Goal: Information Seeking & Learning: Find specific fact

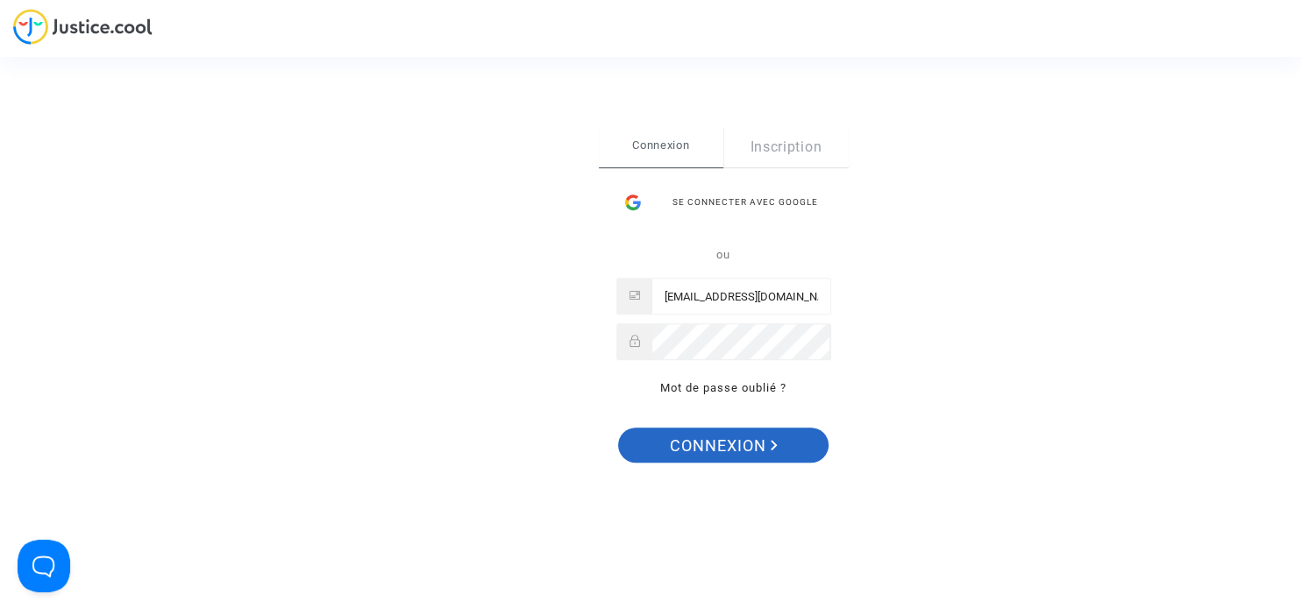
click at [724, 448] on span "Connexion" at bounding box center [724, 446] width 108 height 37
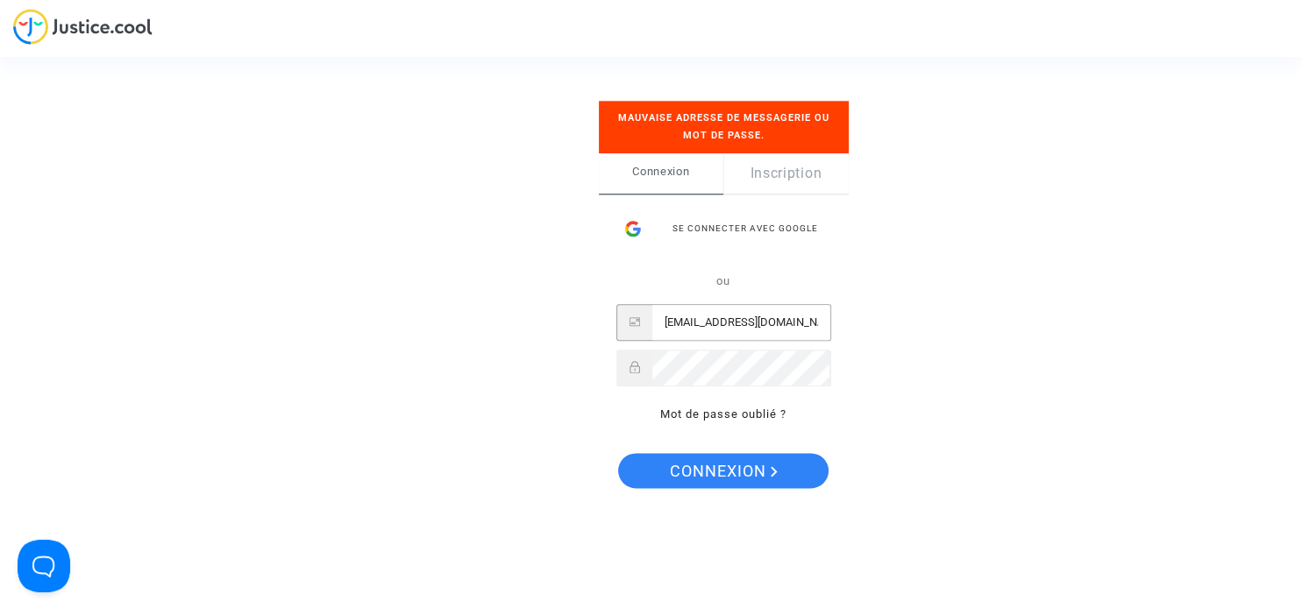
drag, startPoint x: 797, startPoint y: 328, endPoint x: 629, endPoint y: 307, distance: 168.7
click at [652, 307] on input "mrnbertrand@gmail.com" at bounding box center [741, 322] width 178 height 35
click at [721, 487] on span "Connexion" at bounding box center [724, 472] width 108 height 37
click at [699, 472] on span "Connexion" at bounding box center [724, 472] width 108 height 37
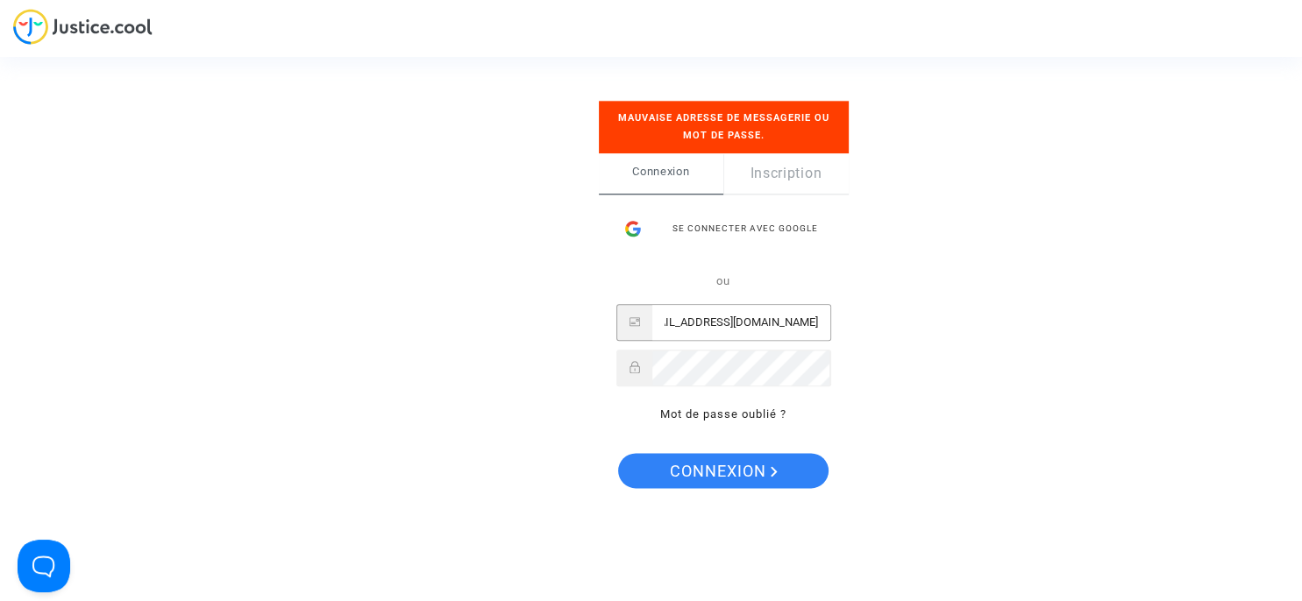
scroll to position [0, 0]
drag, startPoint x: 665, startPoint y: 324, endPoint x: 598, endPoint y: 320, distance: 67.6
click at [652, 320] on input "marine@bertrandcapizzano-avocat.fr" at bounding box center [741, 322] width 178 height 35
type input "contact@bertrandcapizzano-avocat.fr"
click at [618, 454] on button "Connexion" at bounding box center [723, 471] width 210 height 35
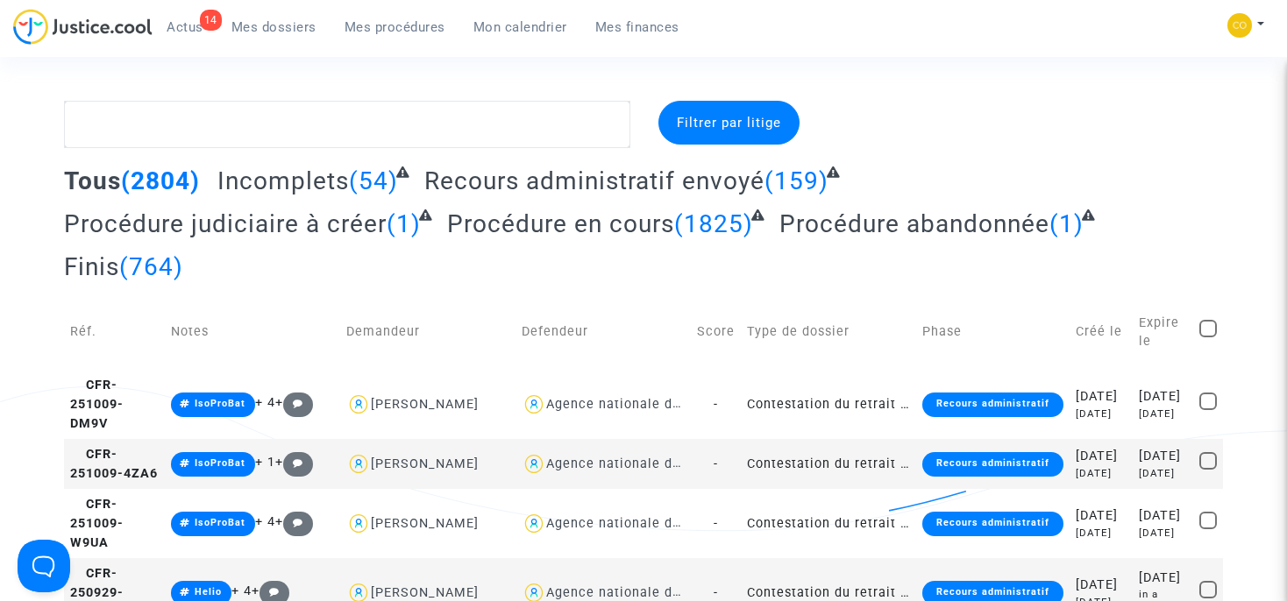
click at [415, 32] on span "Mes procédures" at bounding box center [394, 27] width 101 height 16
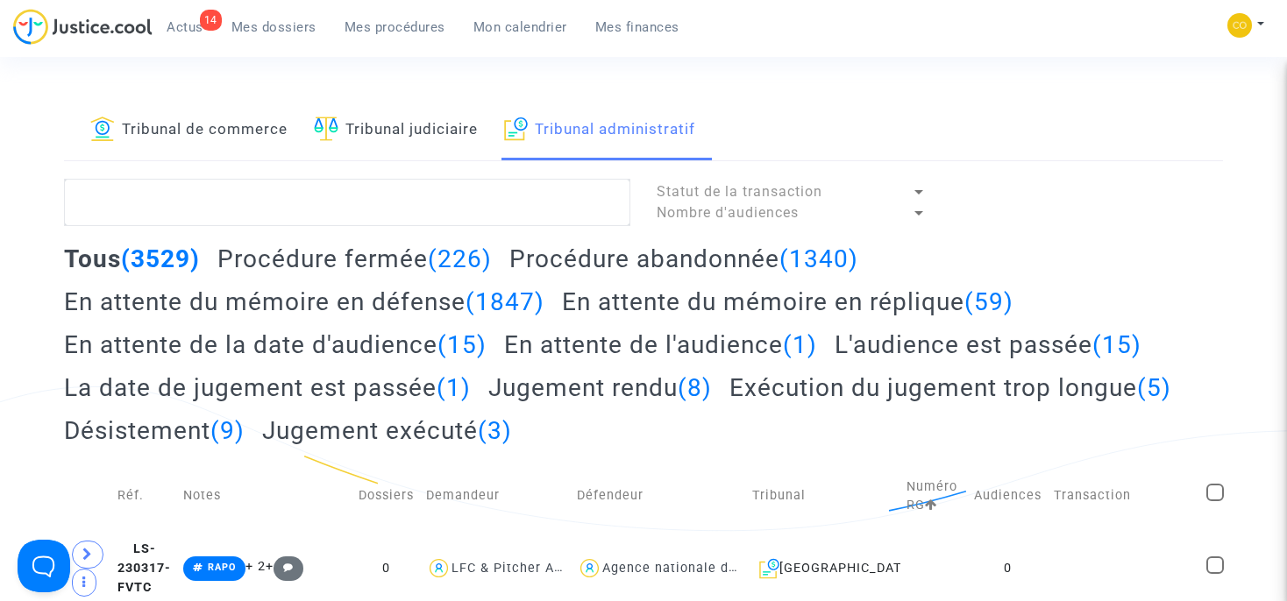
click at [573, 305] on h2 "En attente du mémoire en réplique (59)" at bounding box center [787, 302] width 451 height 31
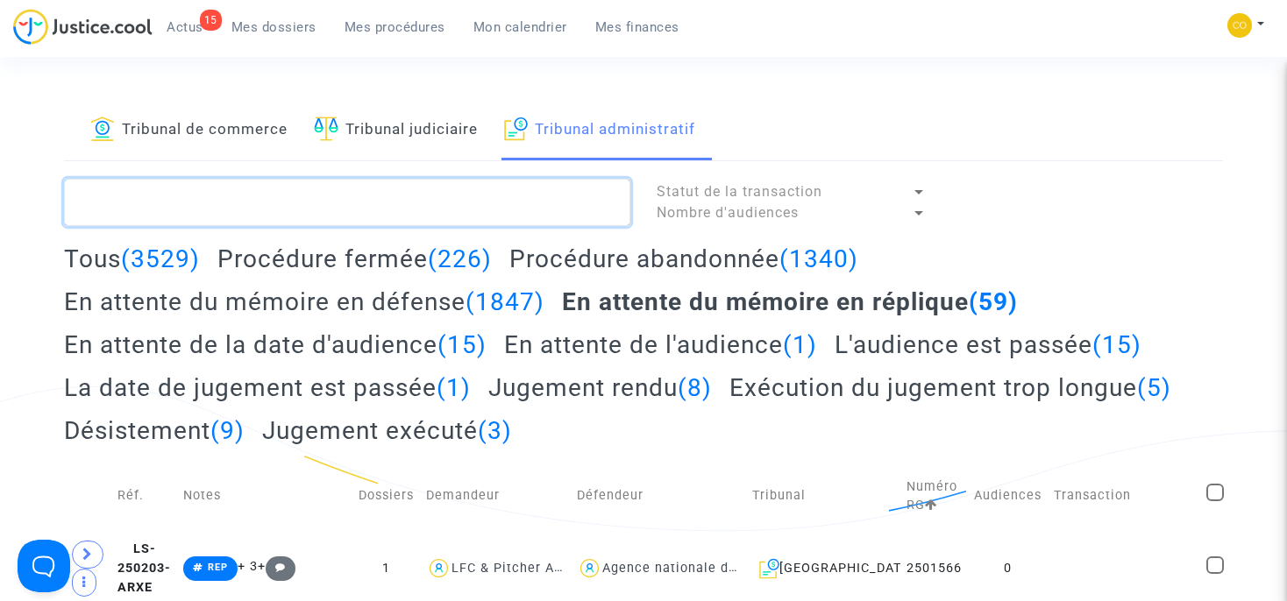
click at [215, 203] on textarea at bounding box center [347, 202] width 566 height 47
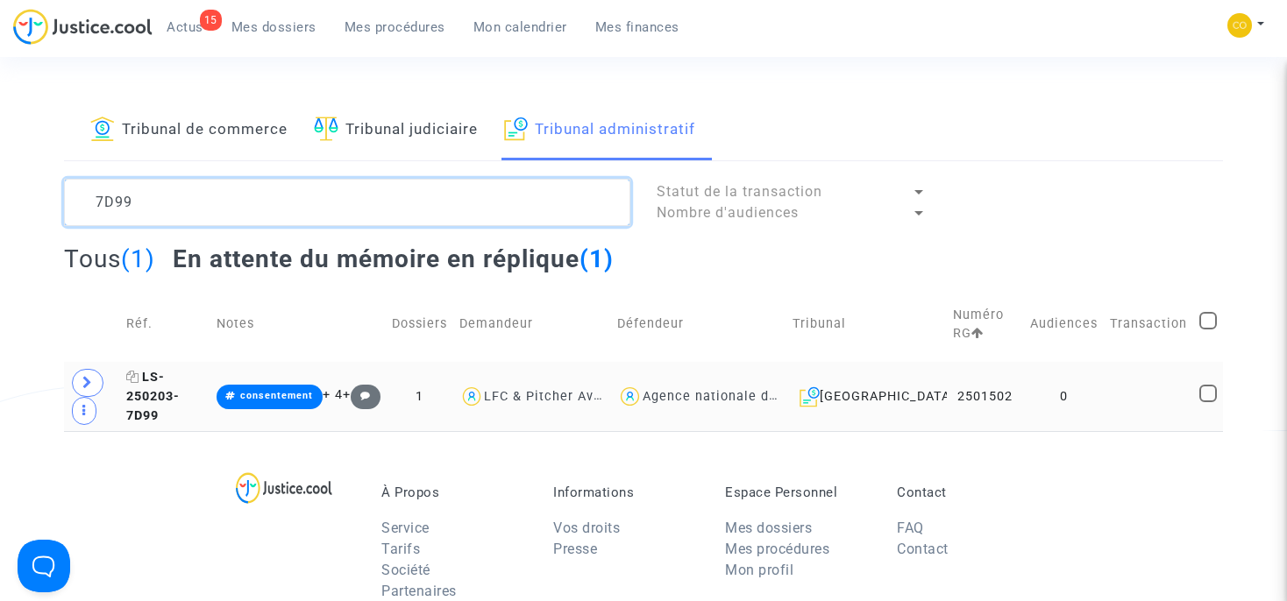
type textarea "7D99"
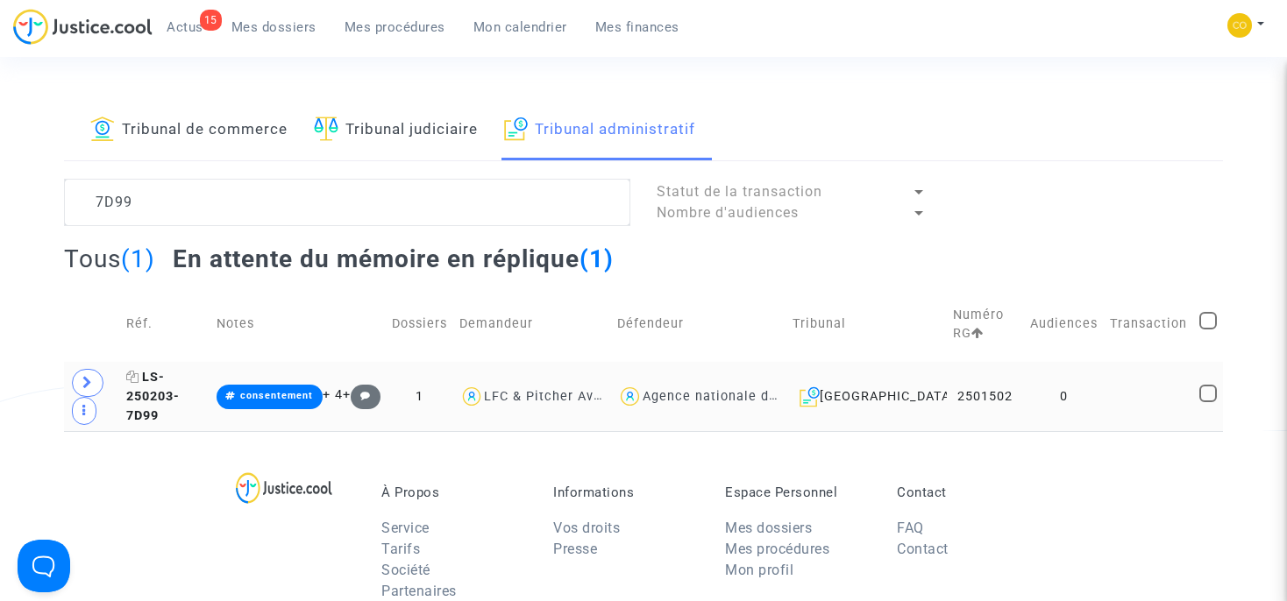
click at [180, 402] on span "LS-250203-7D99" at bounding box center [152, 396] width 53 height 53
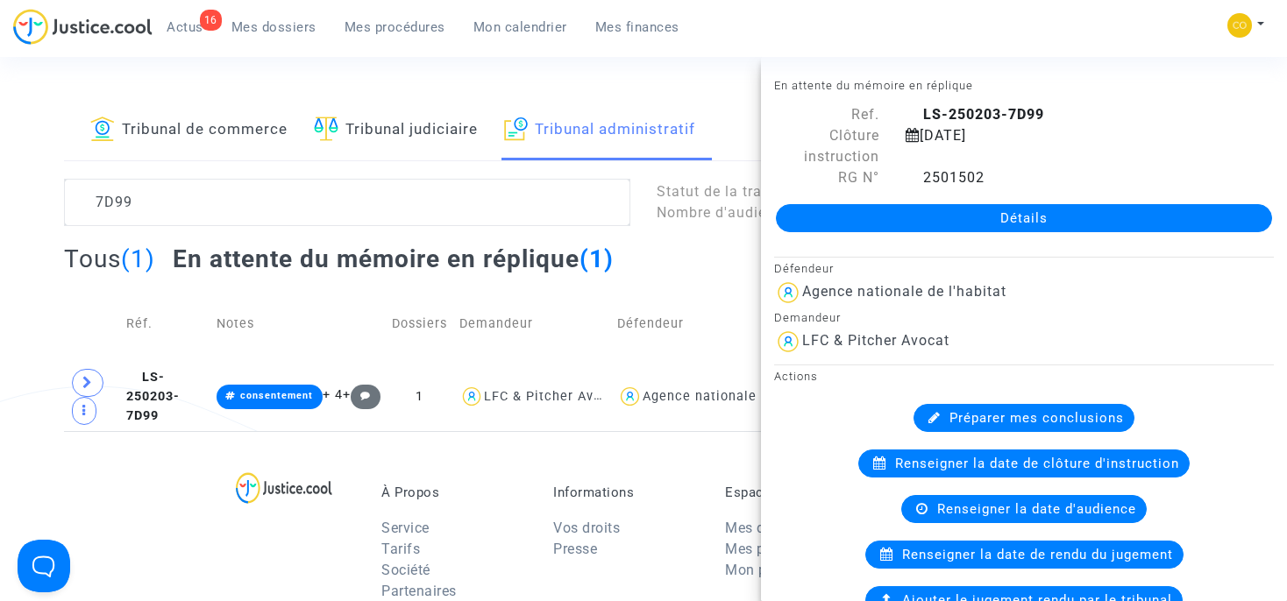
click at [973, 219] on link "Détails" at bounding box center [1024, 218] width 496 height 28
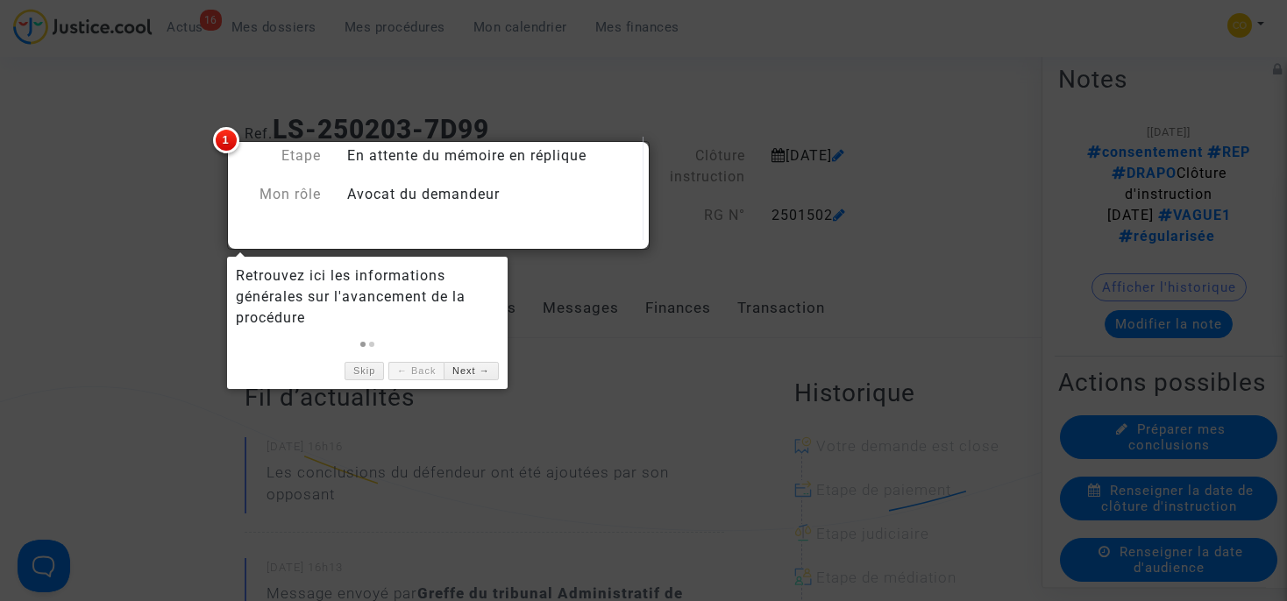
scroll to position [70, 0]
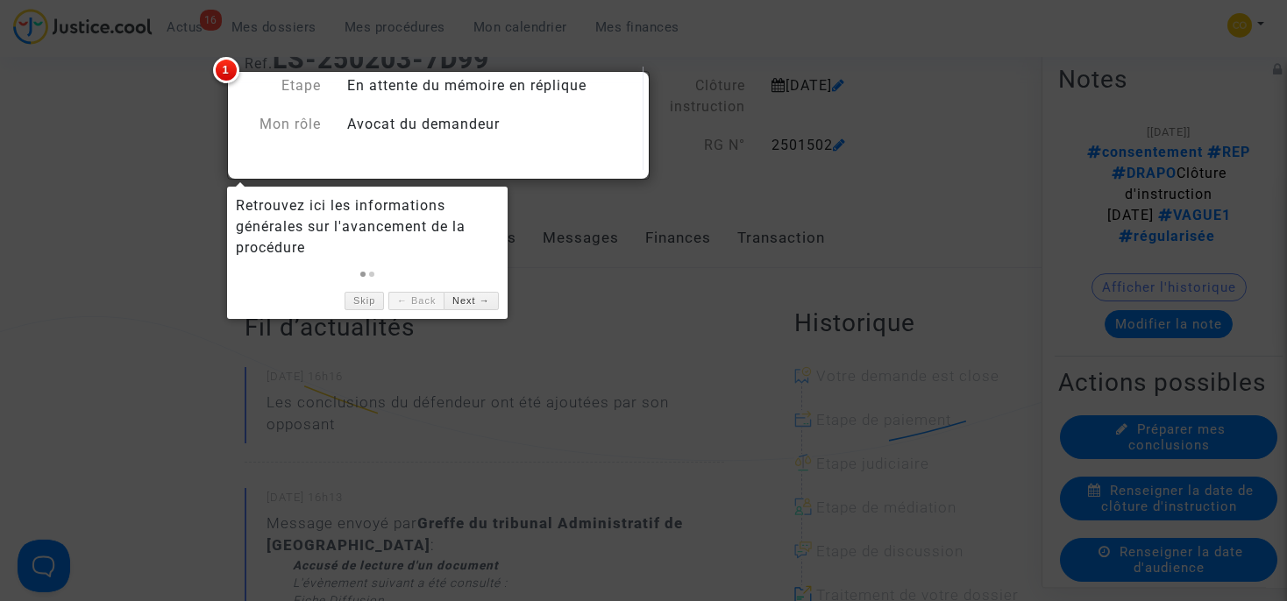
click at [201, 151] on div at bounding box center [643, 300] width 1287 height 601
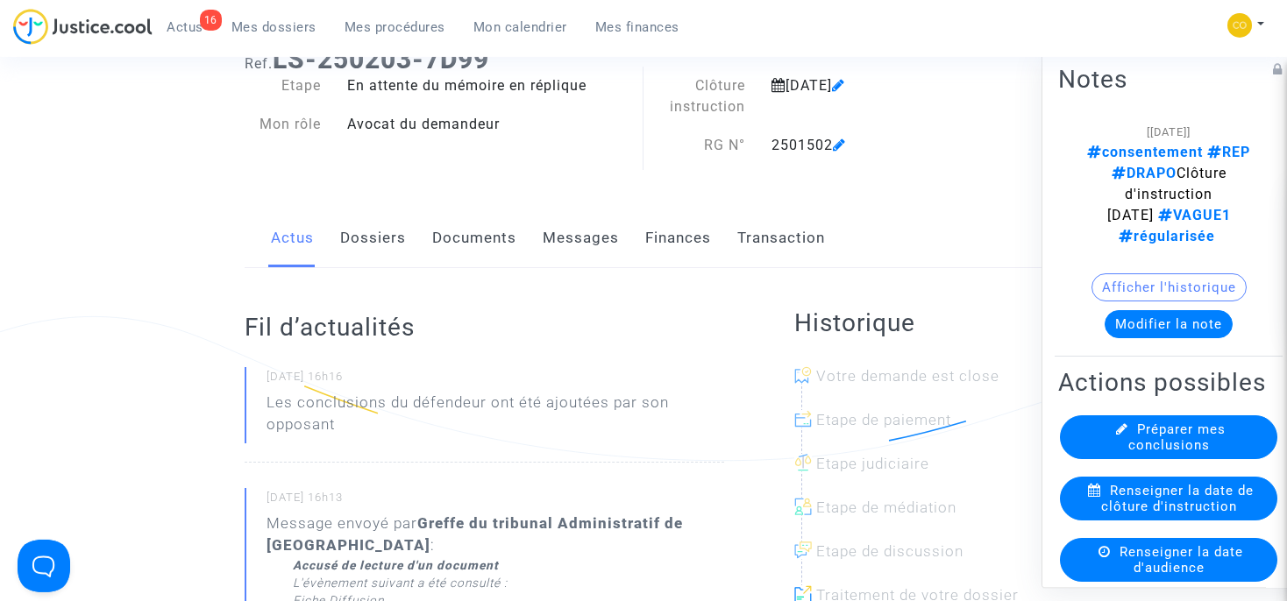
click at [377, 244] on link "Dossiers" at bounding box center [373, 238] width 66 height 58
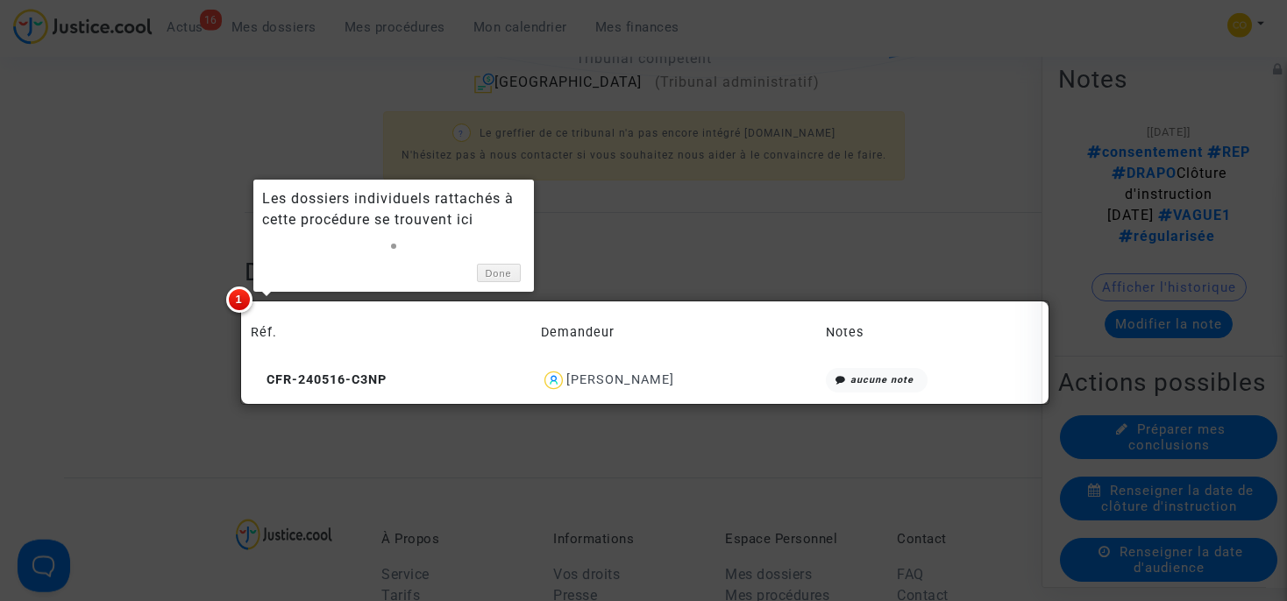
scroll to position [454, 0]
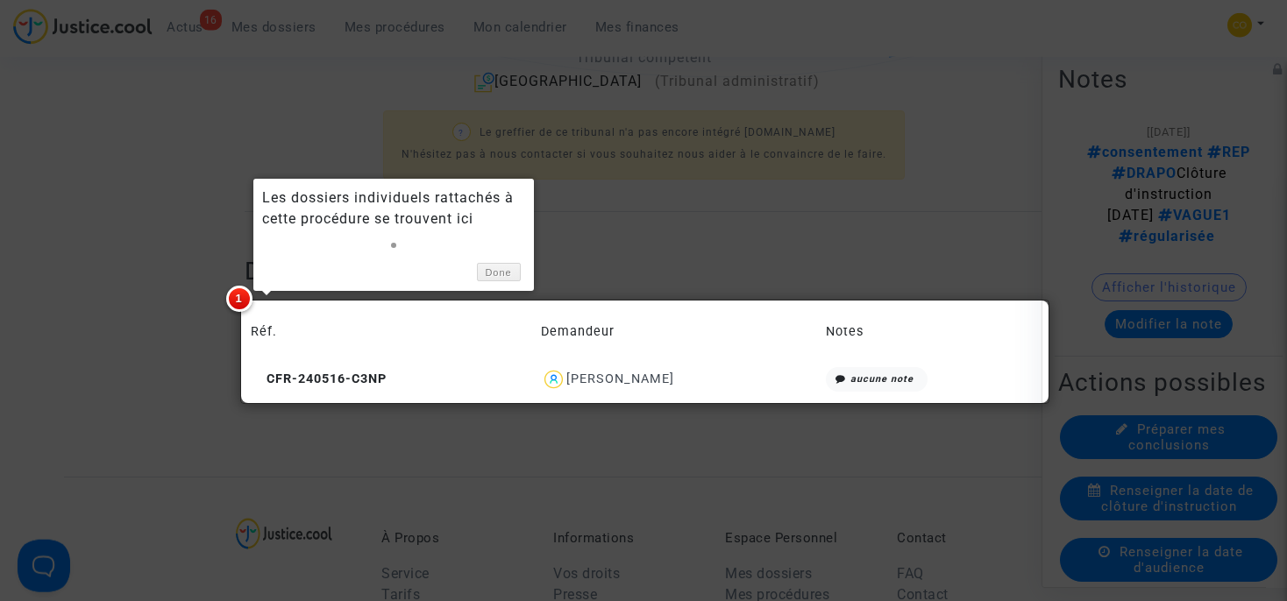
click at [675, 232] on div at bounding box center [643, 300] width 1287 height 601
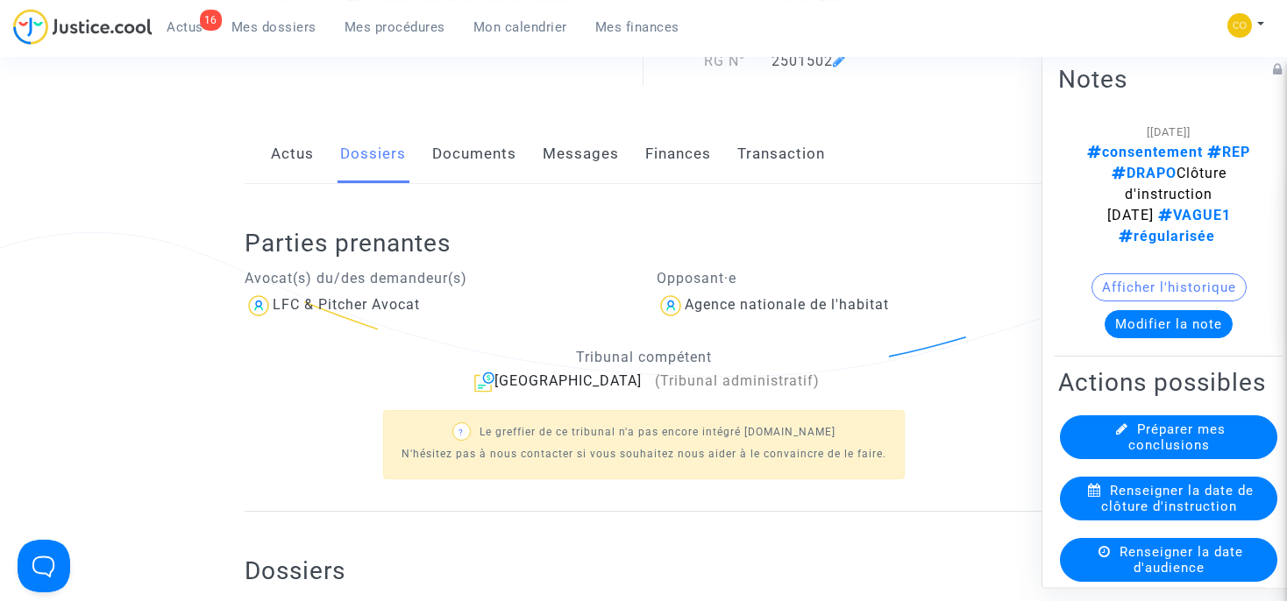
scroll to position [153, 0]
click at [487, 153] on link "Documents" at bounding box center [474, 155] width 84 height 58
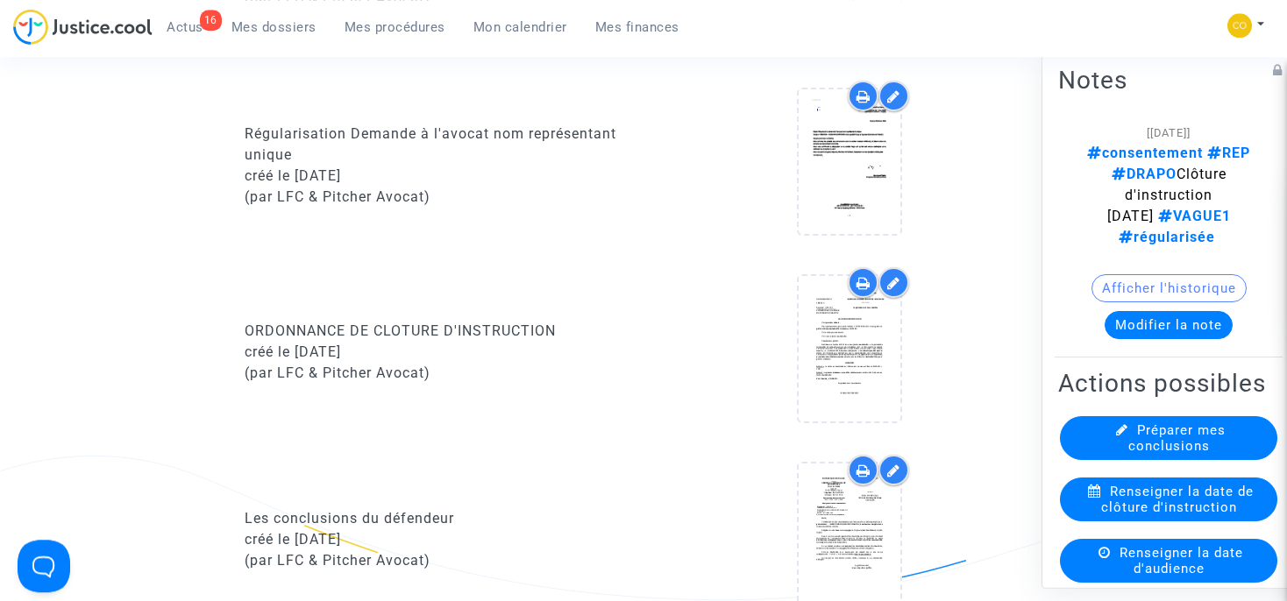
scroll to position [1360, 0]
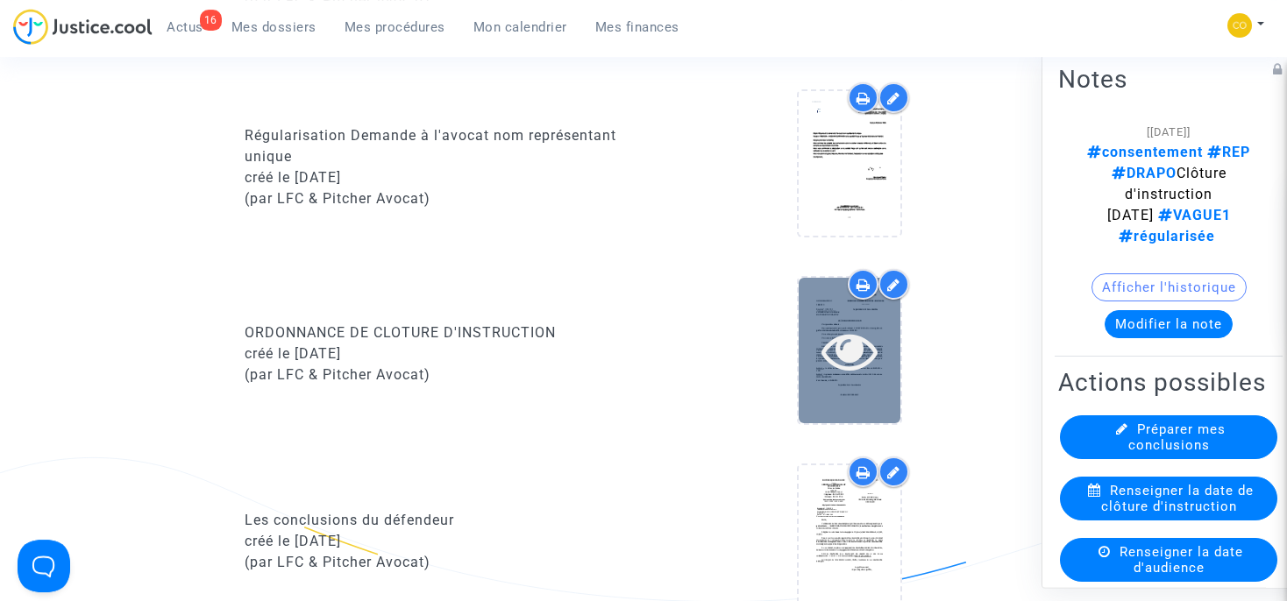
click at [871, 366] on icon at bounding box center [849, 351] width 57 height 56
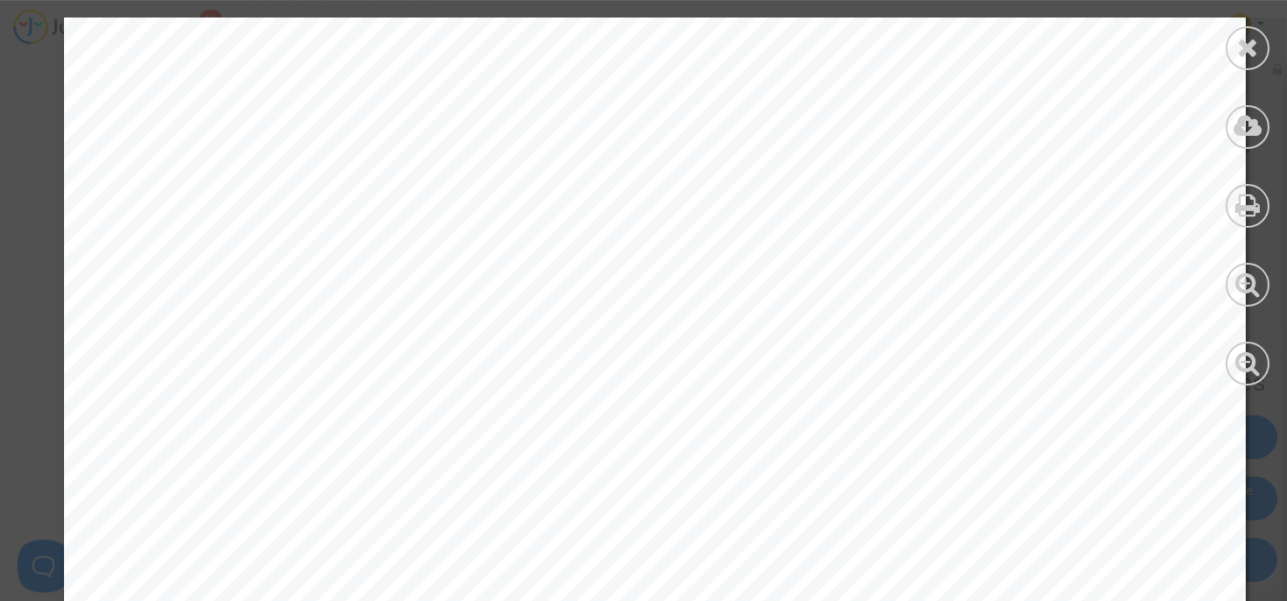
scroll to position [537, 0]
click at [1253, 40] on icon at bounding box center [1248, 47] width 22 height 26
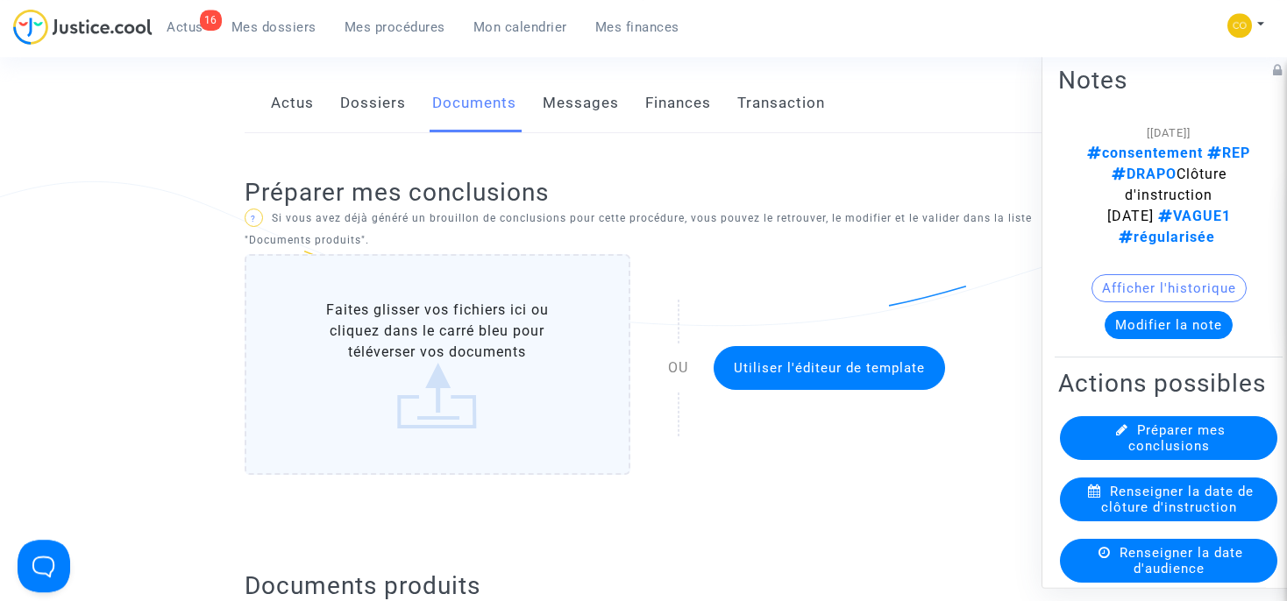
scroll to position [204, 0]
click at [296, 102] on link "Actus" at bounding box center [292, 104] width 43 height 58
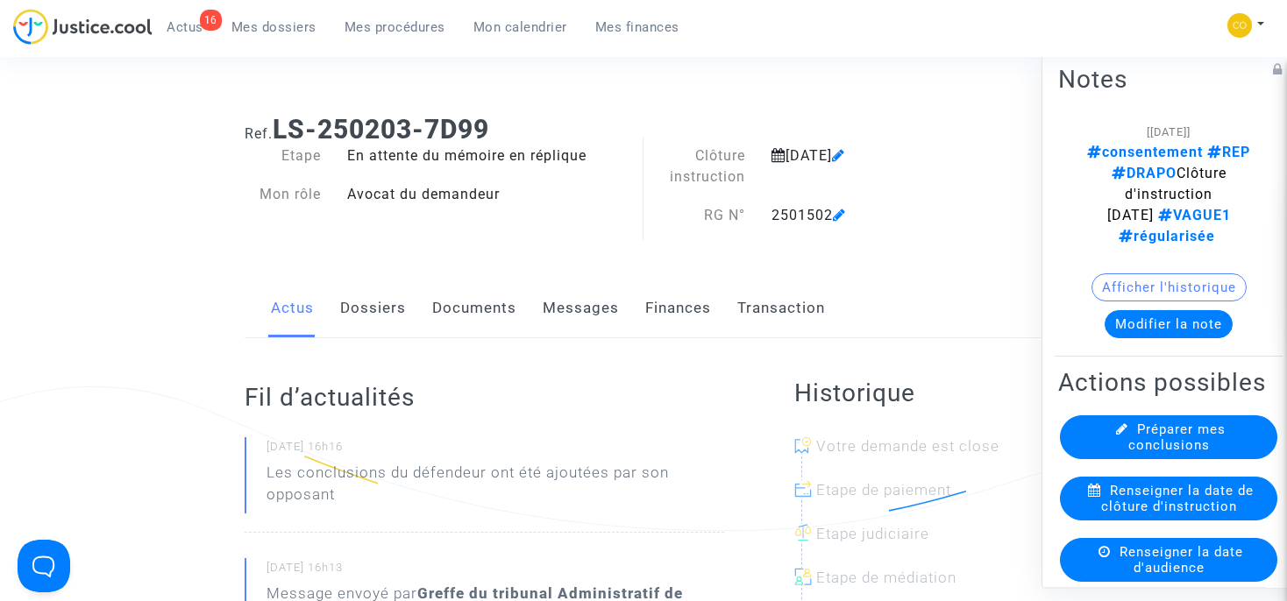
click at [489, 308] on link "Documents" at bounding box center [474, 309] width 84 height 58
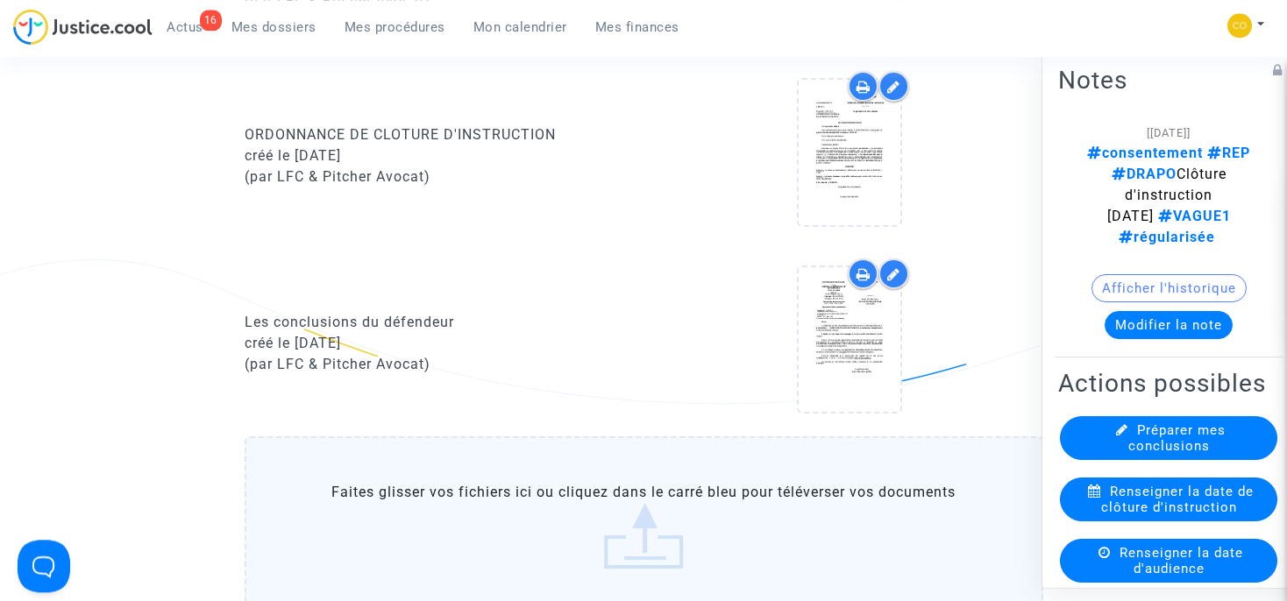
scroll to position [1565, 0]
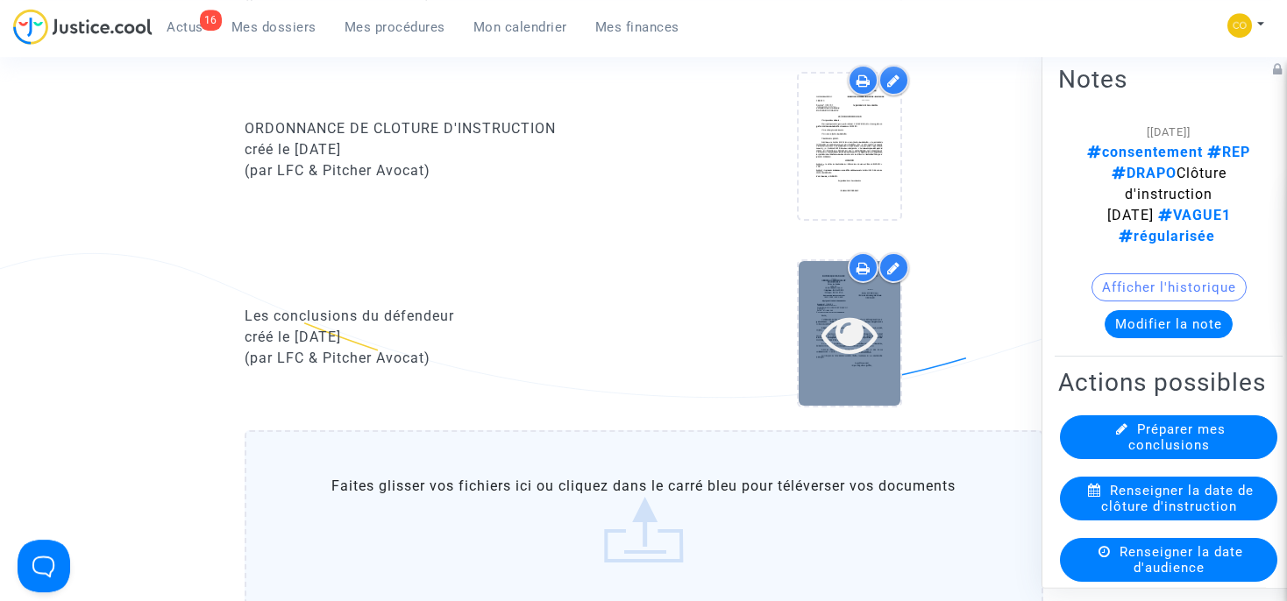
click at [848, 327] on icon at bounding box center [849, 334] width 57 height 56
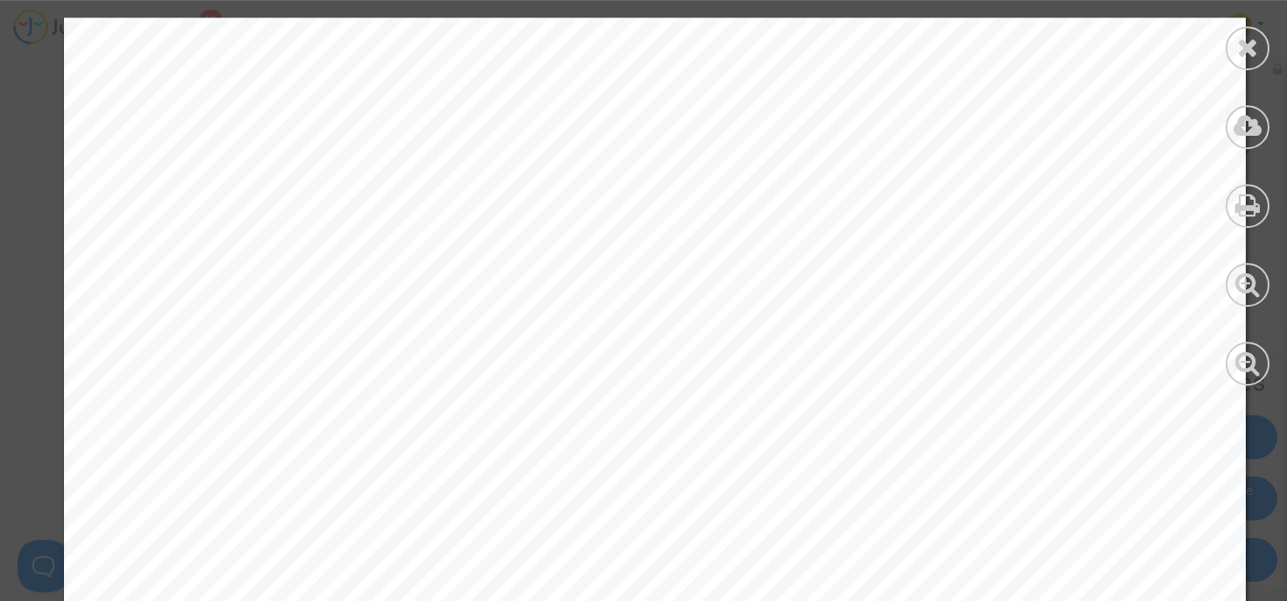
scroll to position [0, 0]
click at [1242, 49] on icon at bounding box center [1248, 47] width 22 height 26
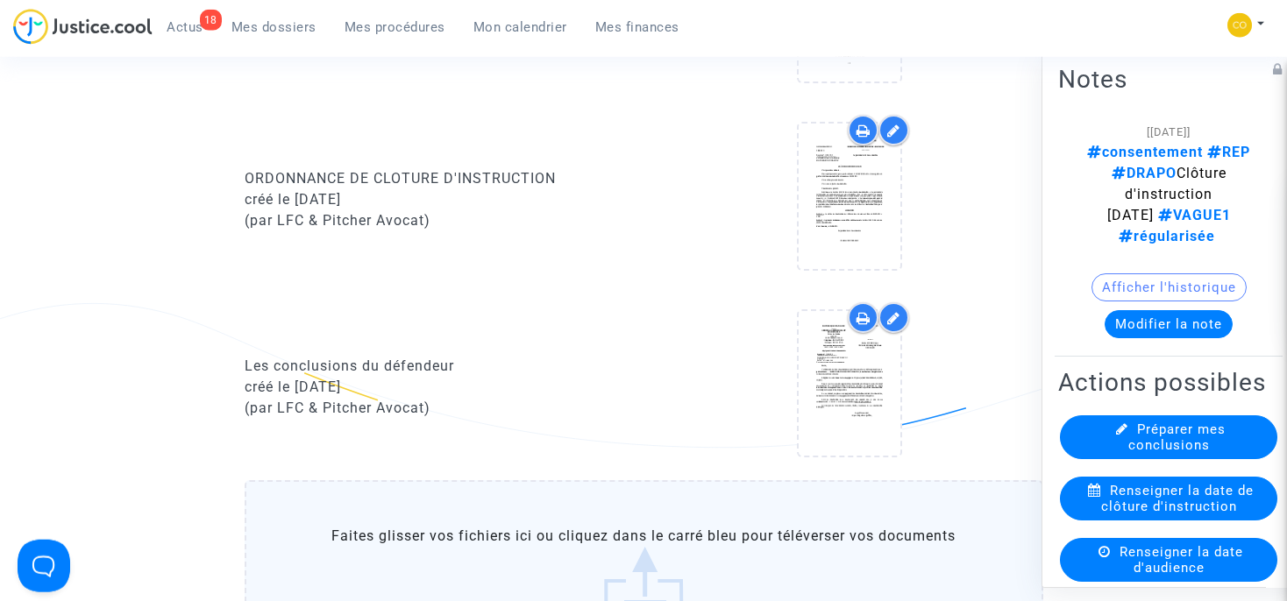
scroll to position [1512, 0]
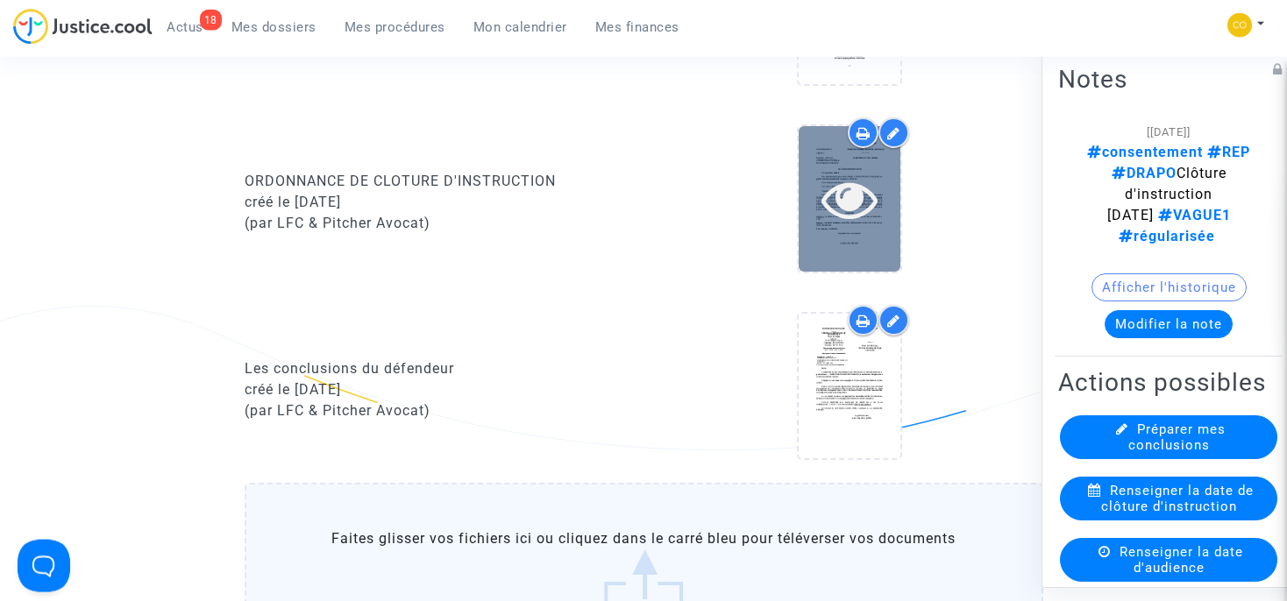
click at [841, 217] on icon at bounding box center [849, 199] width 57 height 56
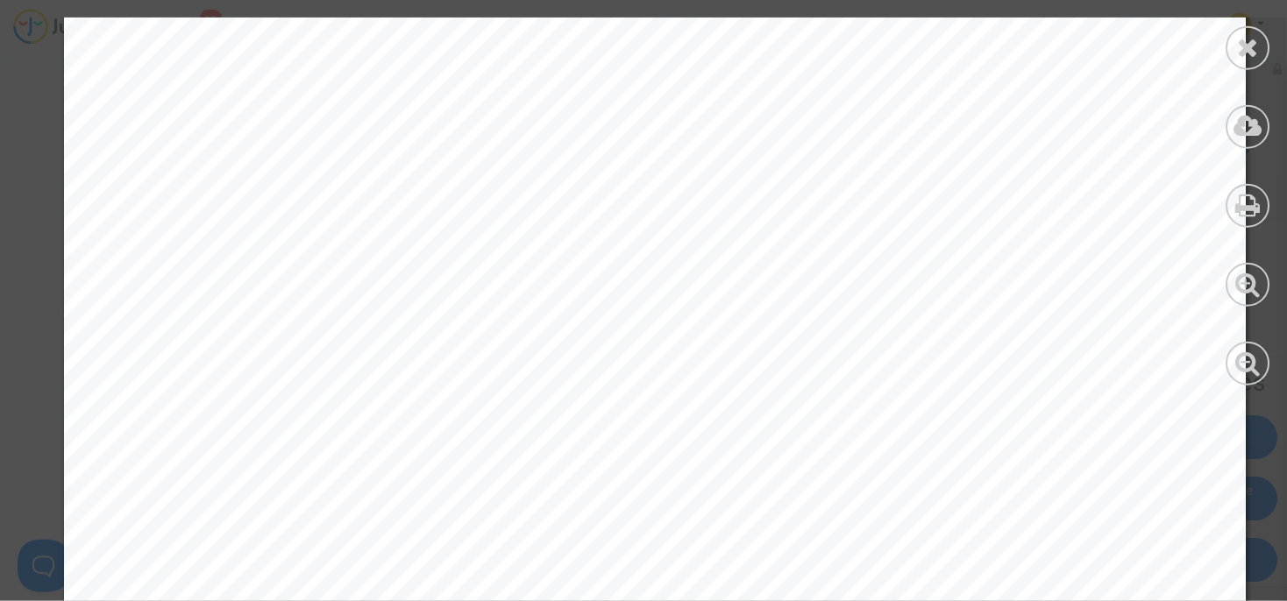
scroll to position [0, 0]
click at [1250, 40] on icon at bounding box center [1248, 47] width 22 height 26
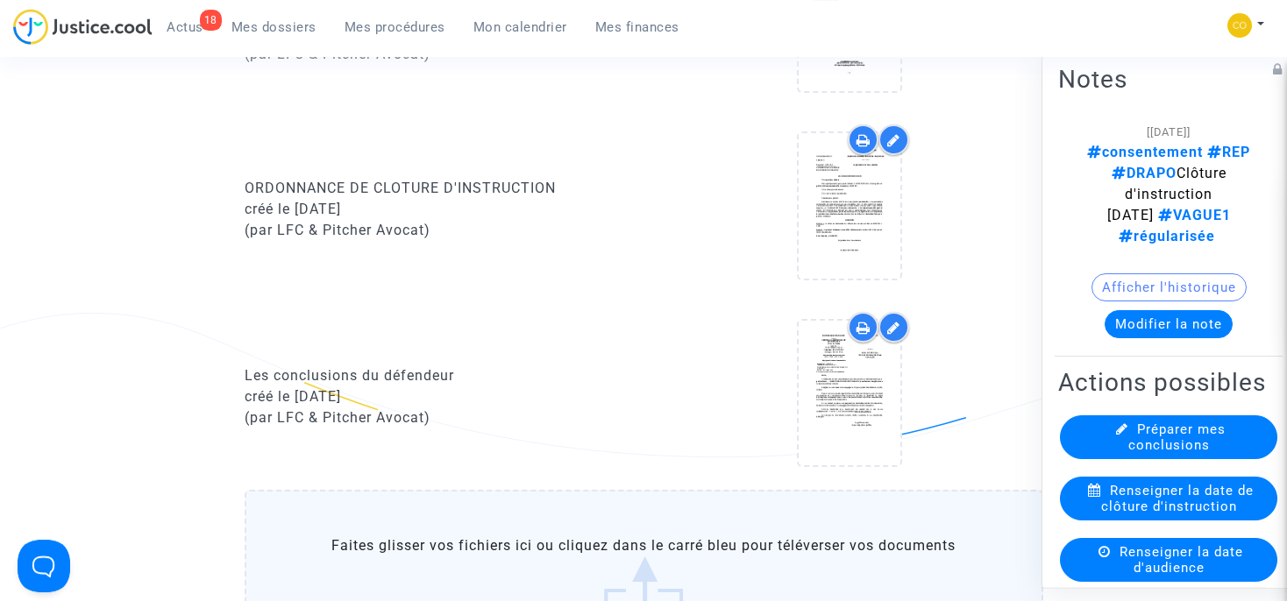
scroll to position [1506, 0]
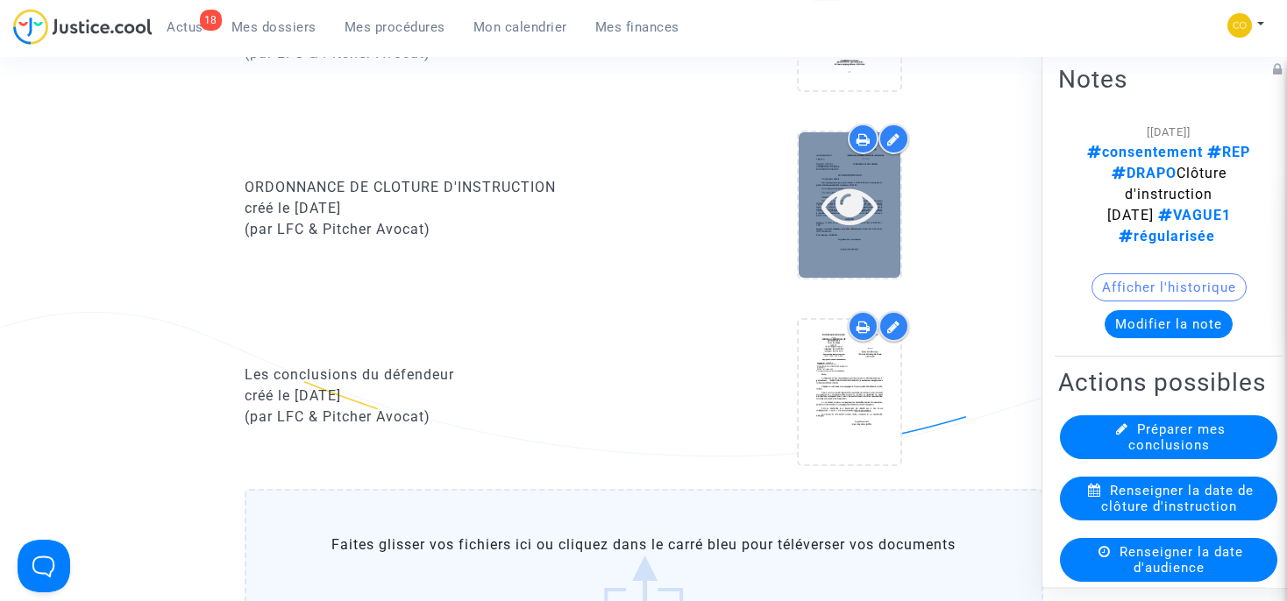
click at [857, 224] on icon at bounding box center [849, 205] width 57 height 56
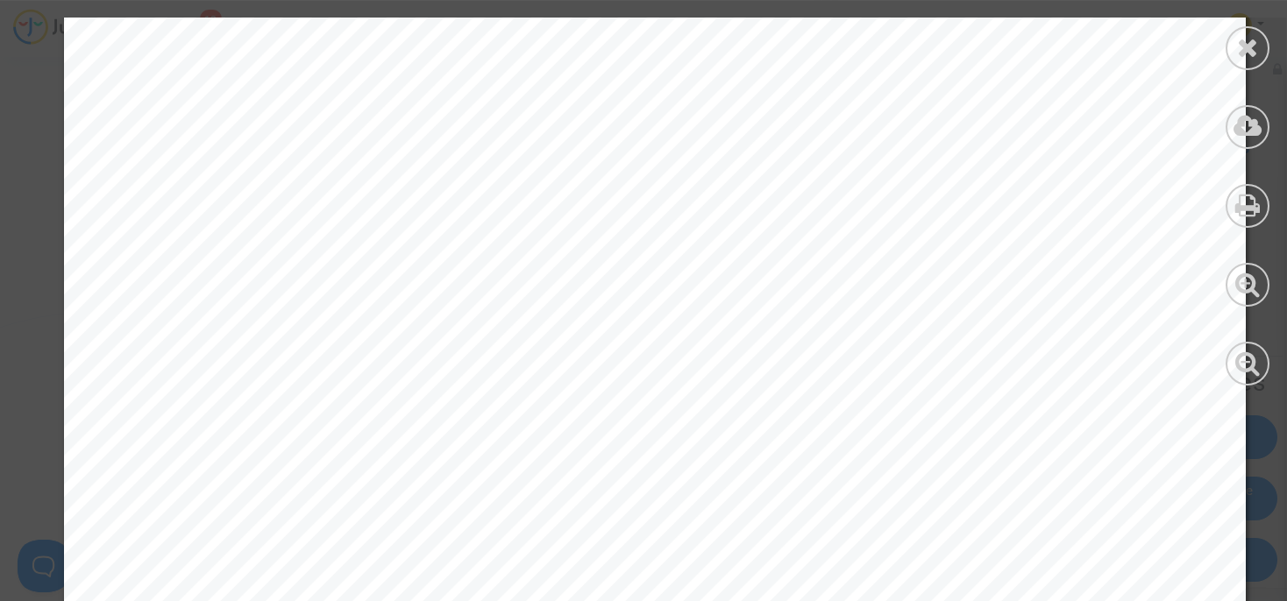
scroll to position [468, 0]
click at [1244, 44] on icon at bounding box center [1248, 47] width 22 height 26
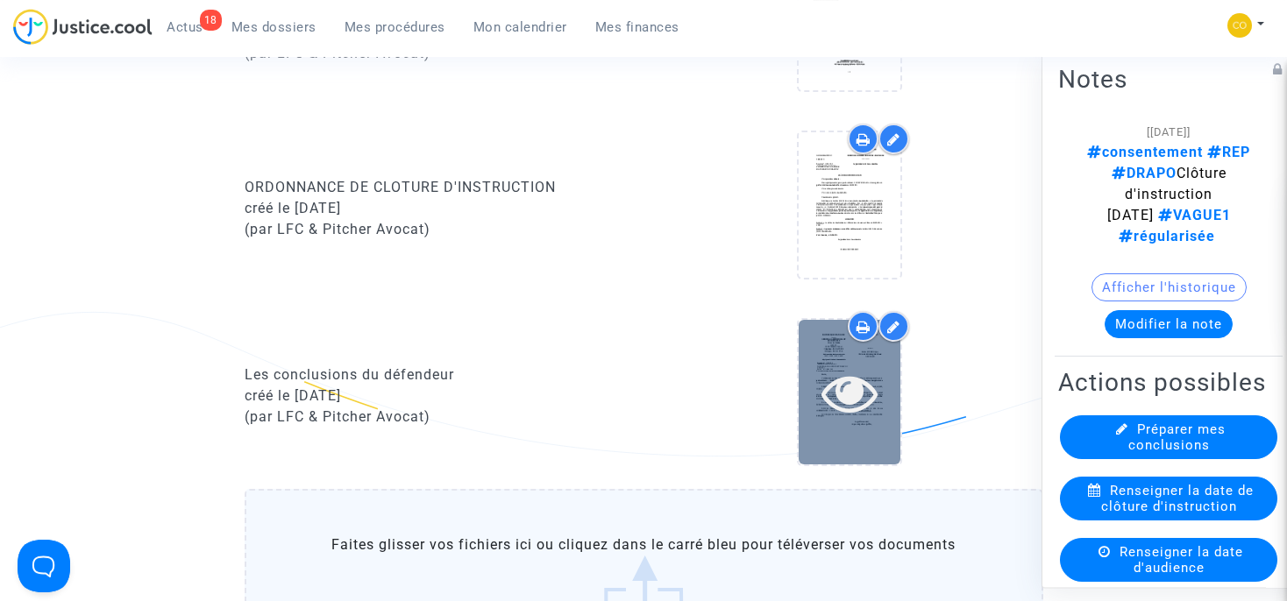
click at [845, 354] on div at bounding box center [850, 392] width 102 height 145
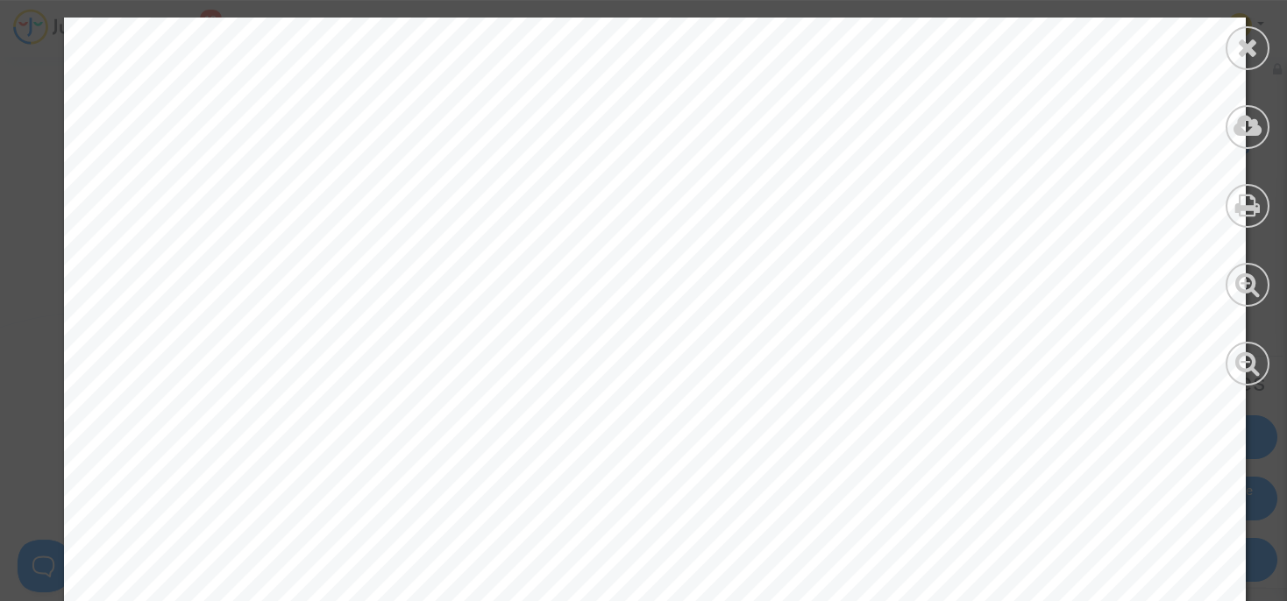
scroll to position [426, 0]
click at [1253, 61] on div at bounding box center [1247, 48] width 44 height 44
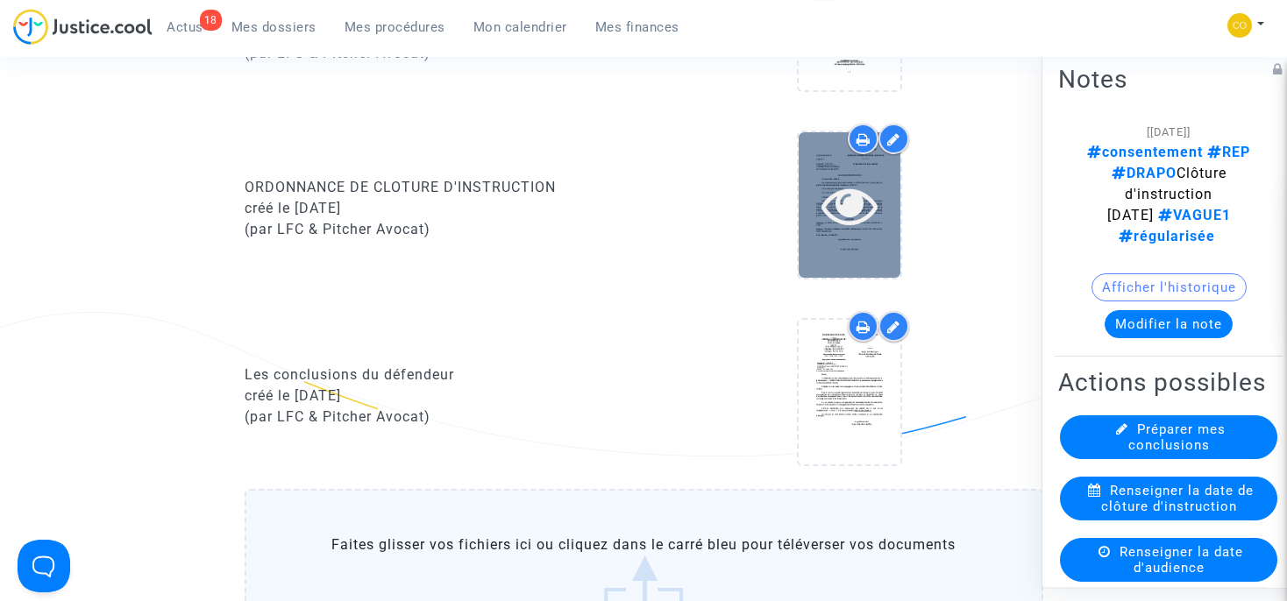
click at [863, 201] on icon at bounding box center [849, 205] width 57 height 56
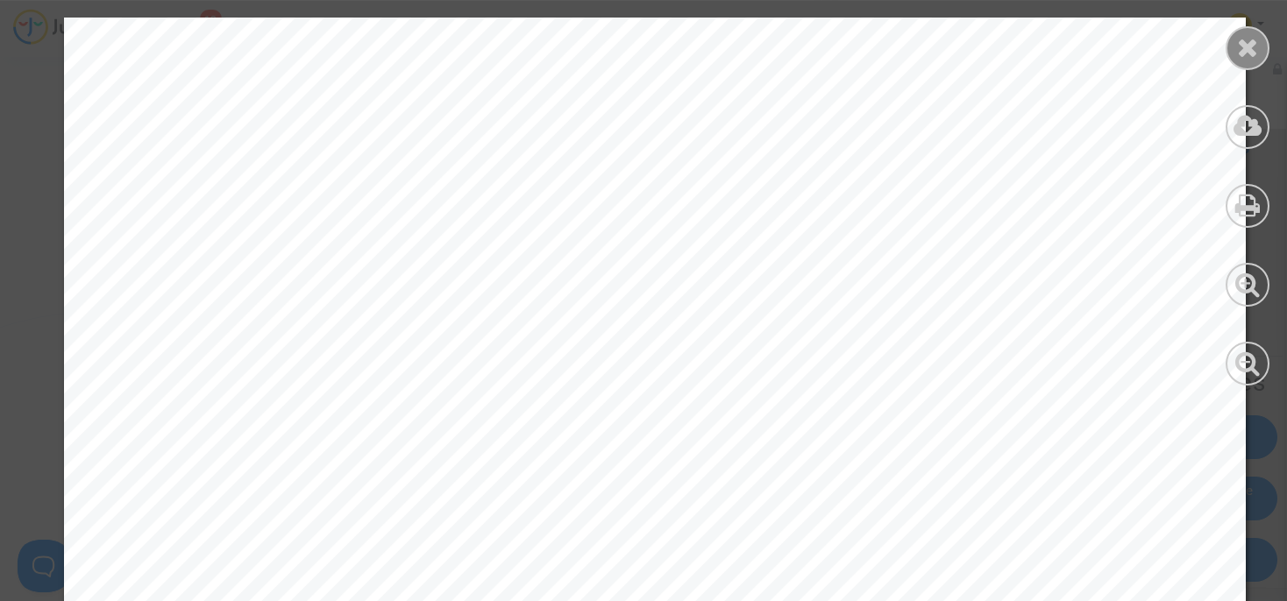
click at [1233, 47] on div at bounding box center [1247, 48] width 44 height 44
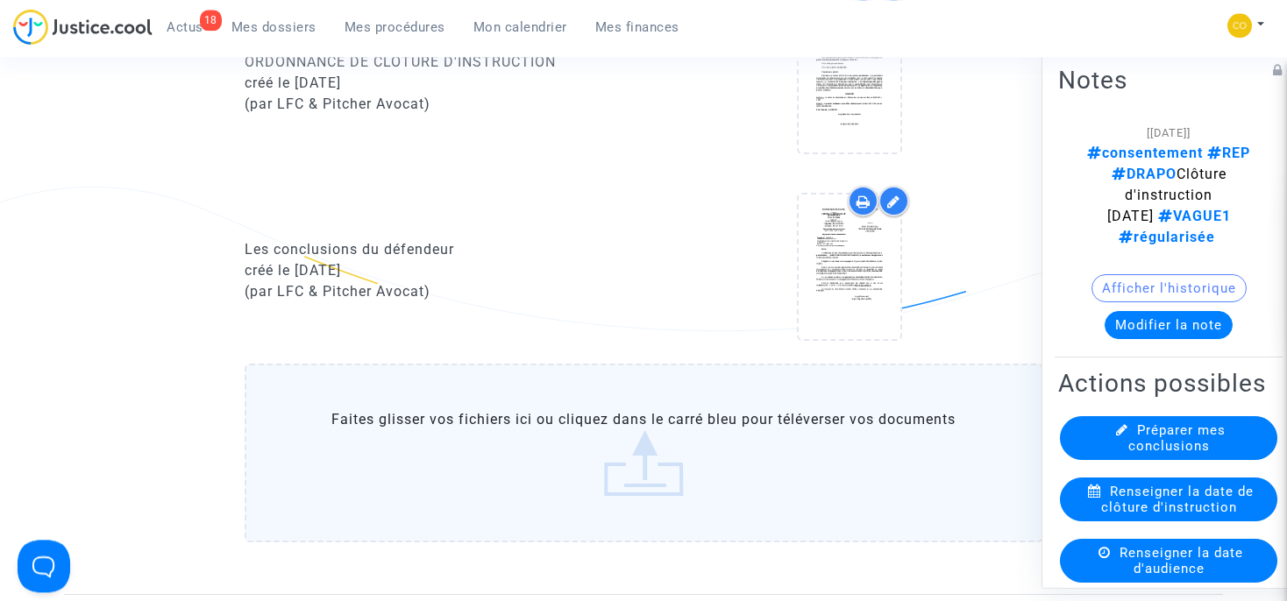
scroll to position [1637, 0]
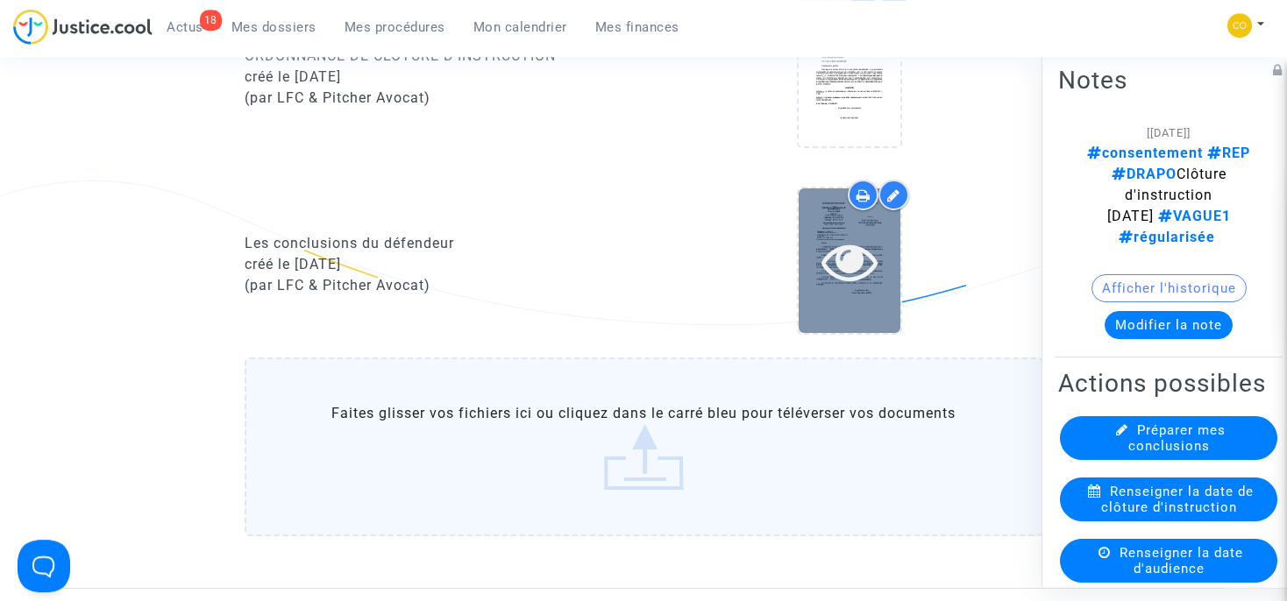
click at [855, 239] on icon at bounding box center [849, 261] width 57 height 56
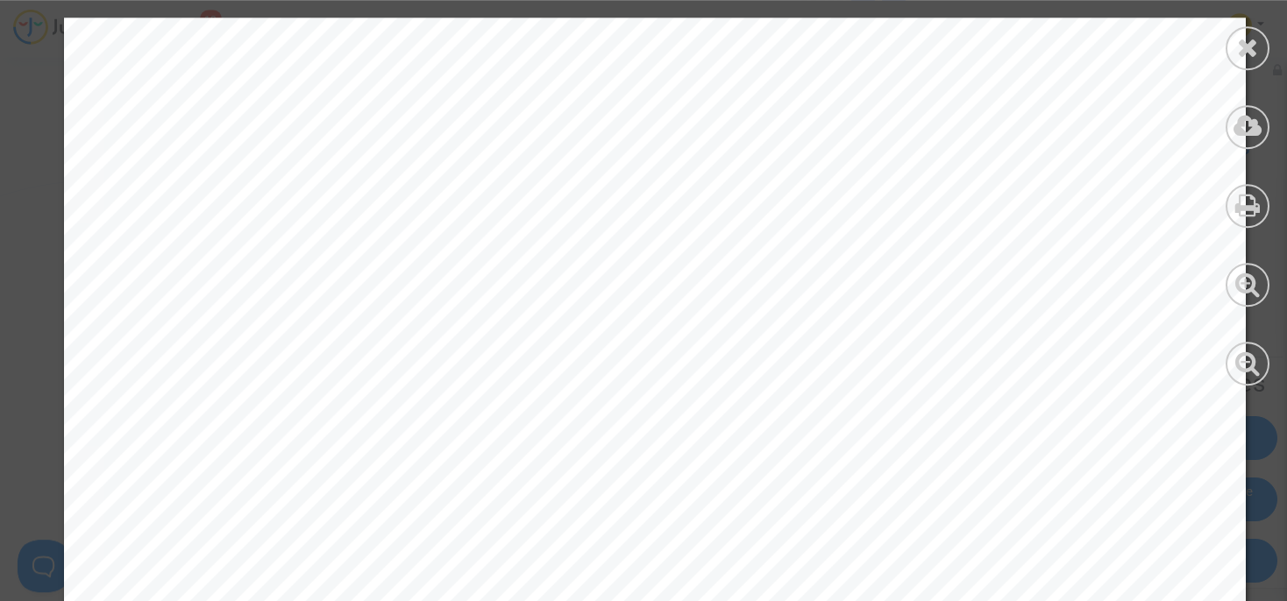
scroll to position [5896, 0]
click at [1239, 53] on icon at bounding box center [1248, 47] width 22 height 26
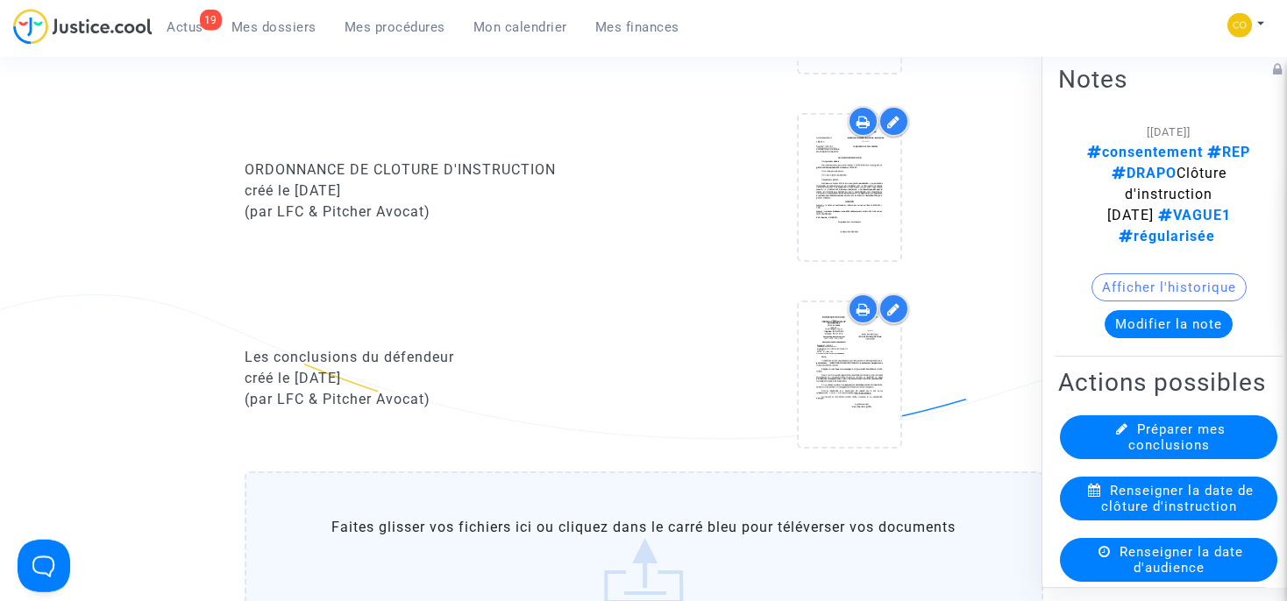
scroll to position [1543, 0]
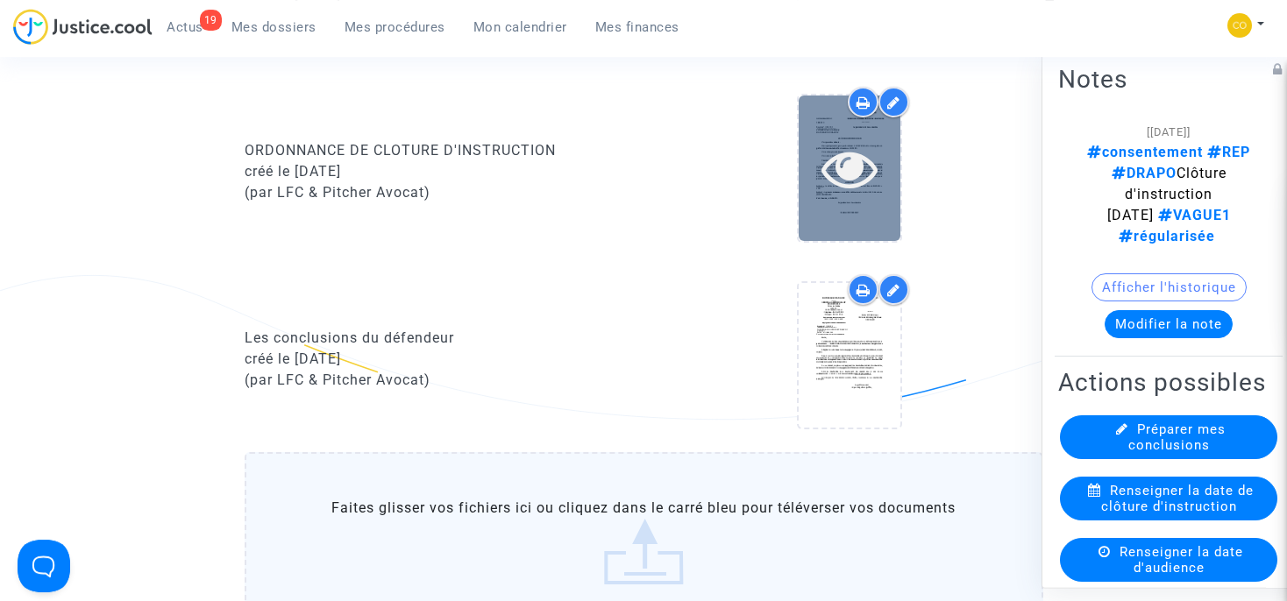
click at [853, 191] on icon at bounding box center [849, 168] width 57 height 56
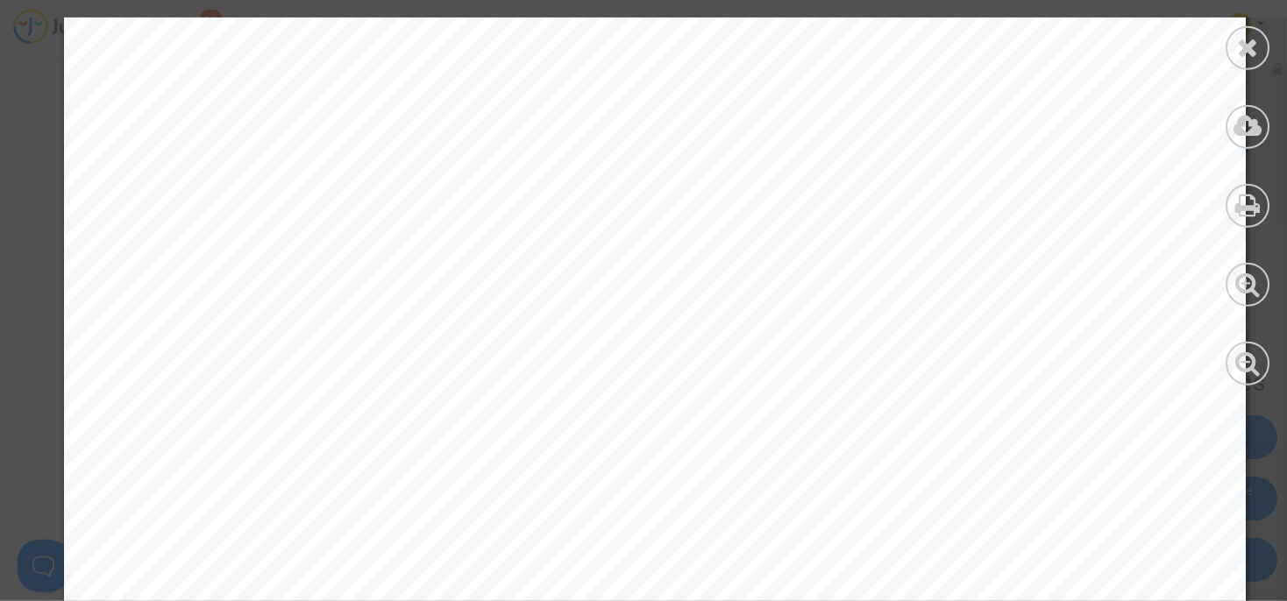
scroll to position [0, 0]
click at [1246, 55] on icon at bounding box center [1248, 47] width 22 height 26
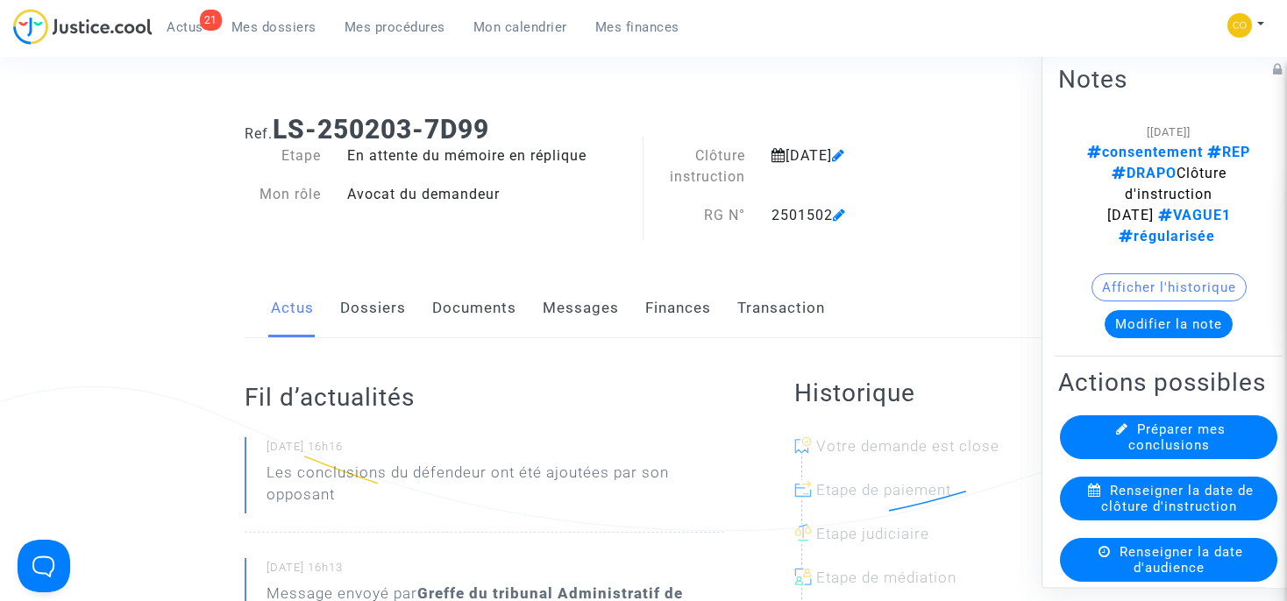
scroll to position [204, 0]
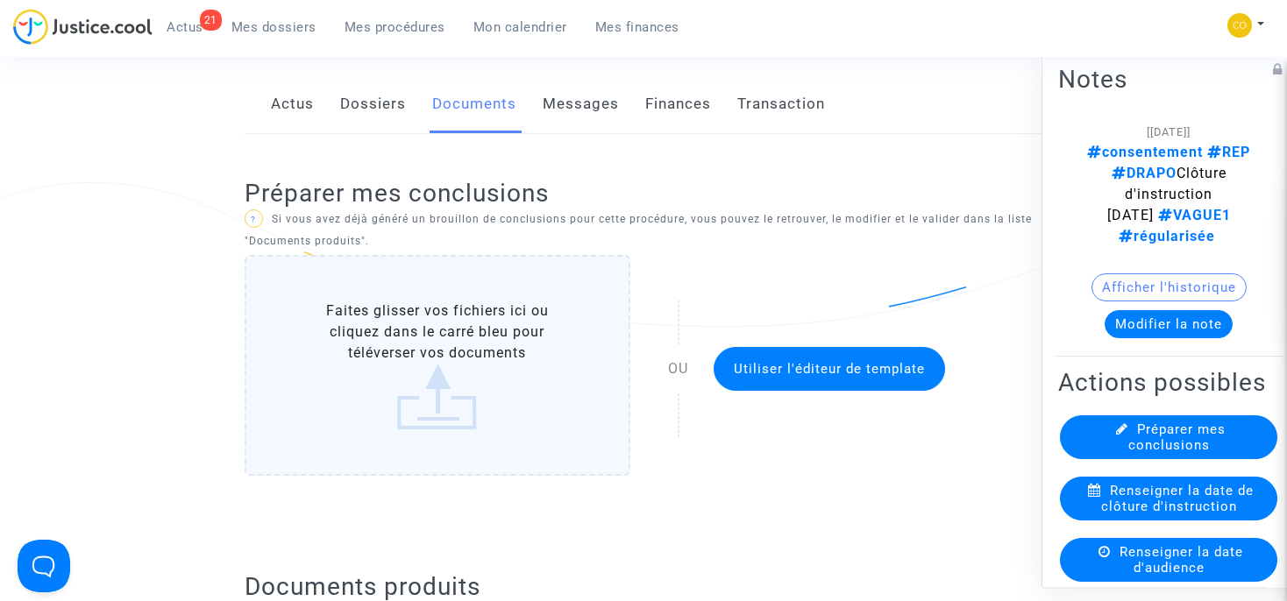
click at [189, 25] on span "Actus" at bounding box center [185, 27] width 37 height 16
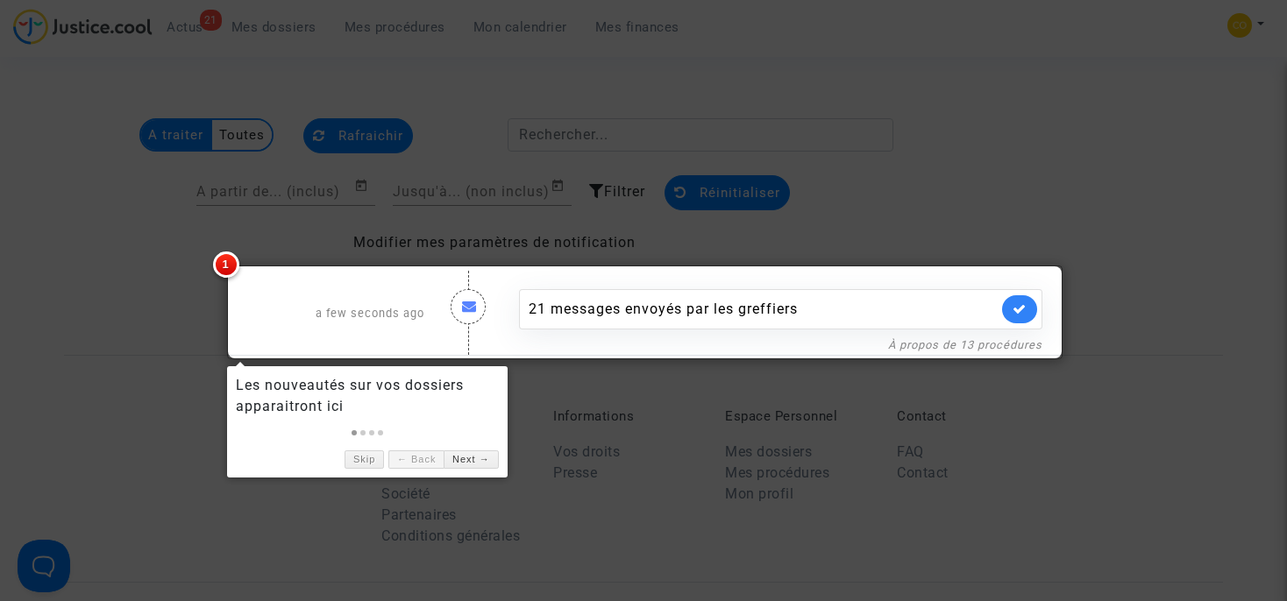
click at [899, 233] on div at bounding box center [643, 300] width 1287 height 601
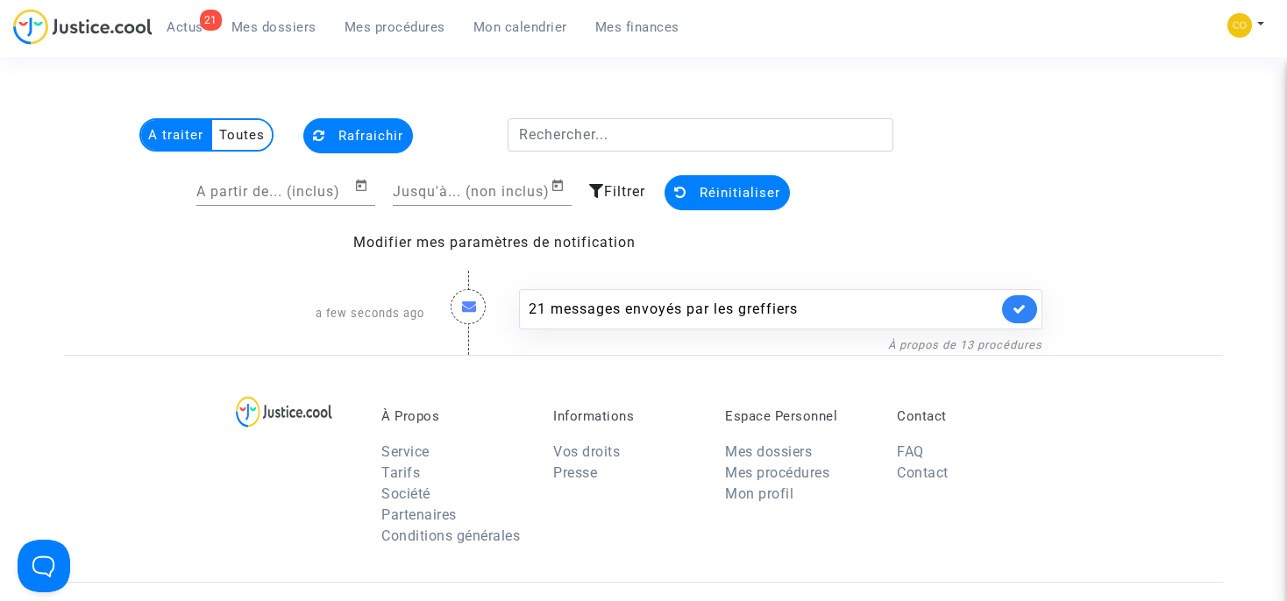
click at [415, 22] on span "Mes procédures" at bounding box center [394, 27] width 101 height 16
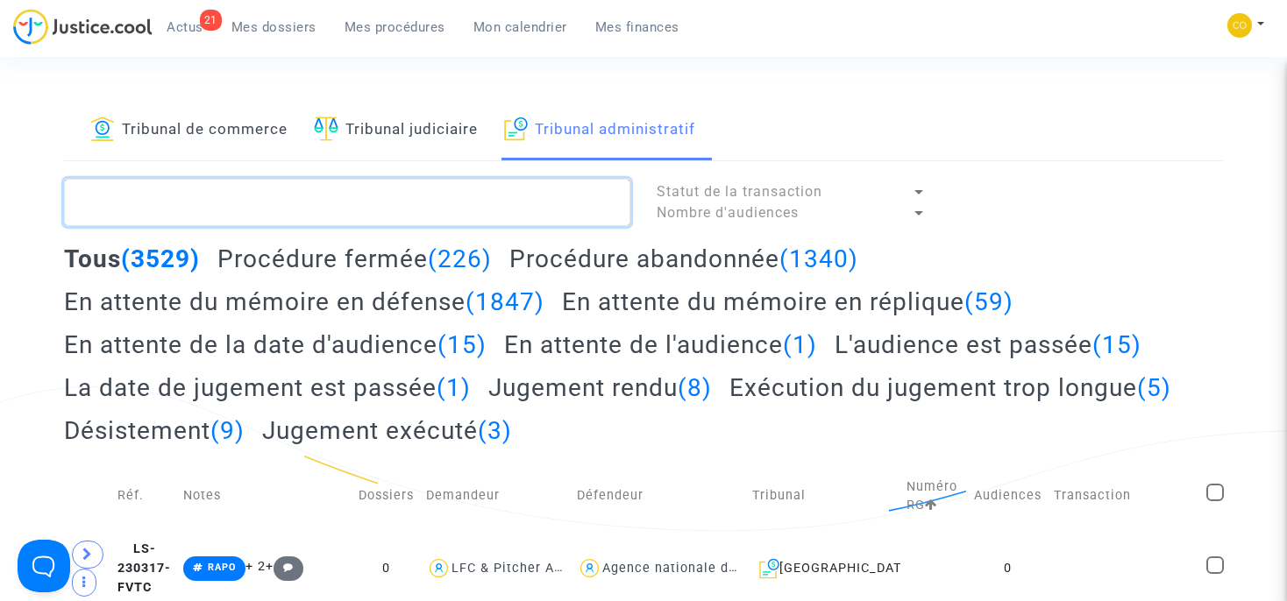
click at [273, 205] on textarea at bounding box center [347, 202] width 566 height 47
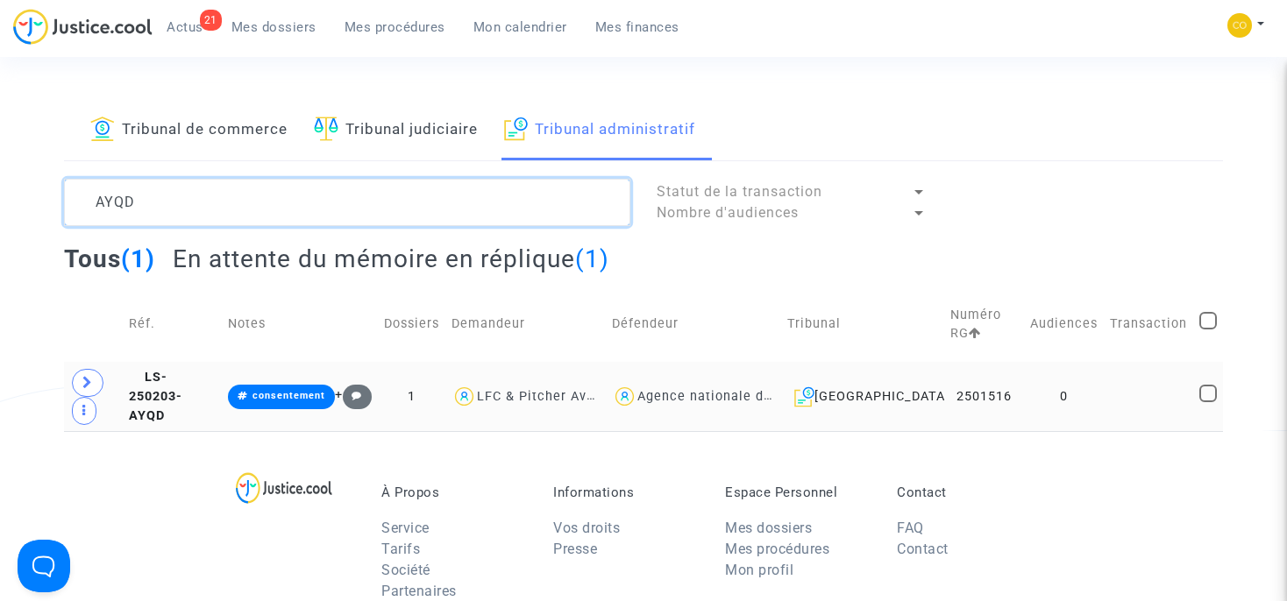
type textarea "AYQD"
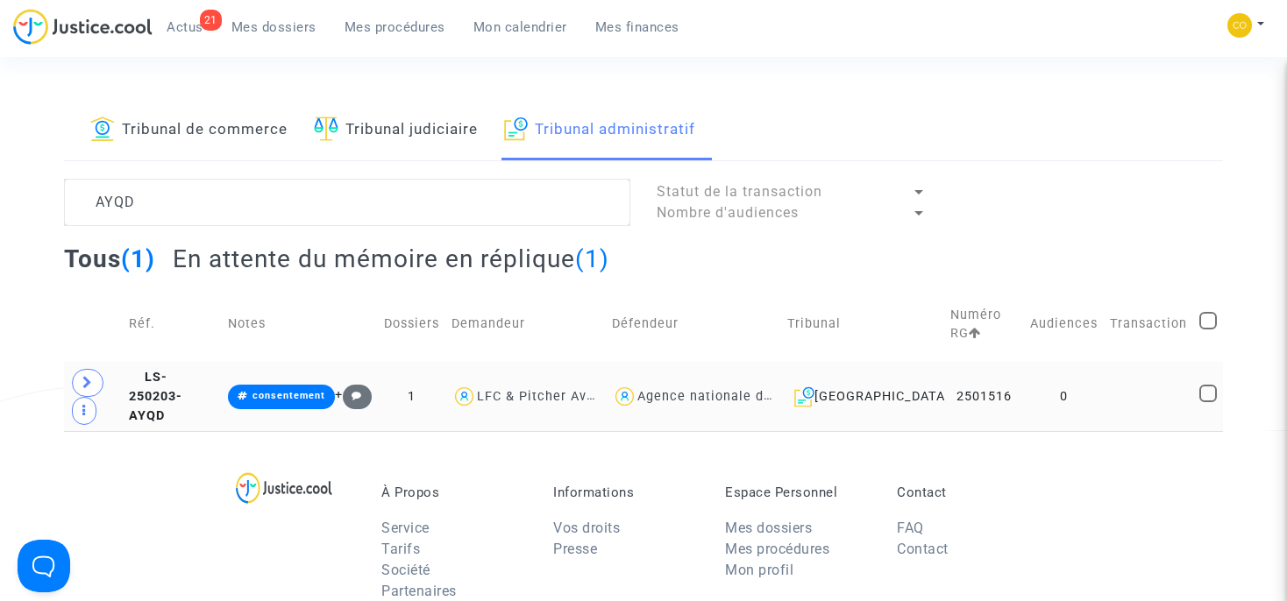
click at [201, 396] on td "LS-250203-AYQD" at bounding box center [172, 396] width 99 height 69
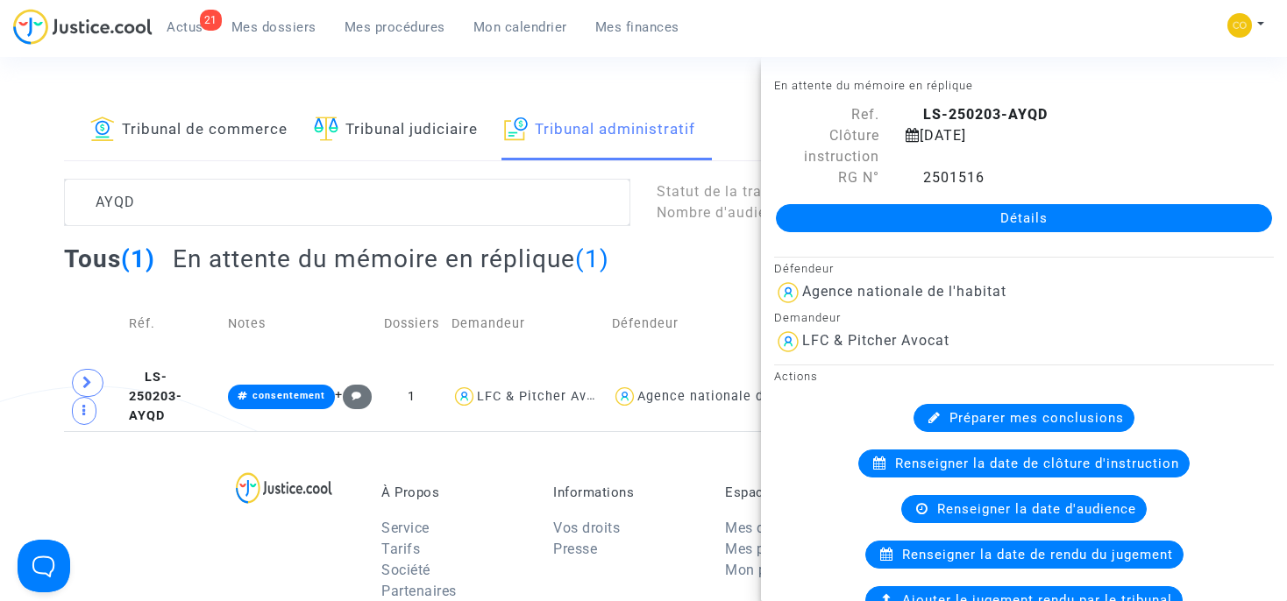
click at [940, 217] on link "Détails" at bounding box center [1024, 218] width 496 height 28
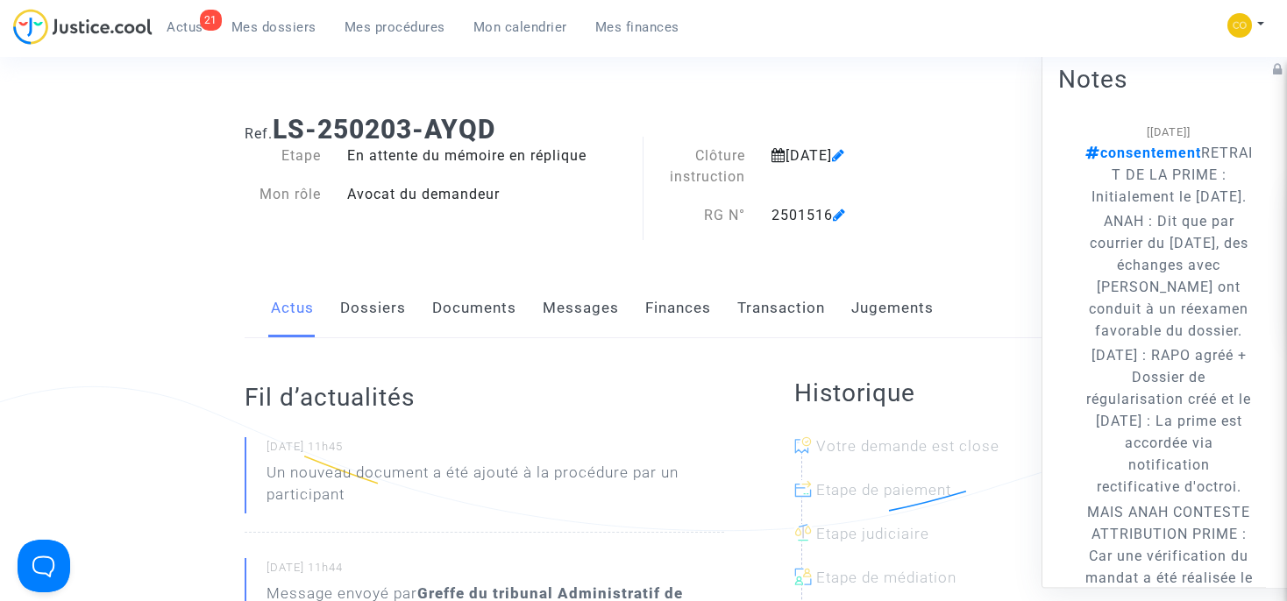
click at [489, 313] on link "Documents" at bounding box center [474, 309] width 84 height 58
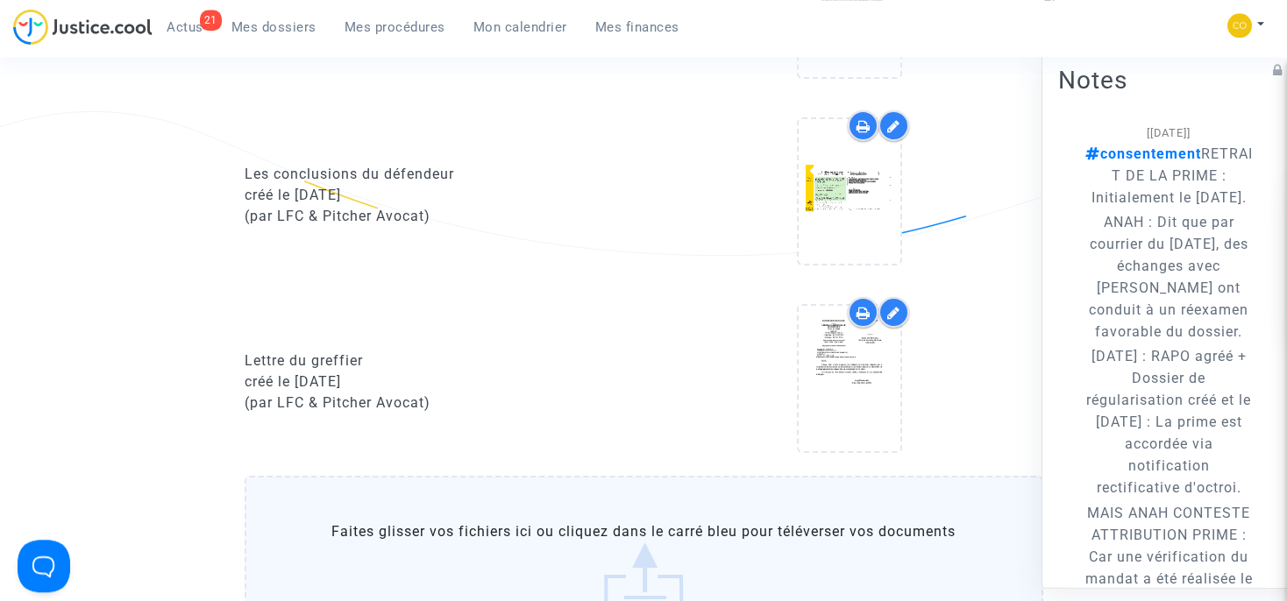
scroll to position [1713, 0]
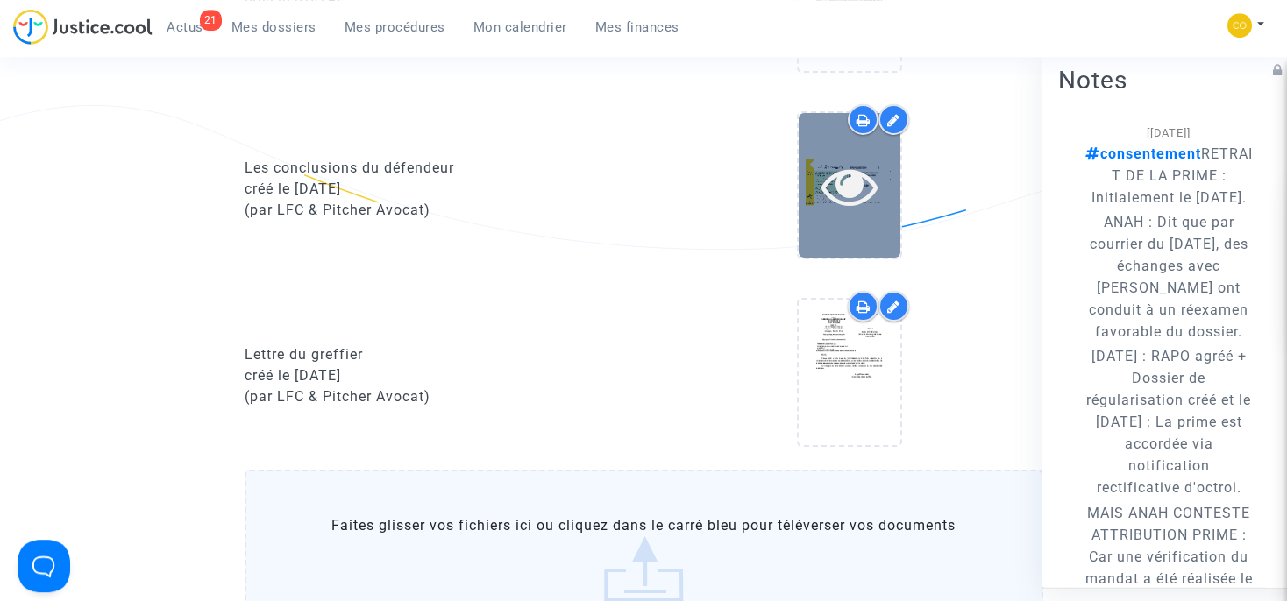
click at [851, 211] on div at bounding box center [850, 185] width 102 height 145
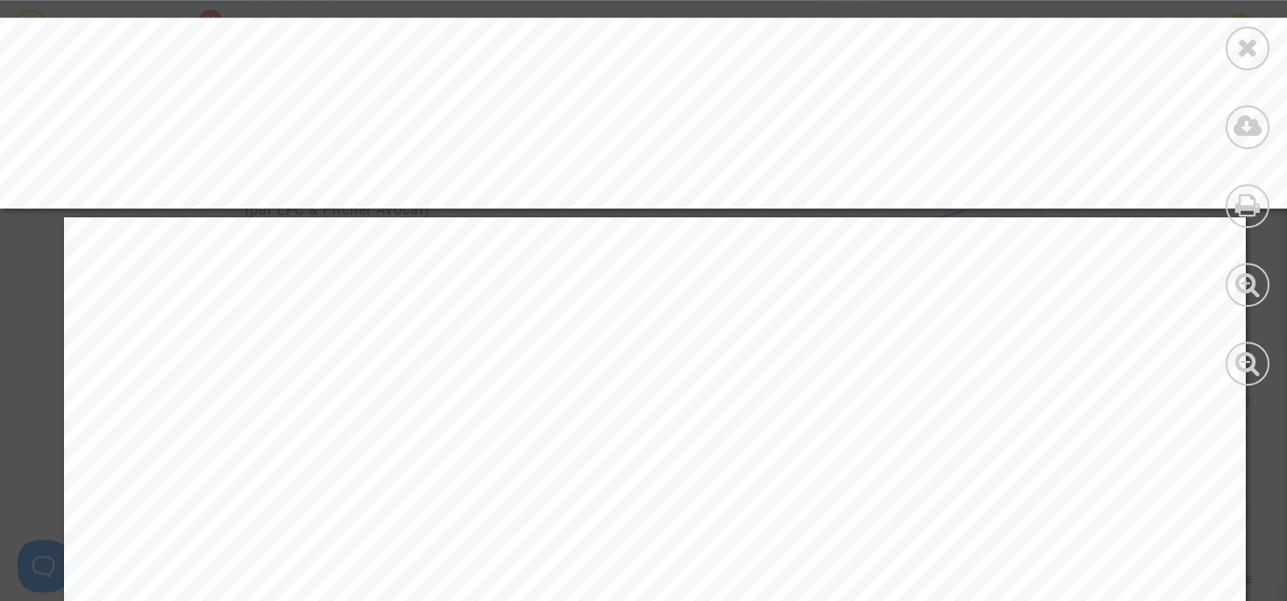
scroll to position [610, 0]
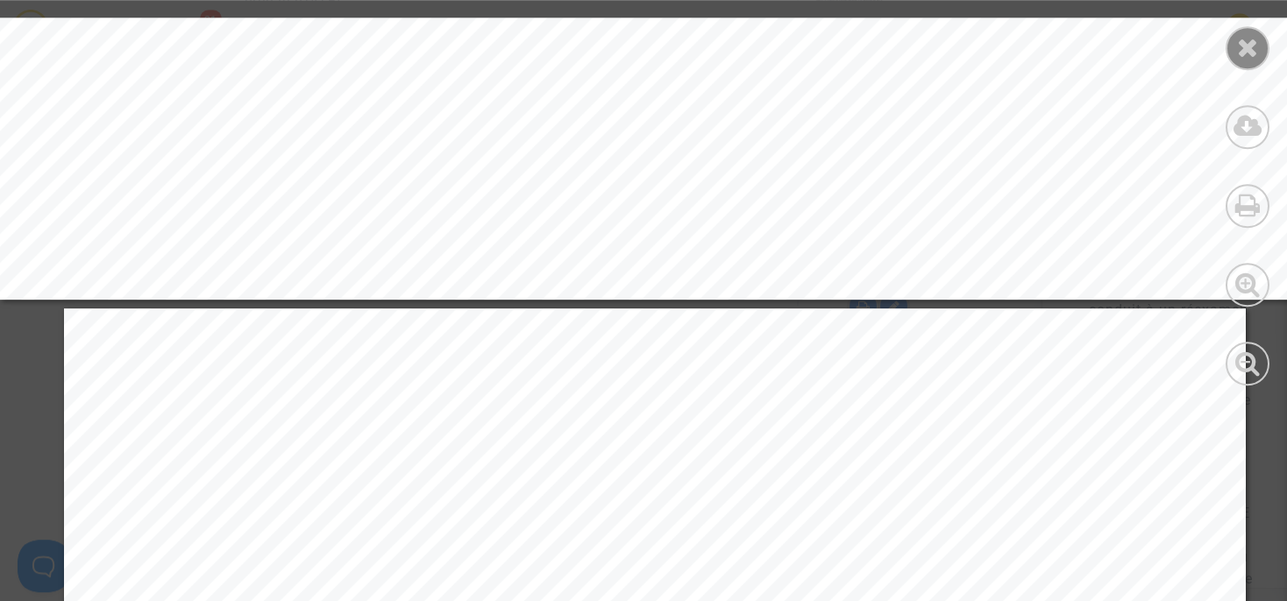
click at [1248, 57] on icon at bounding box center [1248, 47] width 22 height 26
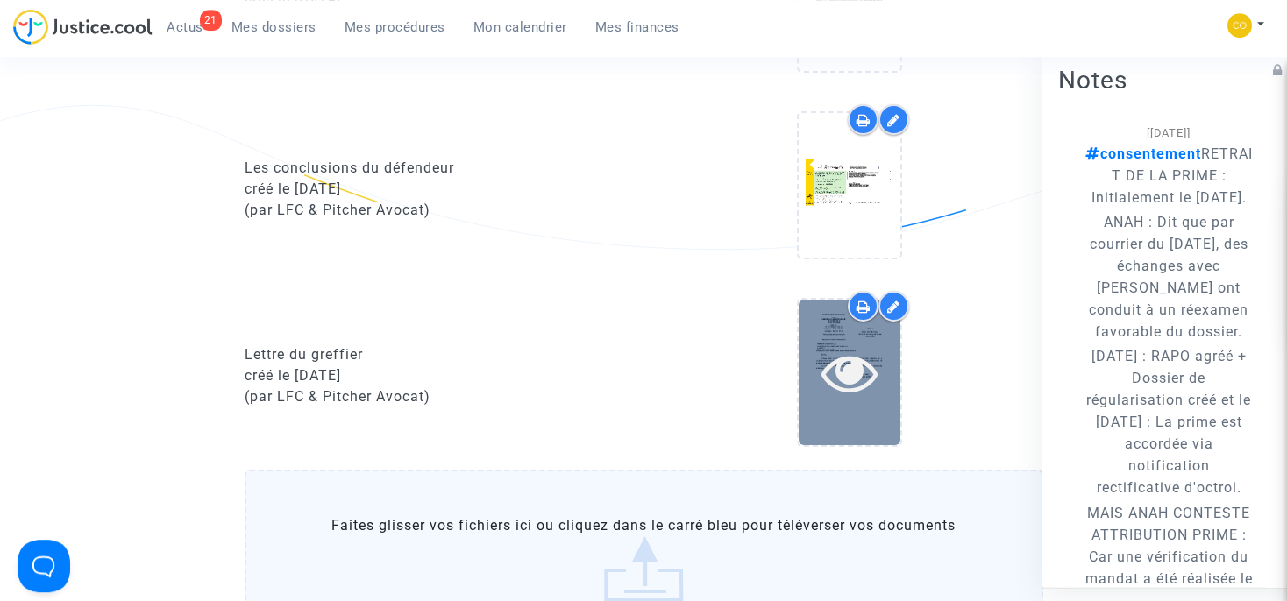
click at [861, 362] on icon at bounding box center [849, 372] width 57 height 56
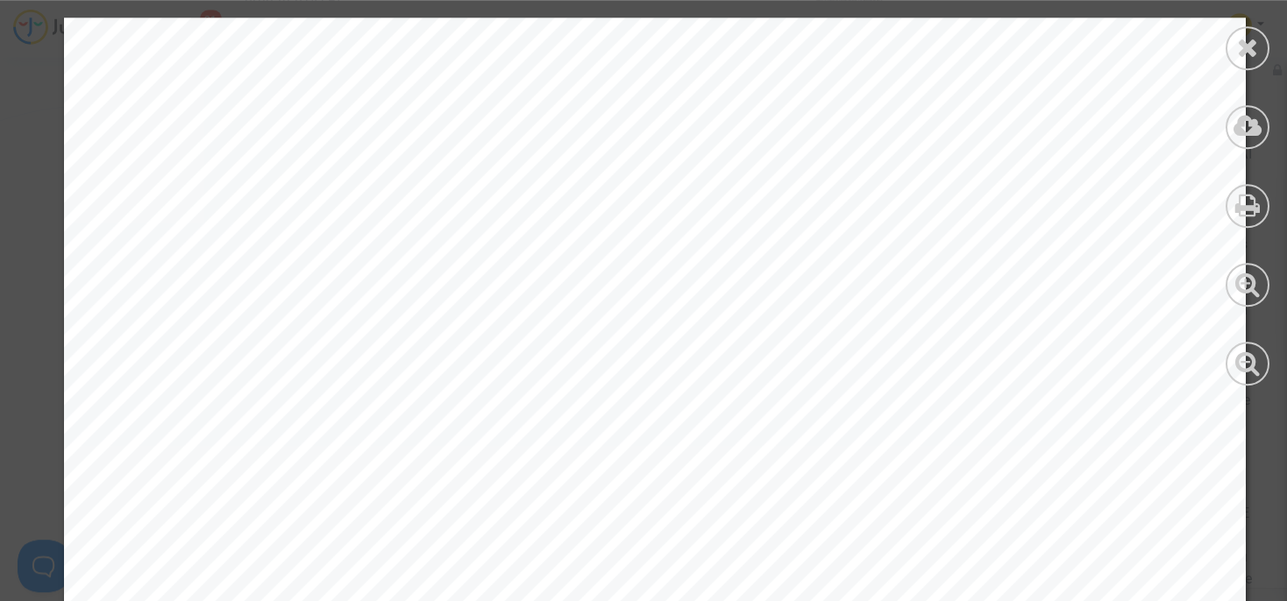
scroll to position [0, 0]
click at [1240, 46] on icon at bounding box center [1248, 47] width 22 height 26
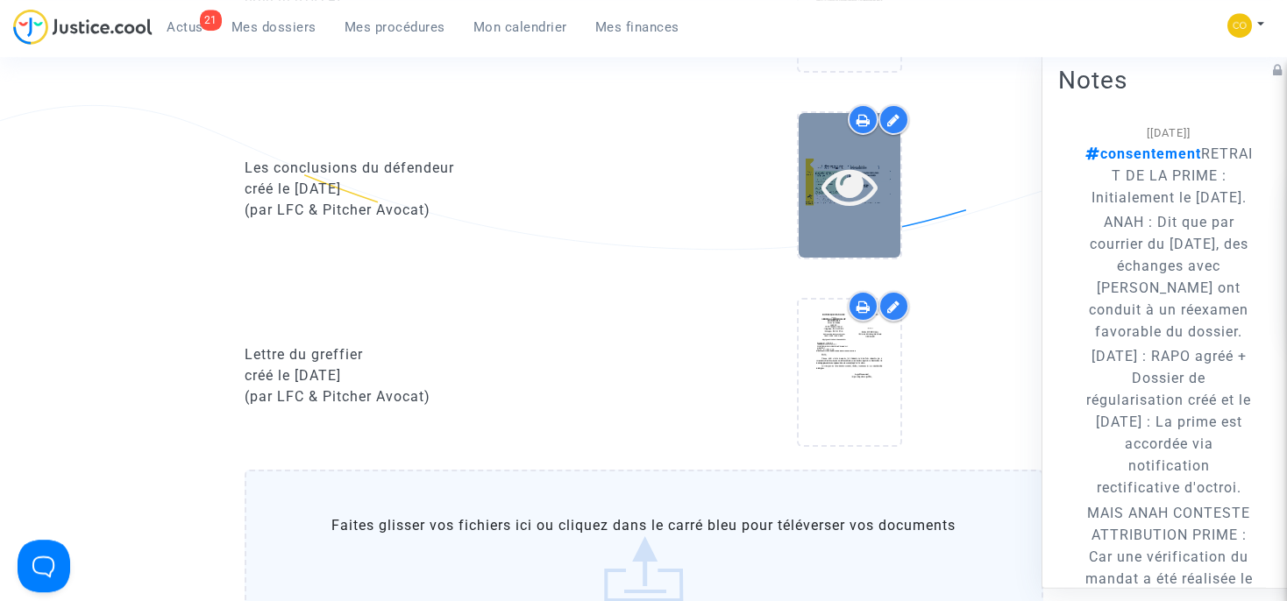
click at [850, 213] on div at bounding box center [850, 185] width 102 height 145
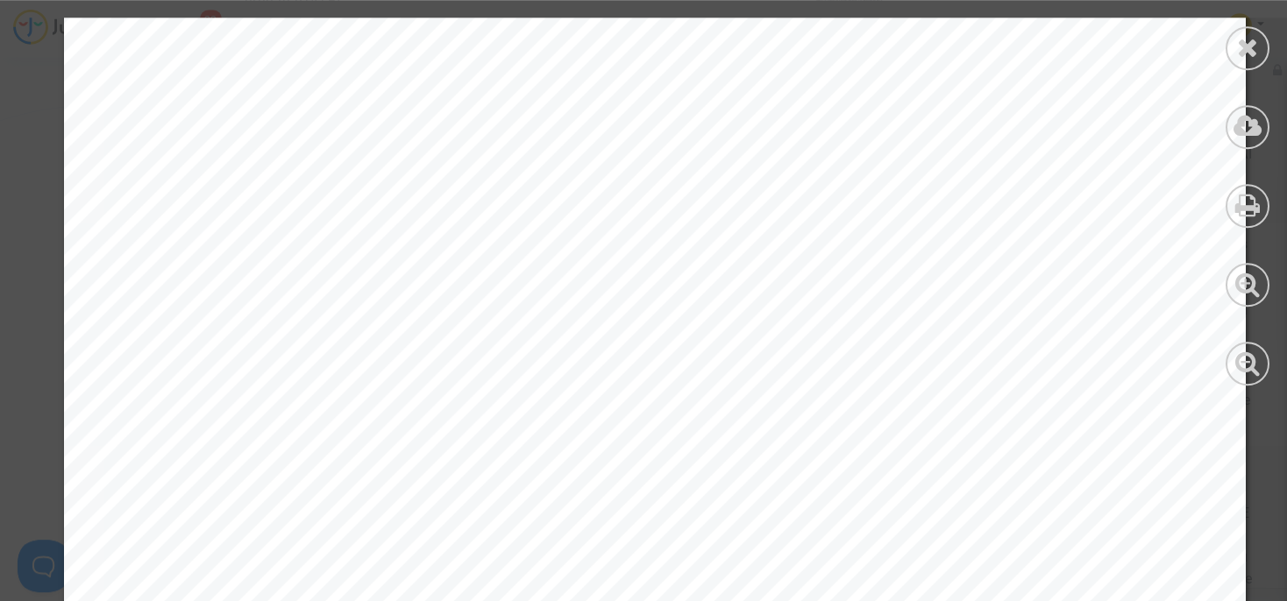
scroll to position [6330, 0]
click at [1254, 43] on icon at bounding box center [1248, 47] width 22 height 26
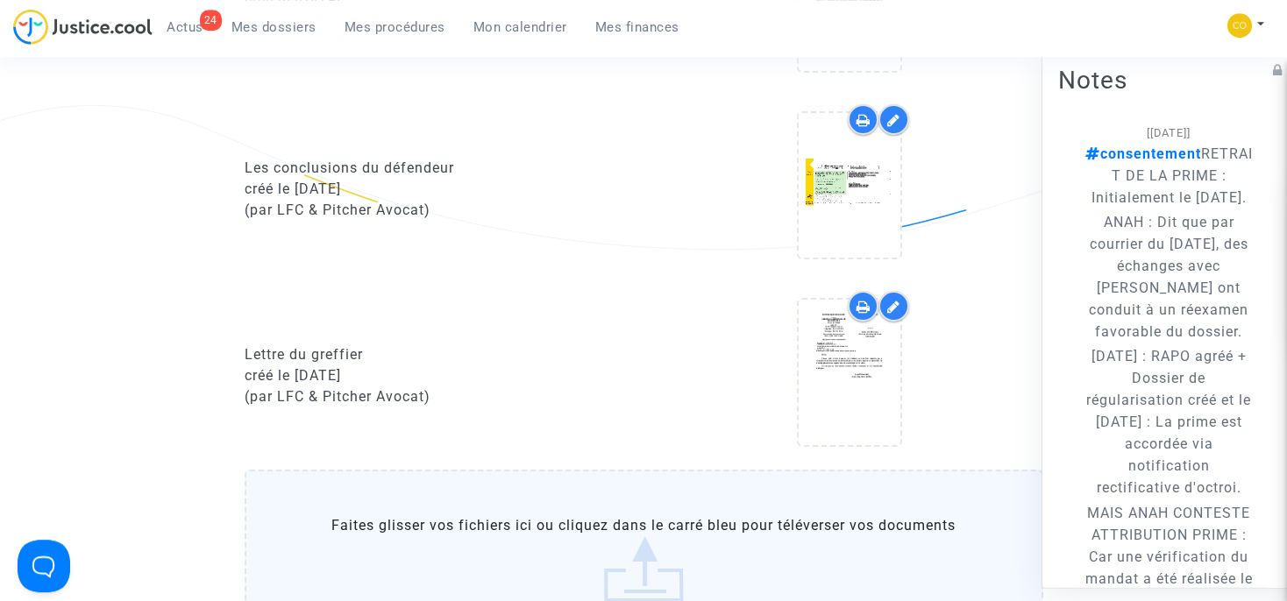
click at [359, 29] on span "Mes procédures" at bounding box center [394, 27] width 101 height 16
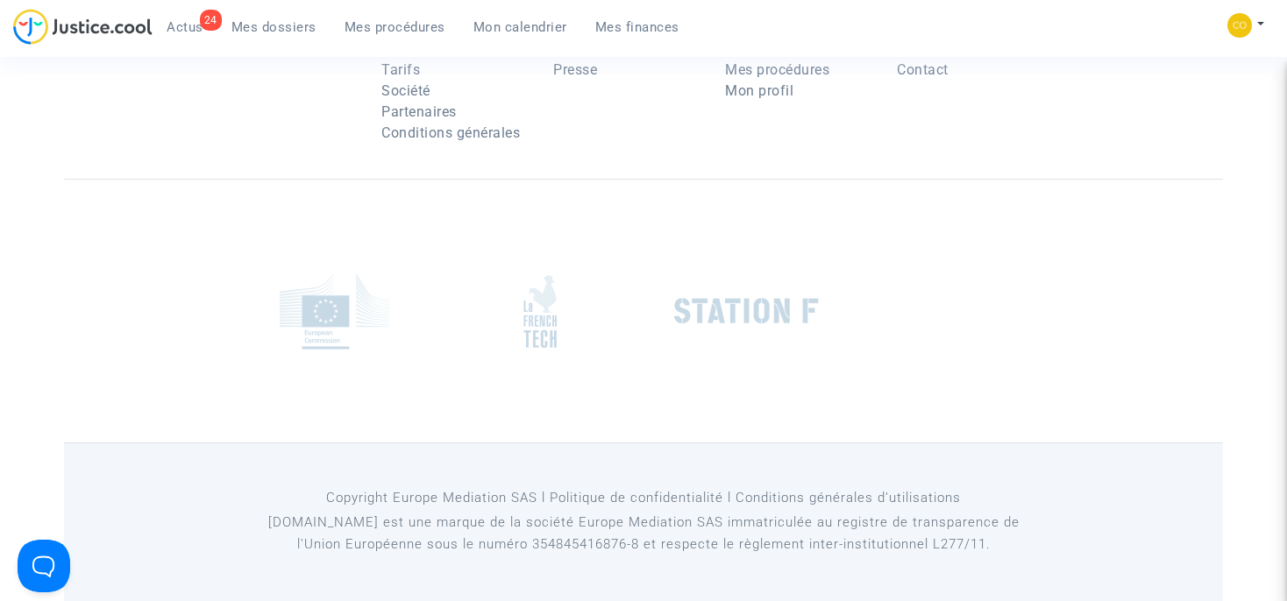
scroll to position [4038, 0]
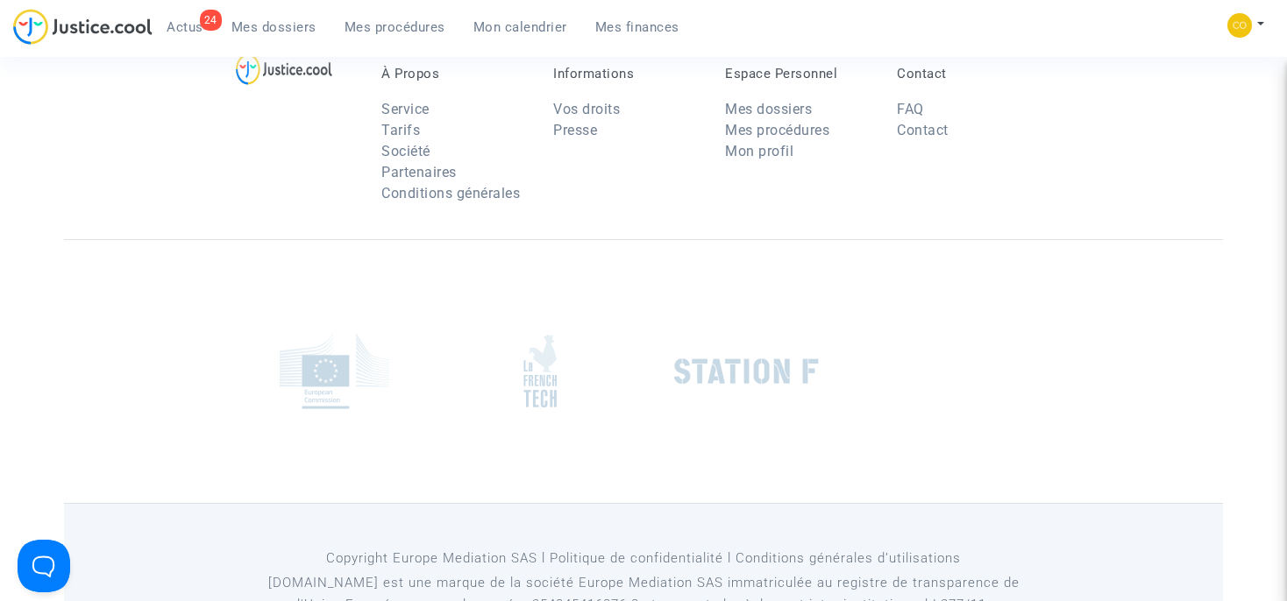
click at [401, 28] on span "Mes procédures" at bounding box center [394, 27] width 101 height 16
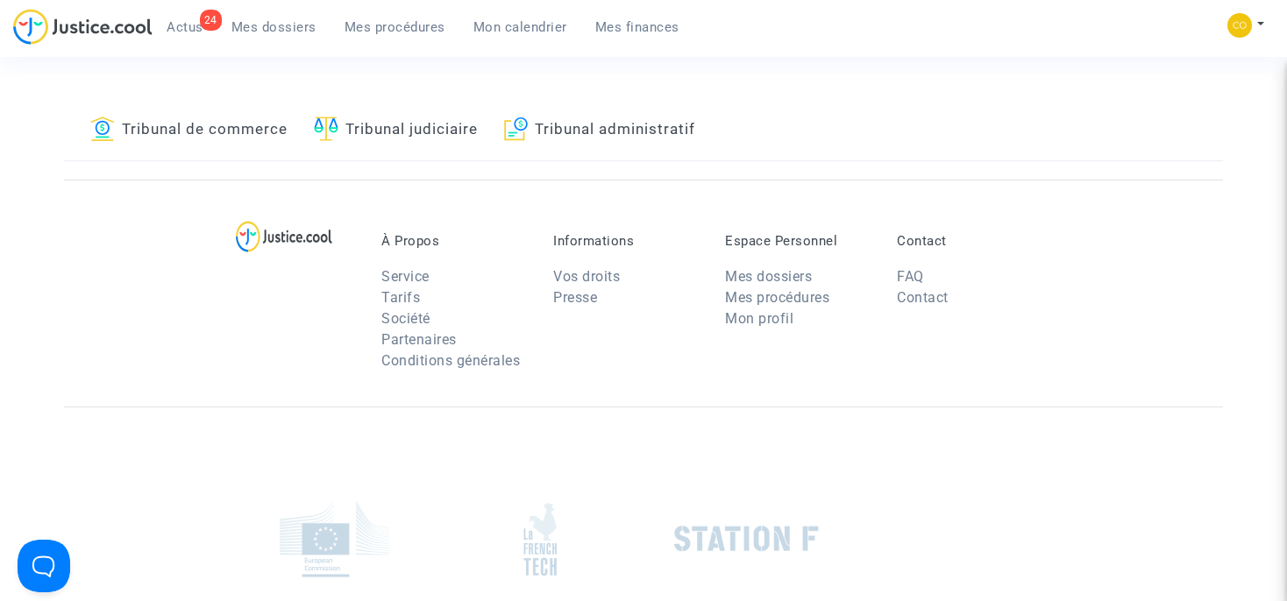
click at [592, 146] on link "Tribunal administratif" at bounding box center [599, 131] width 191 height 60
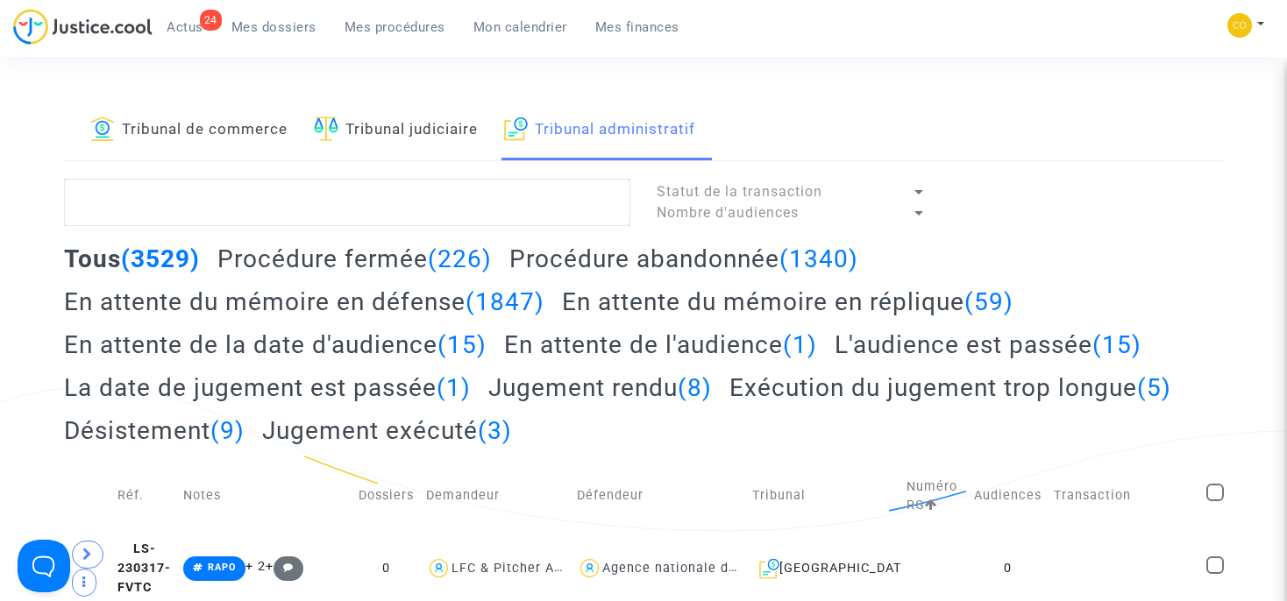
click at [661, 307] on h2 "En attente du mémoire en réplique (59)" at bounding box center [787, 302] width 451 height 31
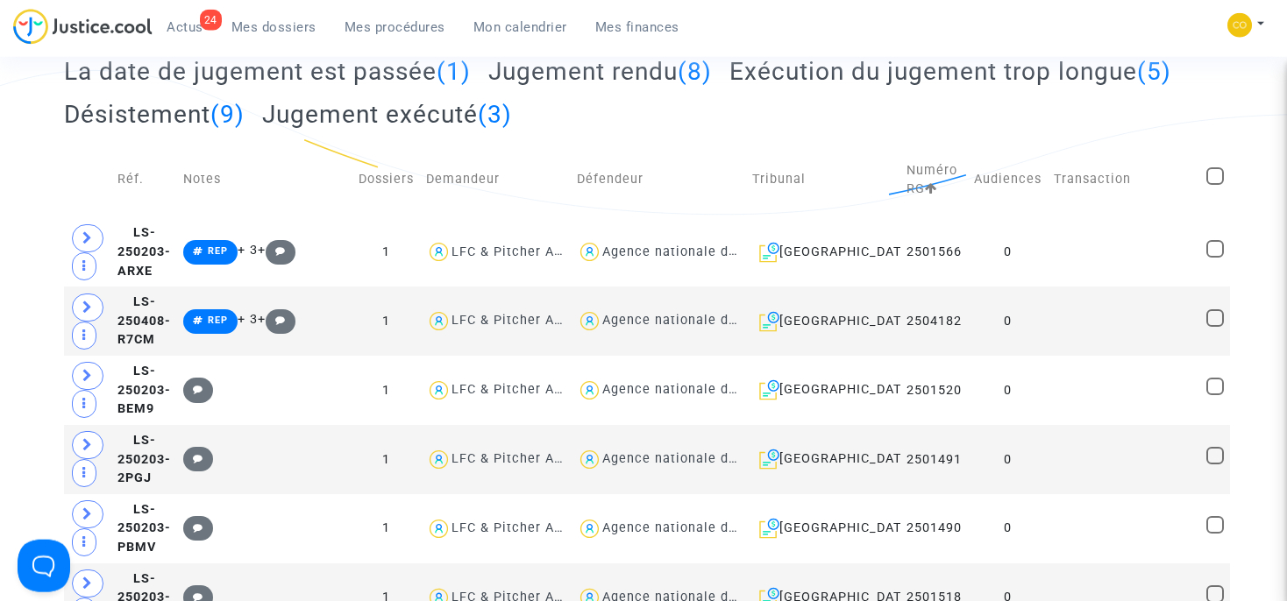
scroll to position [319, 0]
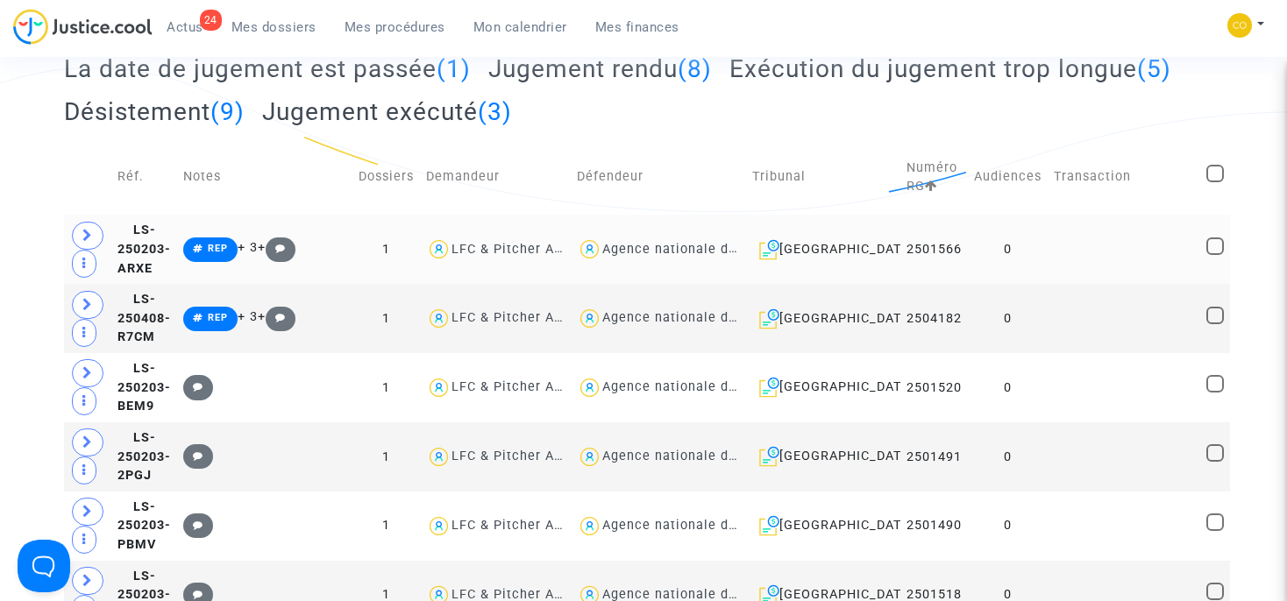
click at [590, 248] on div "LFC & Pitcher Avocat" at bounding box center [520, 249] width 138 height 15
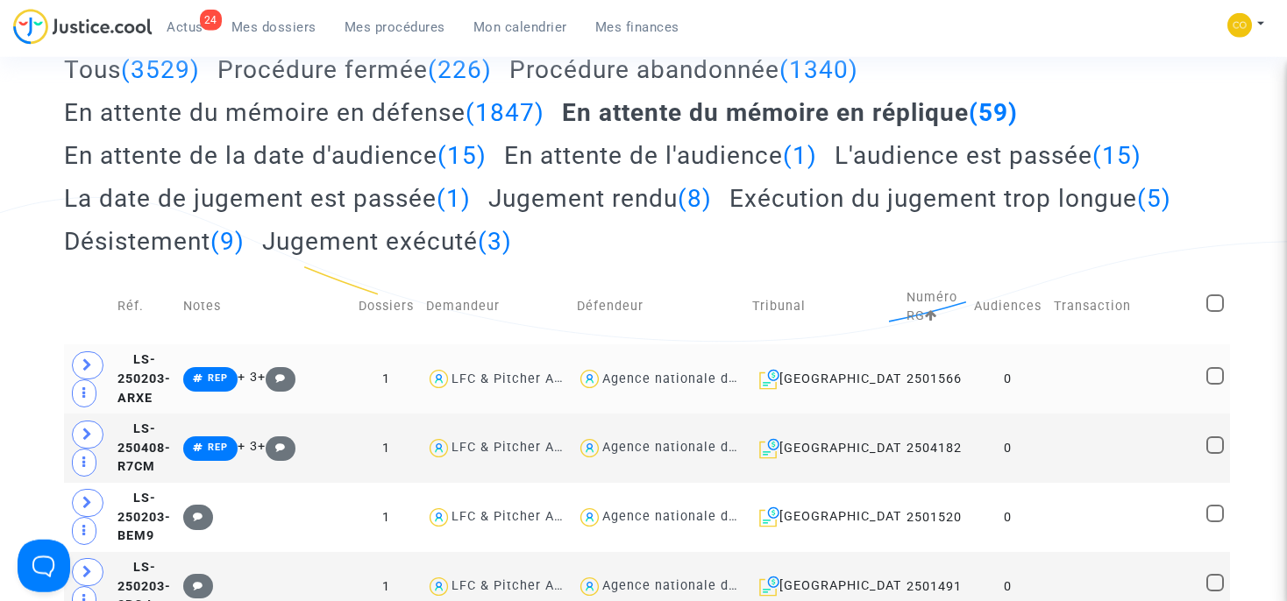
scroll to position [188, 0]
click at [171, 375] on span "LS-250203-ARXE" at bounding box center [143, 379] width 53 height 53
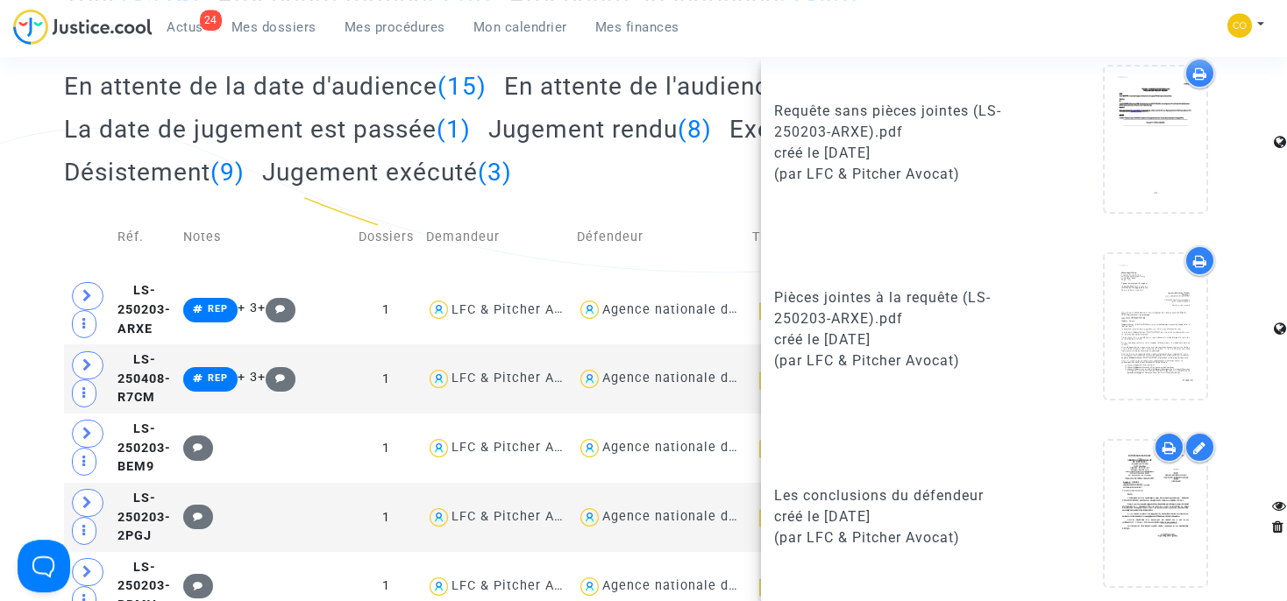
scroll to position [214, 0]
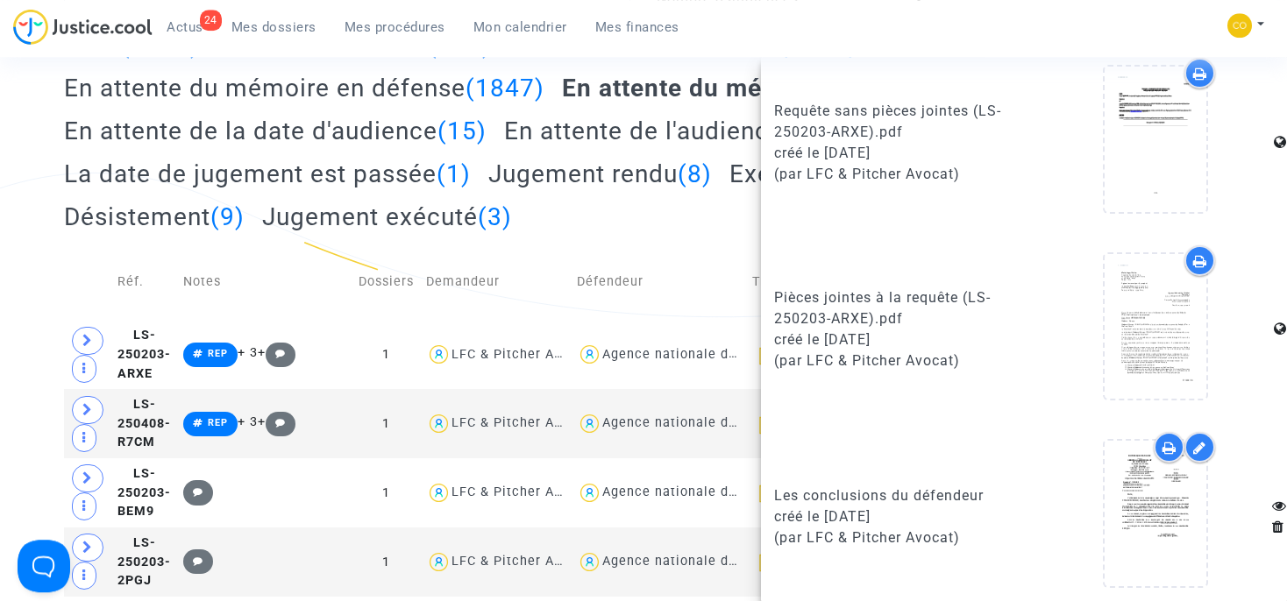
click at [721, 231] on div "Tous (3529) Procédure fermée (226) Procédure abandonnée (1340) En attente du mé…" at bounding box center [643, 137] width 1158 height 215
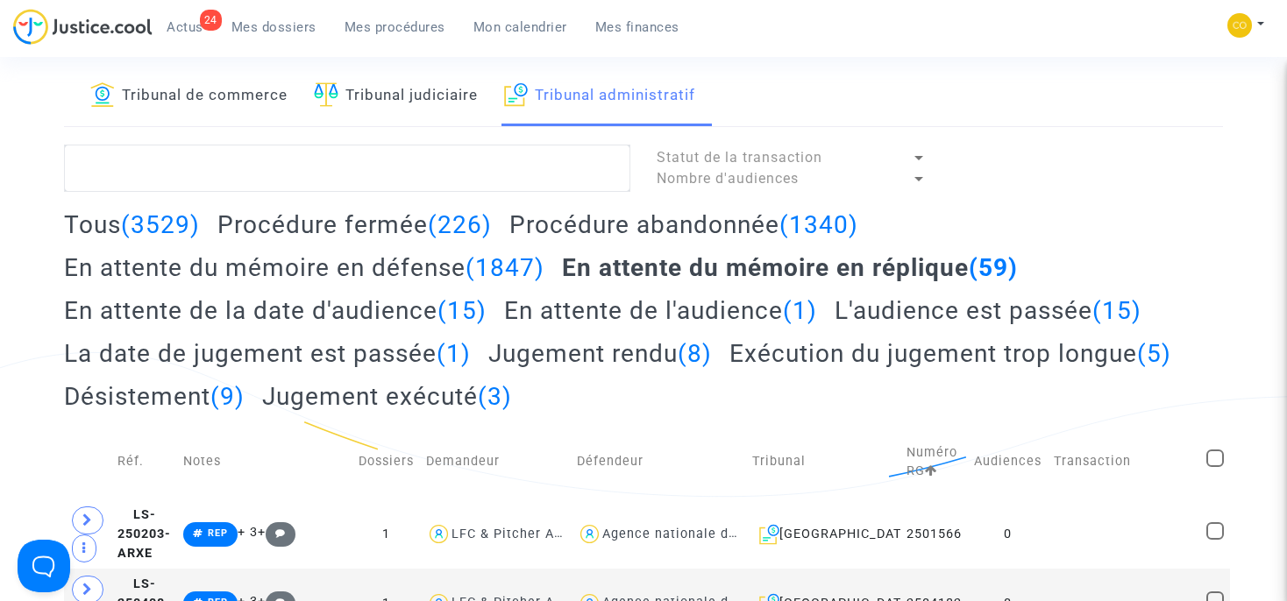
scroll to position [32, 0]
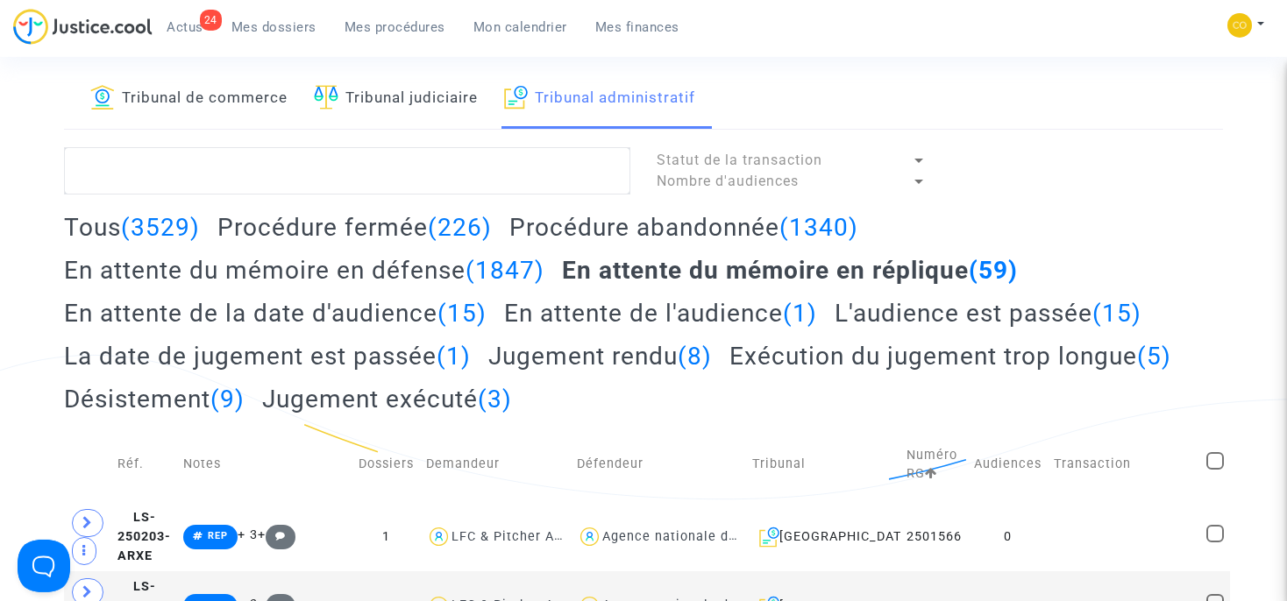
click at [185, 29] on span "Actus" at bounding box center [185, 27] width 37 height 16
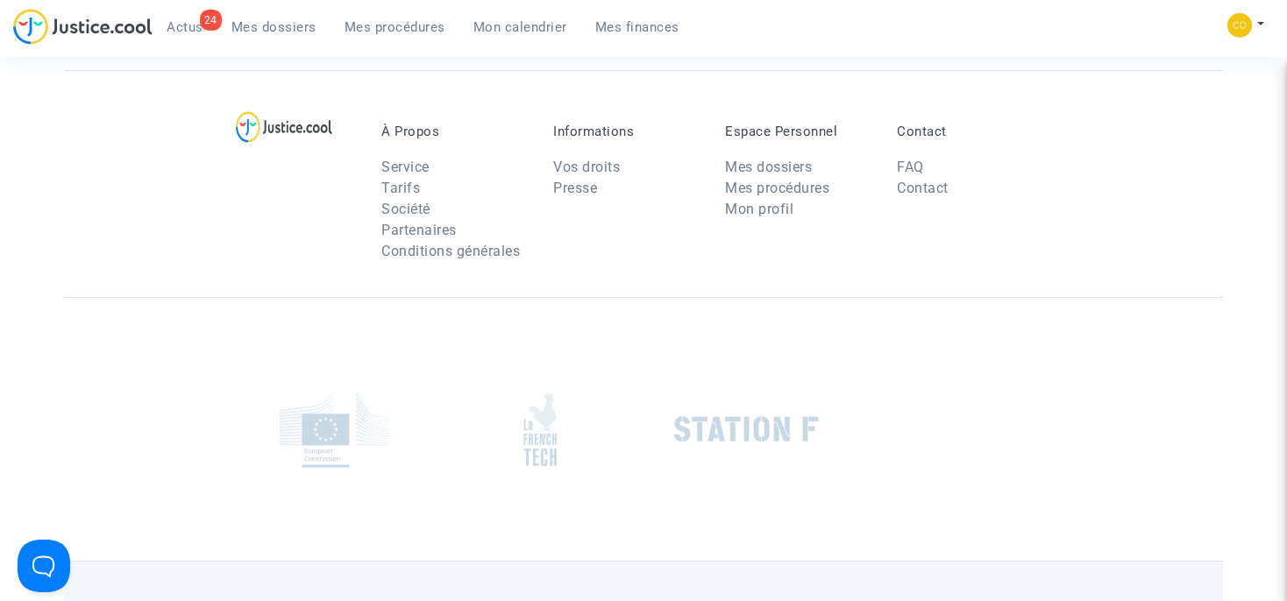
scroll to position [285, 0]
click at [186, 18] on link "24 Actus" at bounding box center [185, 27] width 65 height 26
click at [198, 30] on span "Actus" at bounding box center [185, 27] width 37 height 16
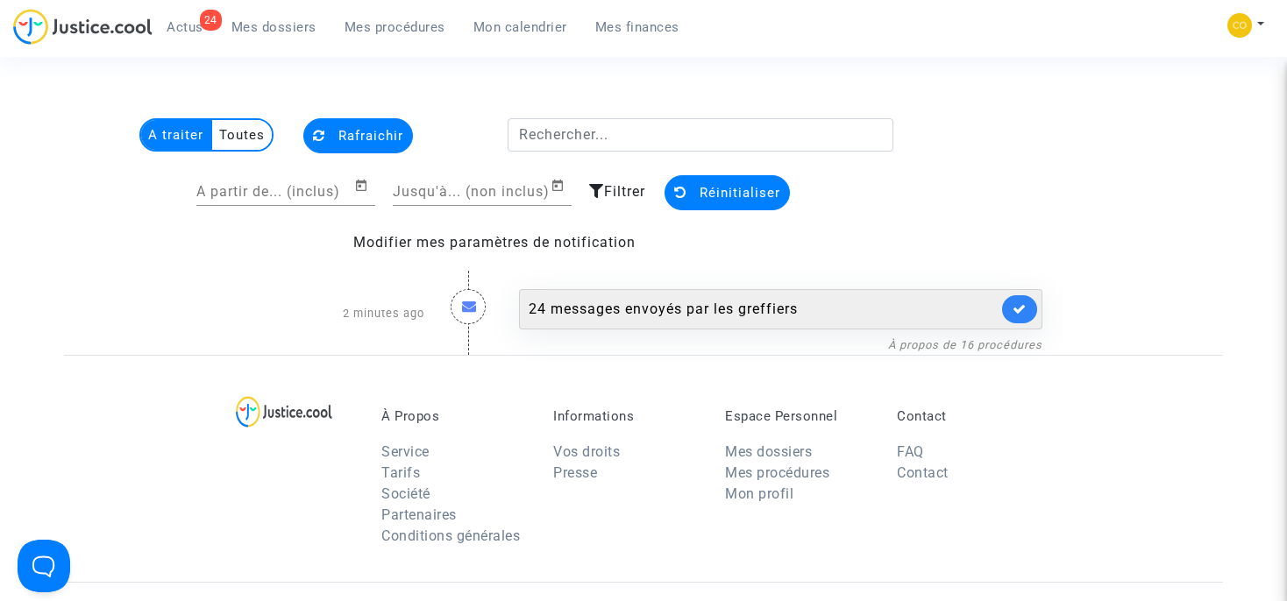
click at [636, 303] on div "24 messages envoyés par les greffiers" at bounding box center [763, 309] width 469 height 21
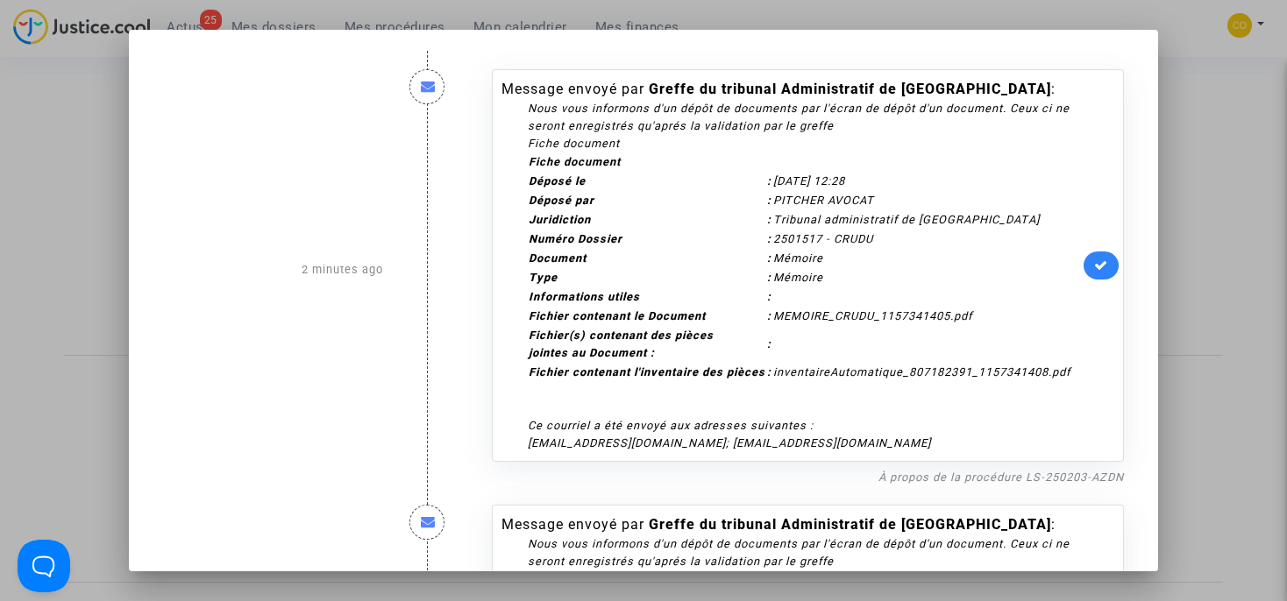
click at [1233, 109] on div at bounding box center [643, 300] width 1287 height 601
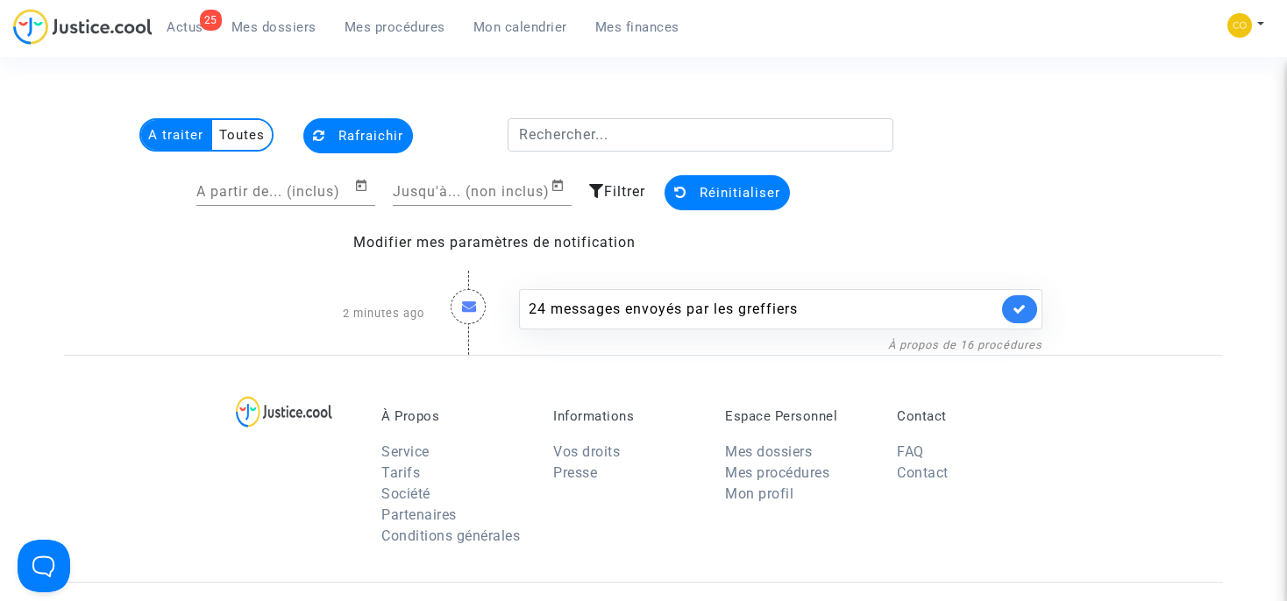
click at [373, 25] on span "Mes procédures" at bounding box center [394, 27] width 101 height 16
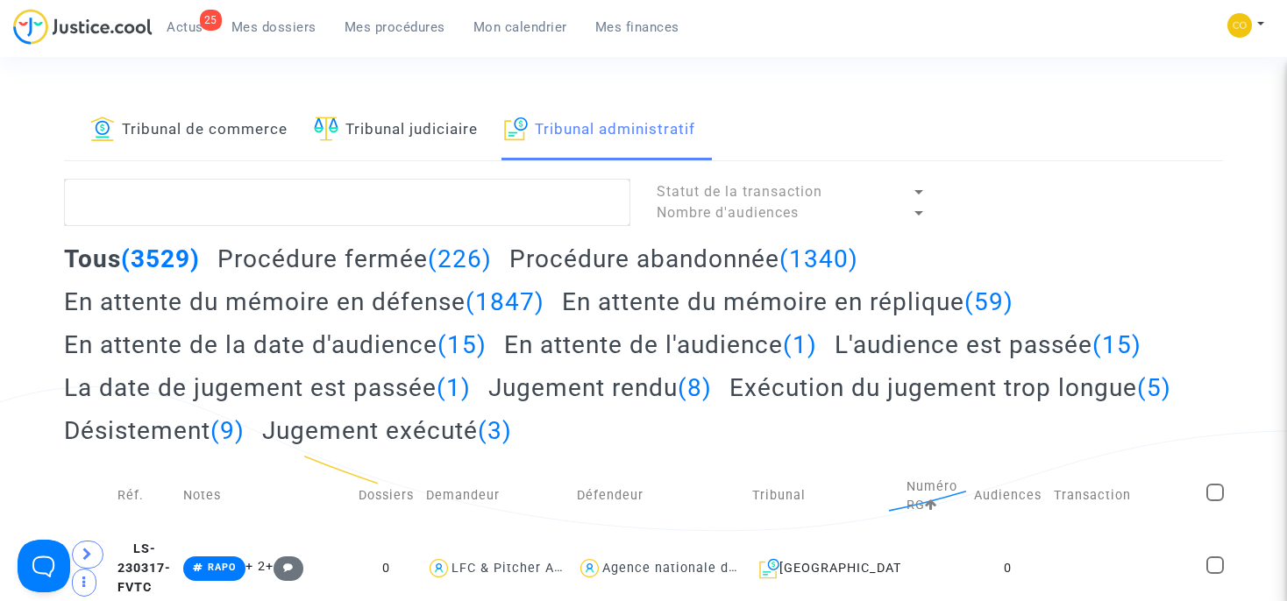
click at [628, 268] on h2 "Procédure abandonnée (1340)" at bounding box center [683, 259] width 349 height 31
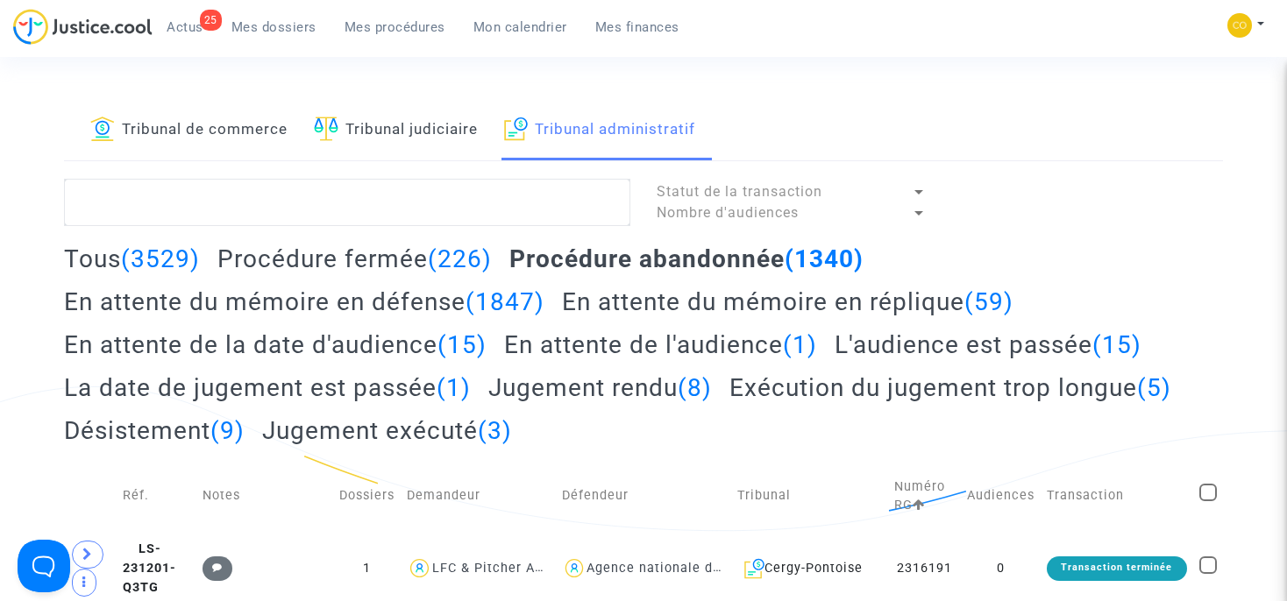
click at [615, 402] on h2 "Jugement rendu (8)" at bounding box center [600, 388] width 224 height 31
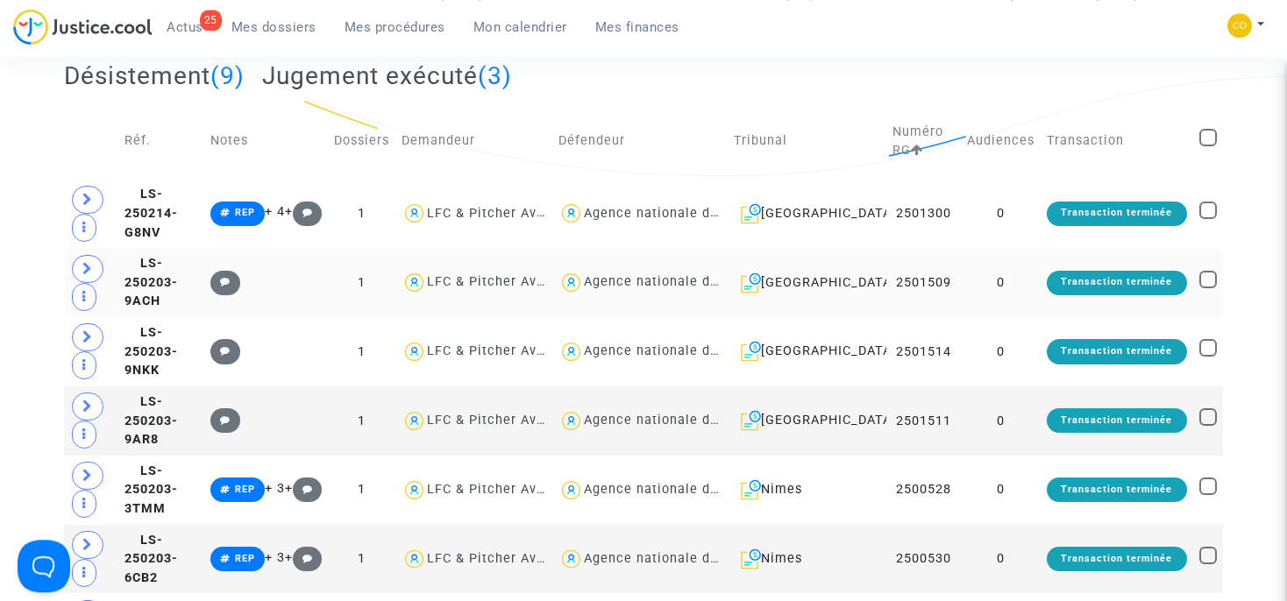
scroll to position [354, 0]
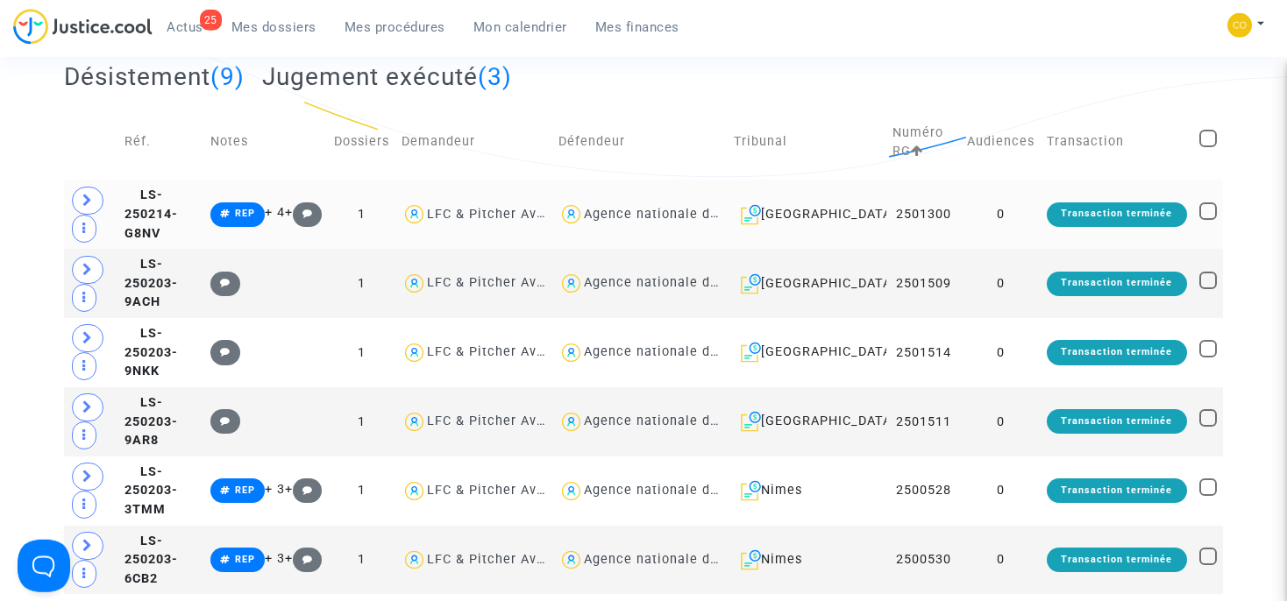
click at [531, 218] on div "LFC & Pitcher Avocat" at bounding box center [496, 214] width 138 height 15
click at [197, 213] on td "LS-250214-G8NV" at bounding box center [161, 214] width 86 height 69
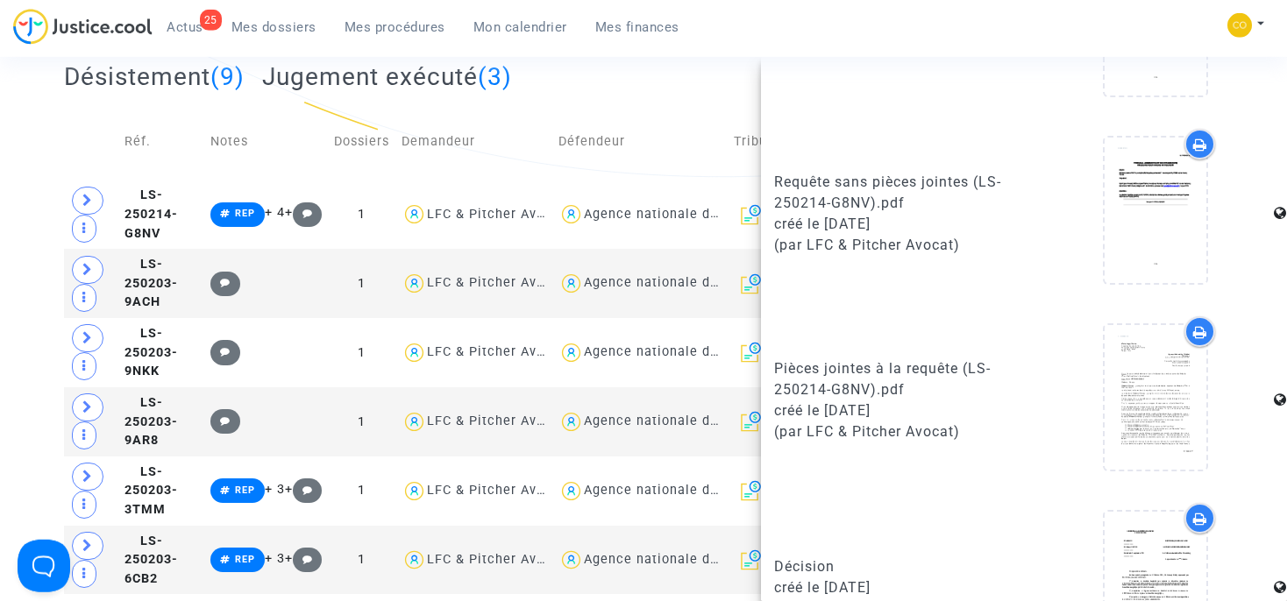
scroll to position [1010, 0]
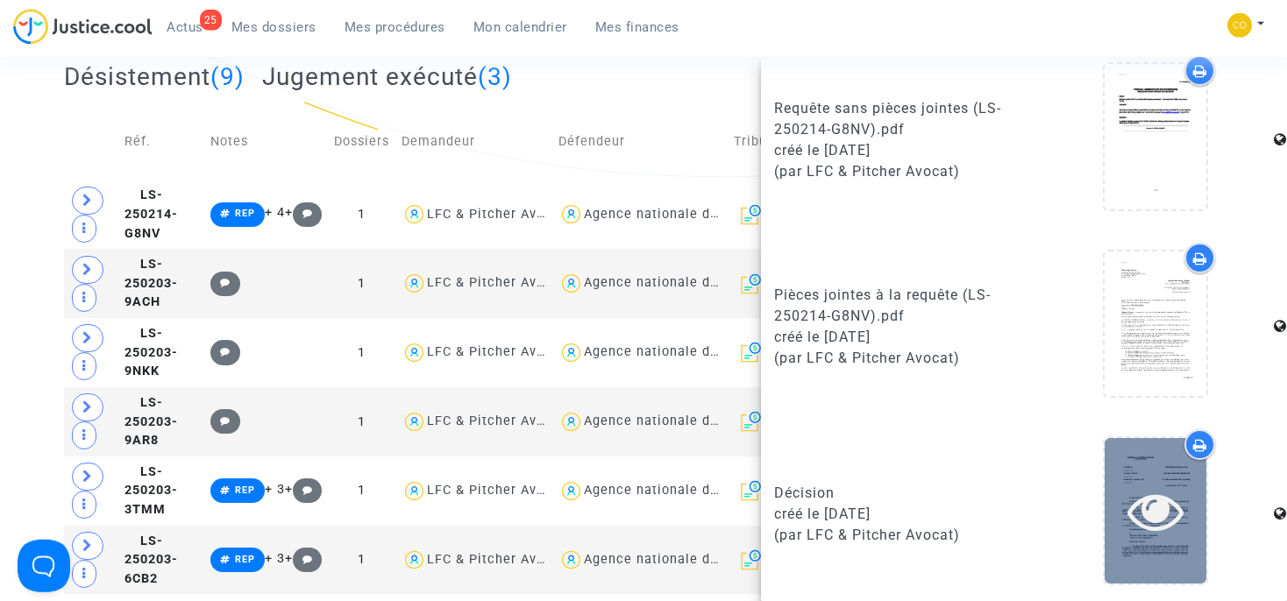
click at [1128, 469] on div at bounding box center [1155, 510] width 102 height 145
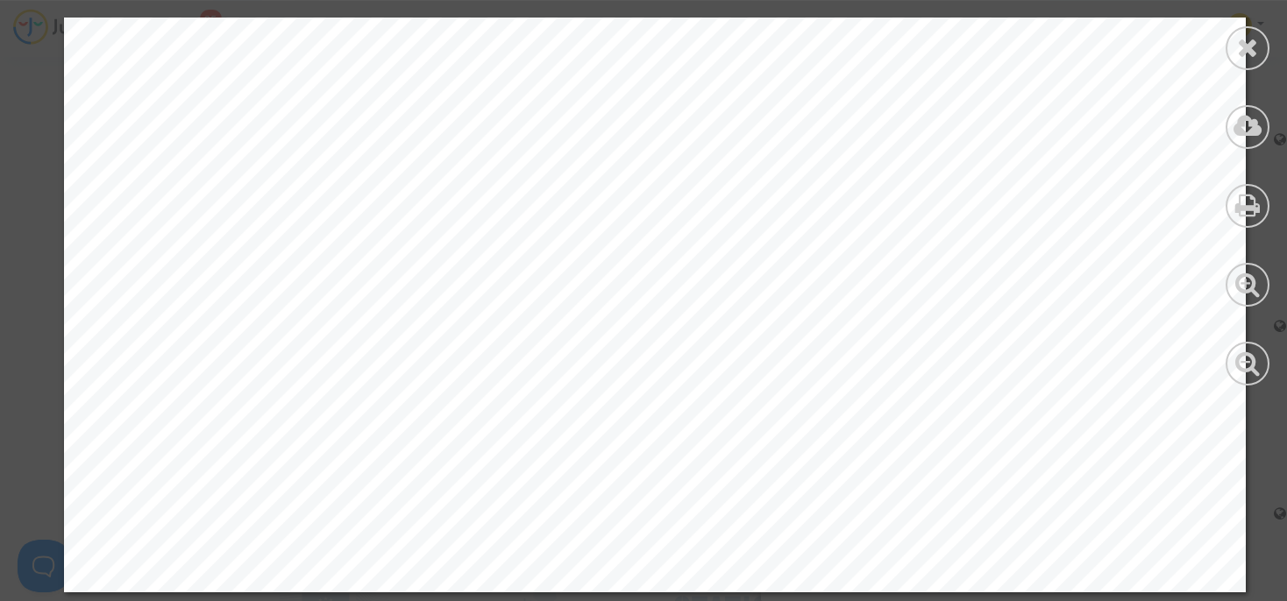
scroll to position [1129, 0]
click at [1241, 45] on icon at bounding box center [1248, 47] width 22 height 26
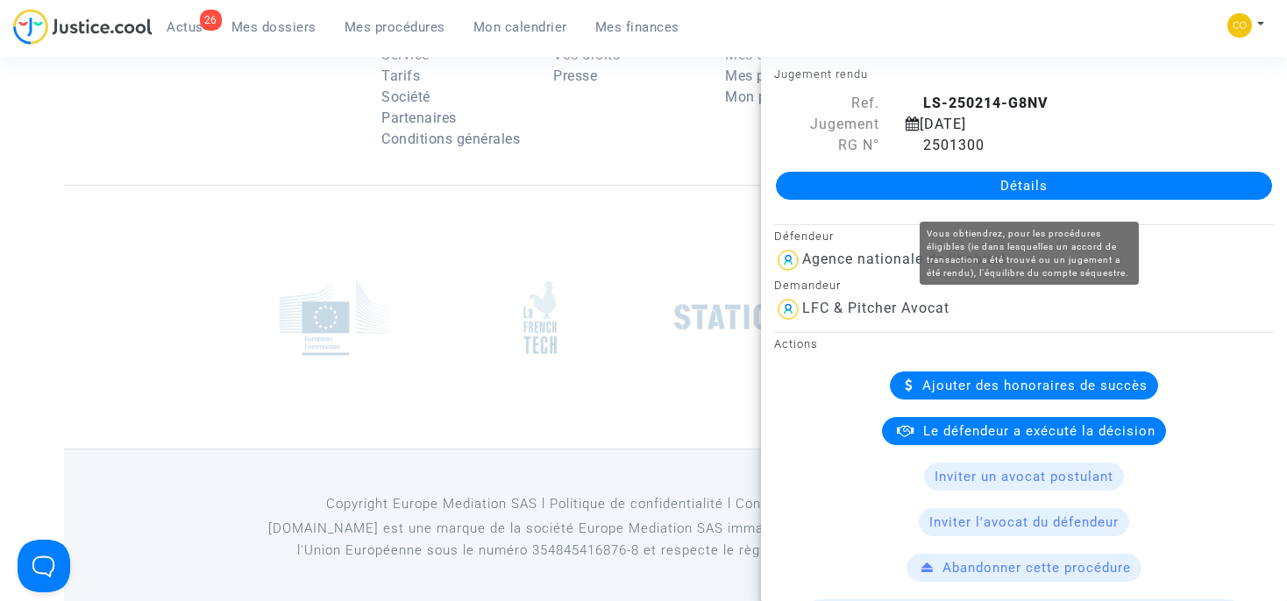
scroll to position [0, 0]
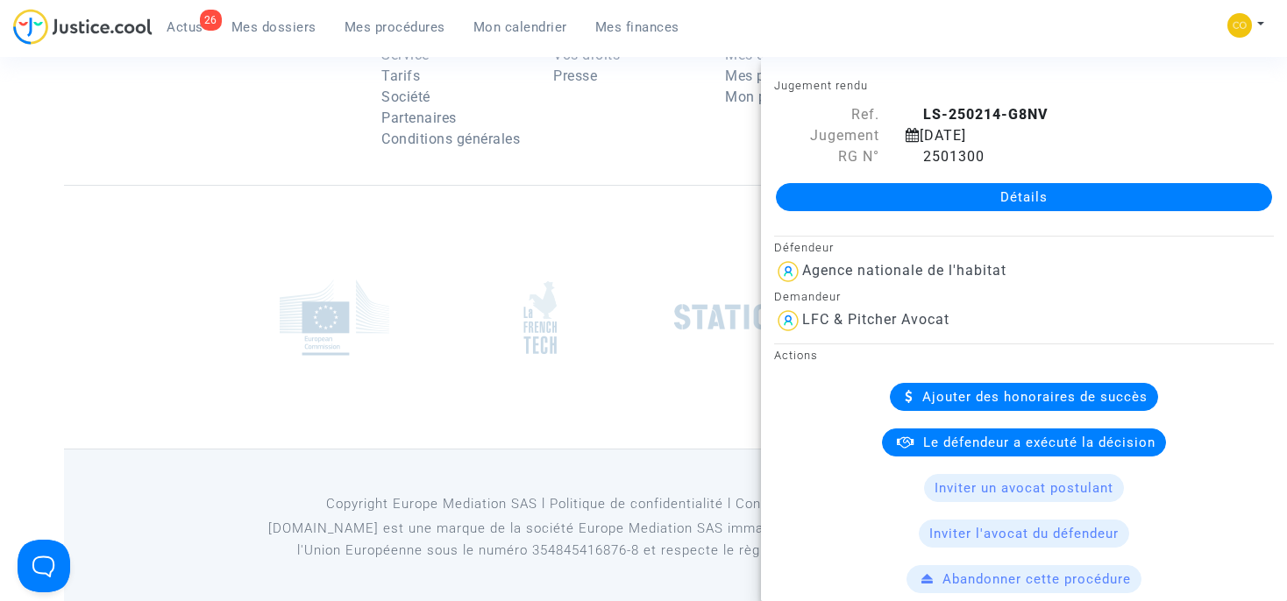
click at [628, 177] on div "À Propos Service Tarifs Société Partenaires Conditions générales Informations V…" at bounding box center [643, 71] width 1158 height 227
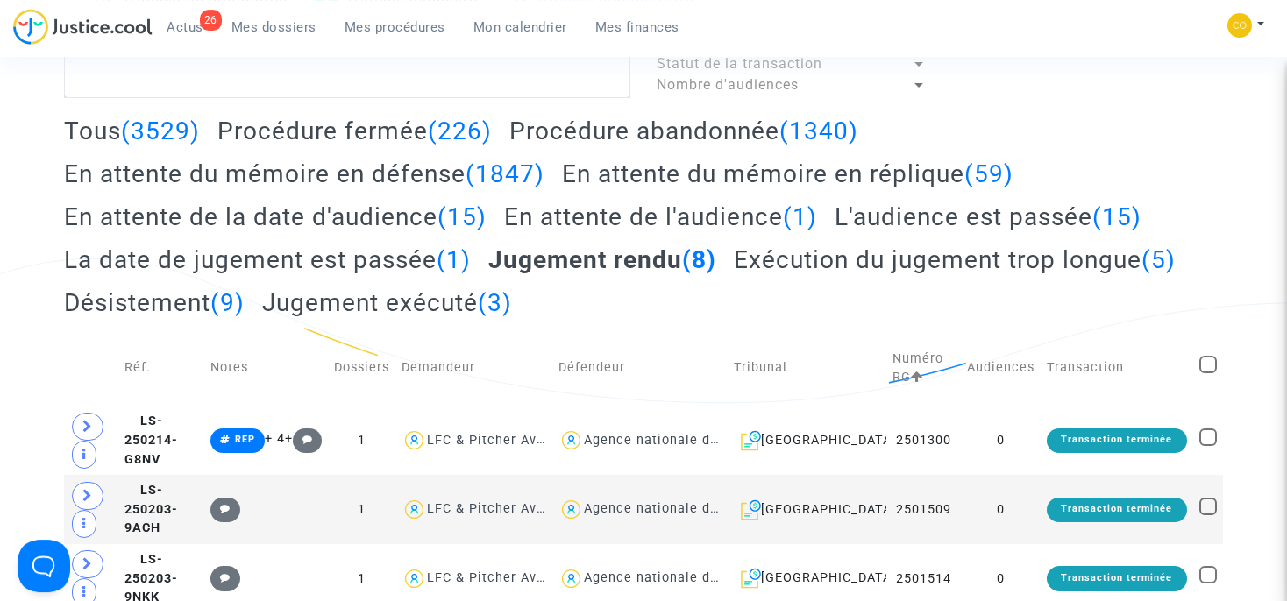
scroll to position [146, 0]
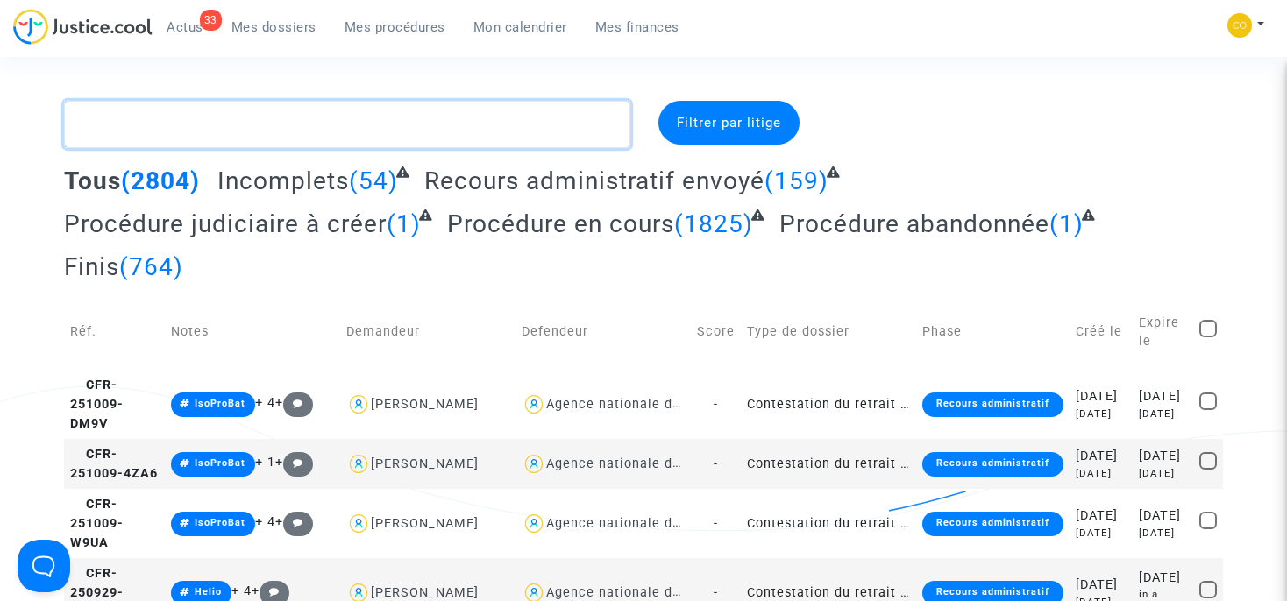
click at [178, 126] on textarea at bounding box center [347, 124] width 566 height 47
type textarea "L"
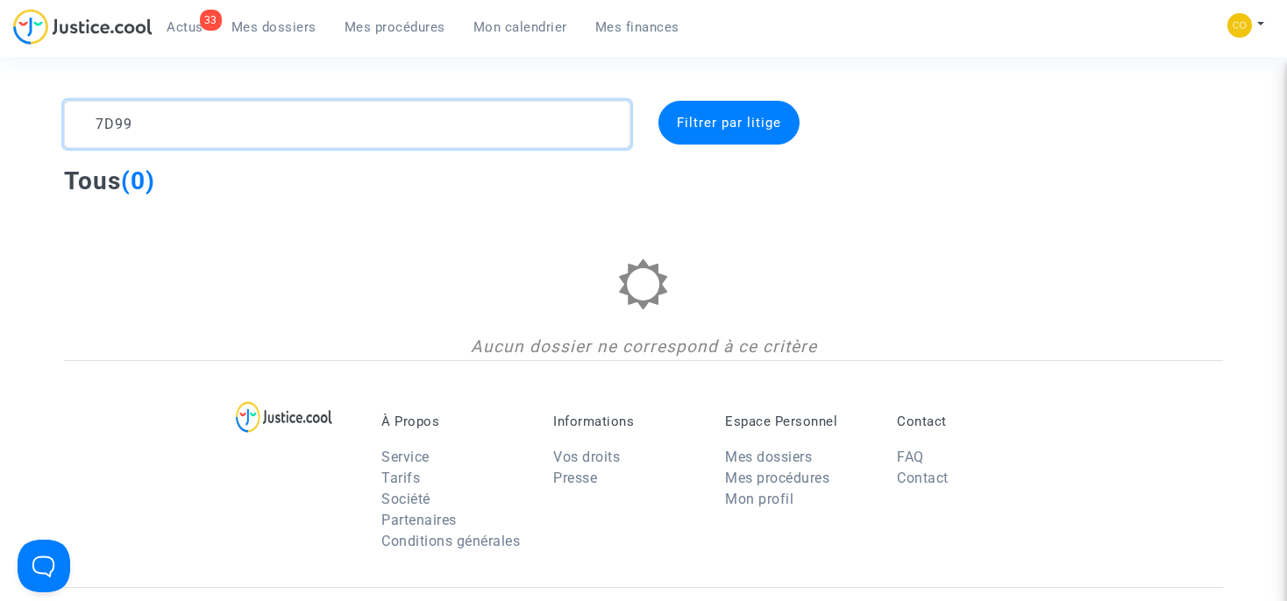
type textarea "7D99"
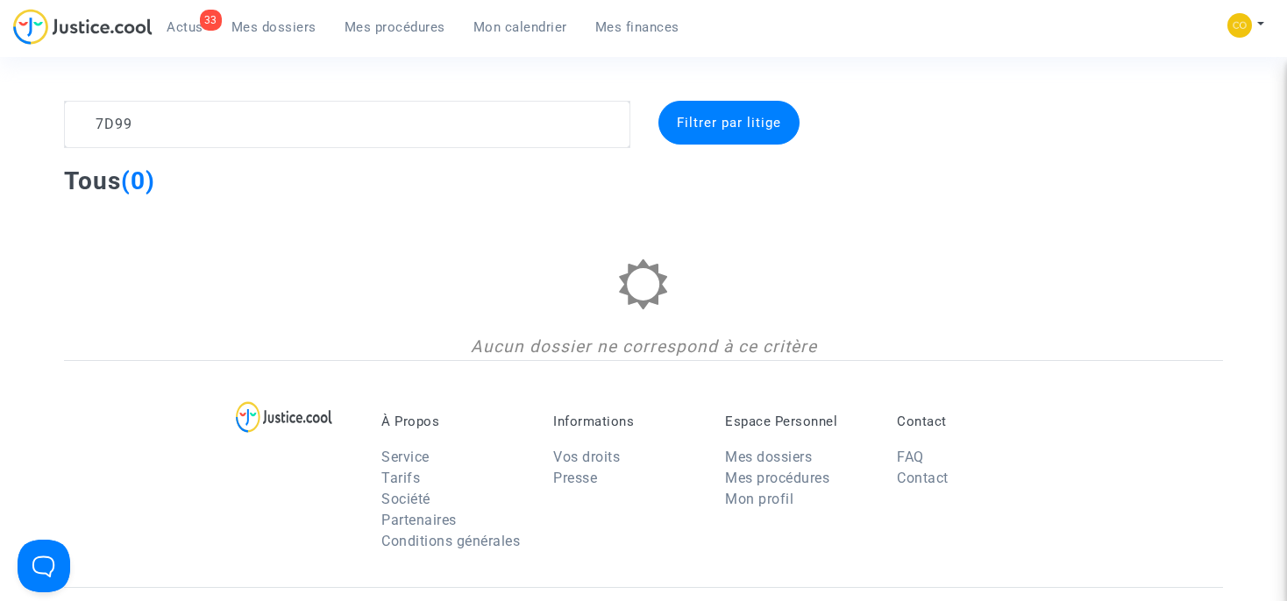
click at [411, 31] on span "Mes procédures" at bounding box center [394, 27] width 101 height 16
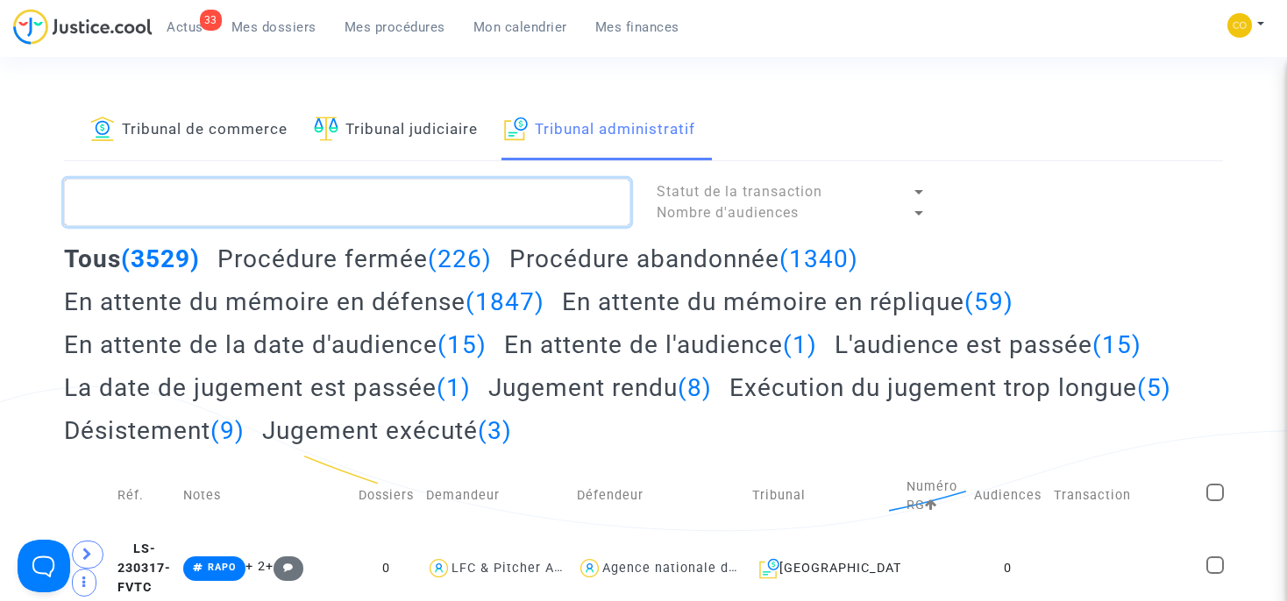
click at [330, 202] on textarea at bounding box center [347, 202] width 566 height 47
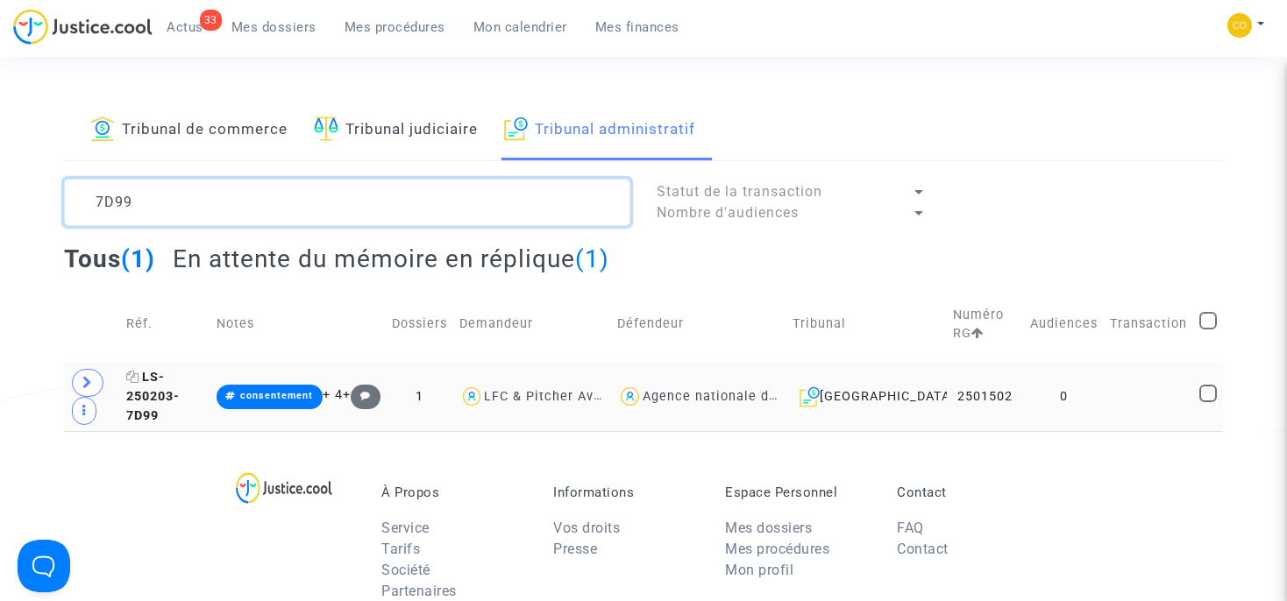
type textarea "7D99"
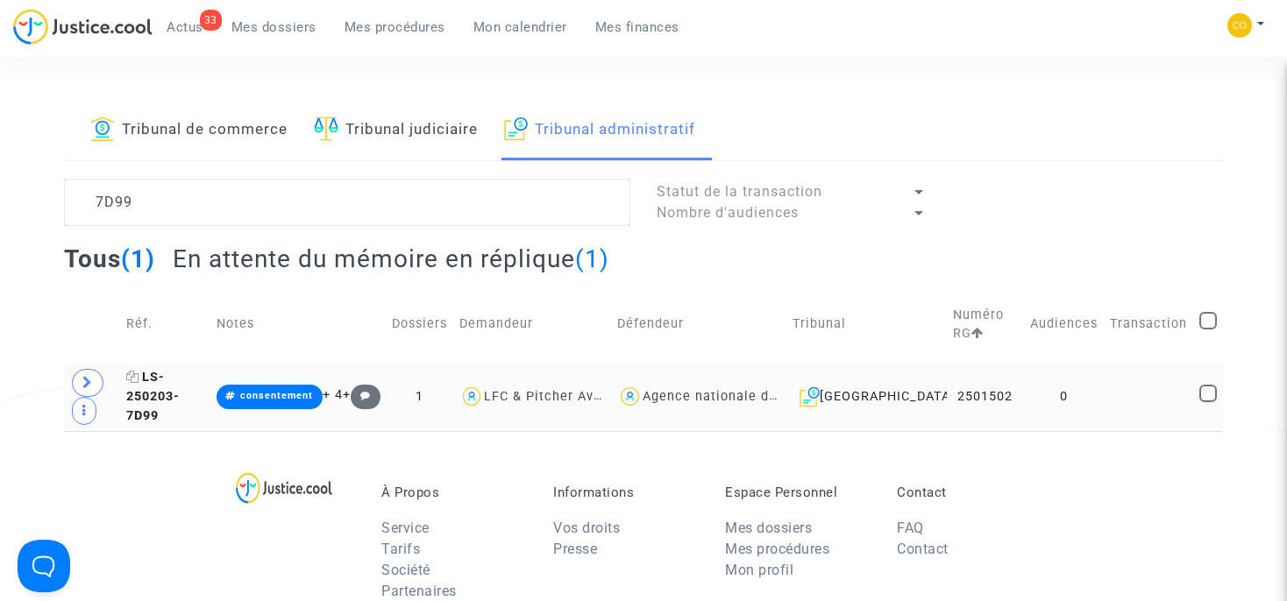
click at [180, 406] on span "LS-250203-7D99" at bounding box center [152, 396] width 53 height 53
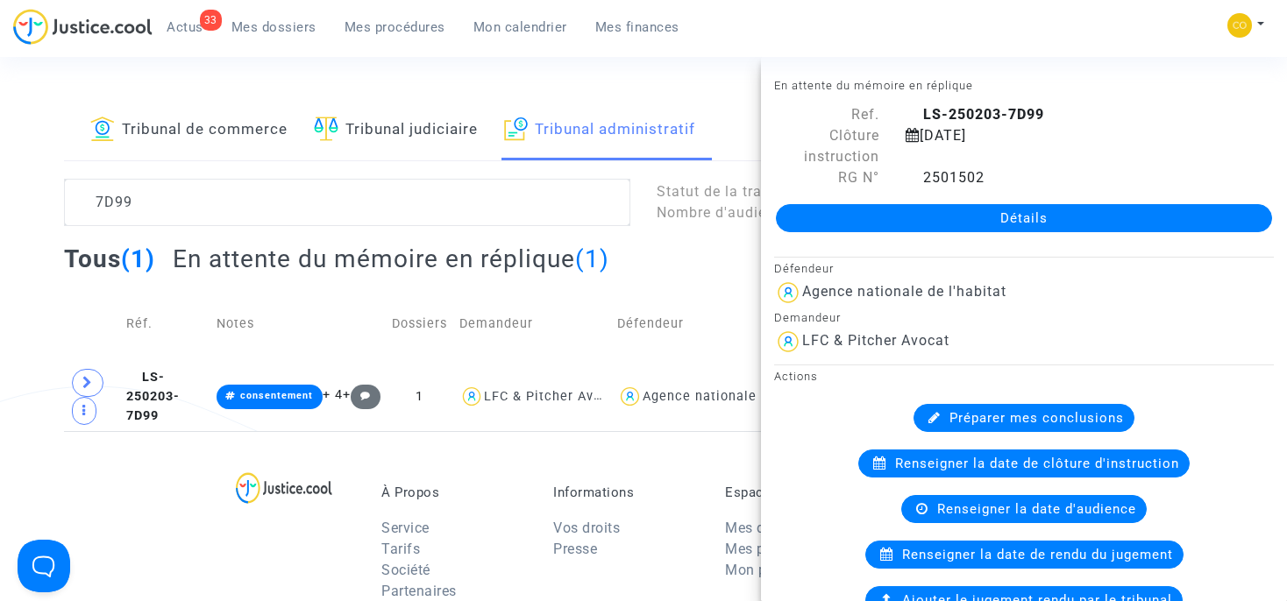
click at [865, 212] on link "Détails" at bounding box center [1024, 218] width 496 height 28
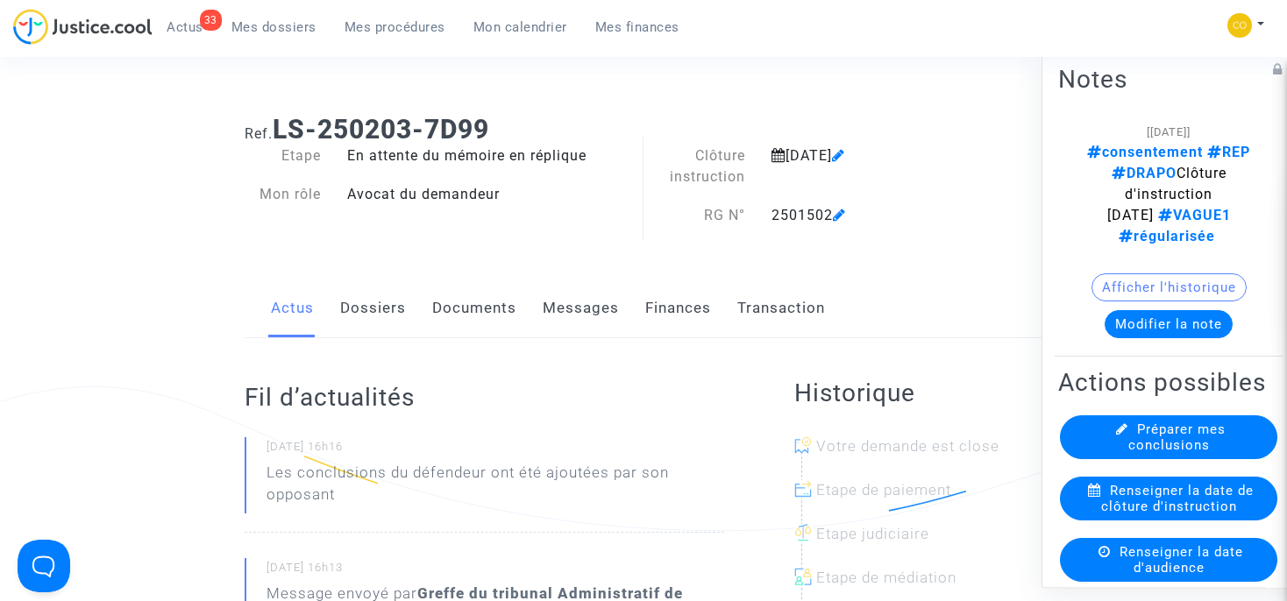
click at [486, 317] on link "Documents" at bounding box center [474, 309] width 84 height 58
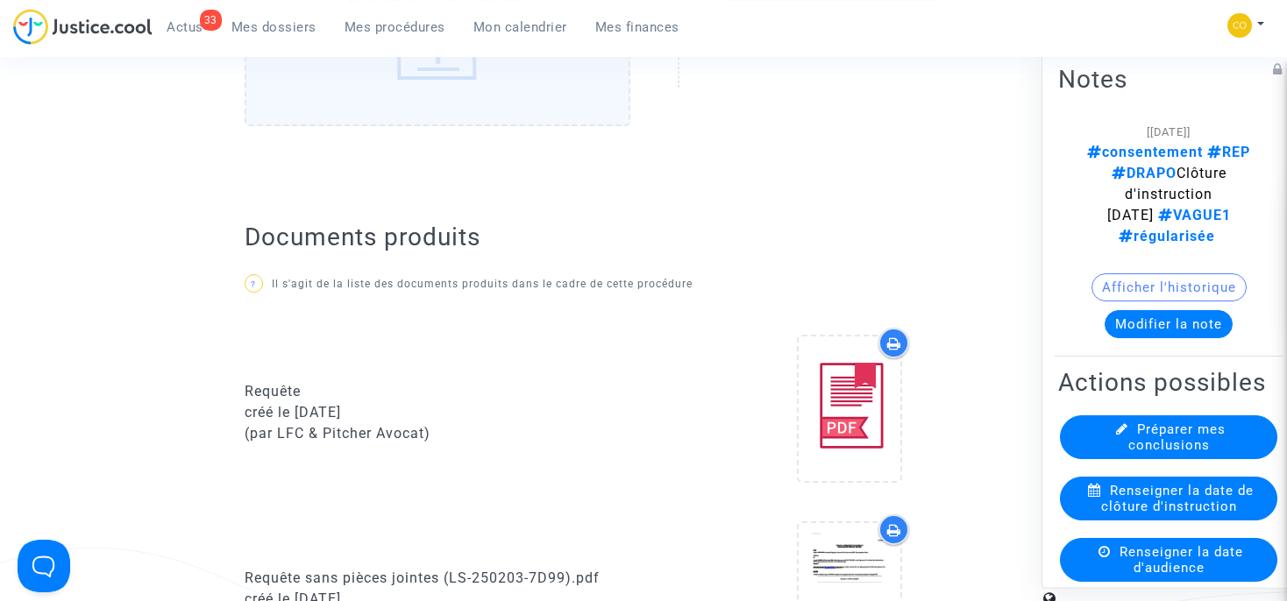
scroll to position [656, 0]
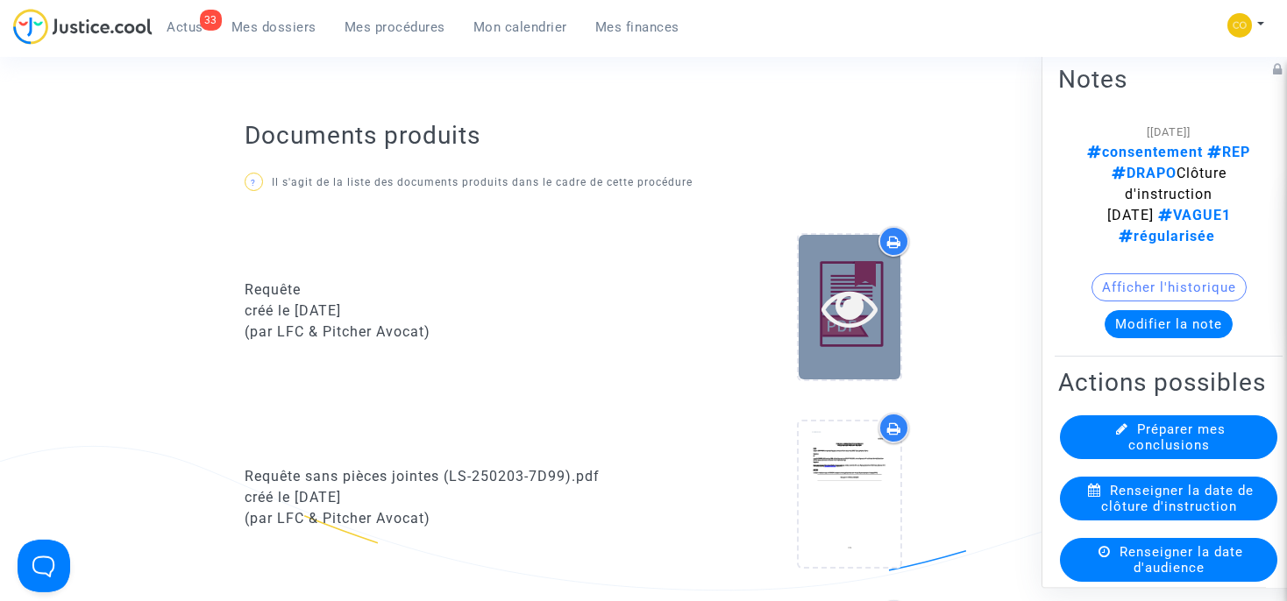
click at [847, 323] on icon at bounding box center [849, 308] width 57 height 56
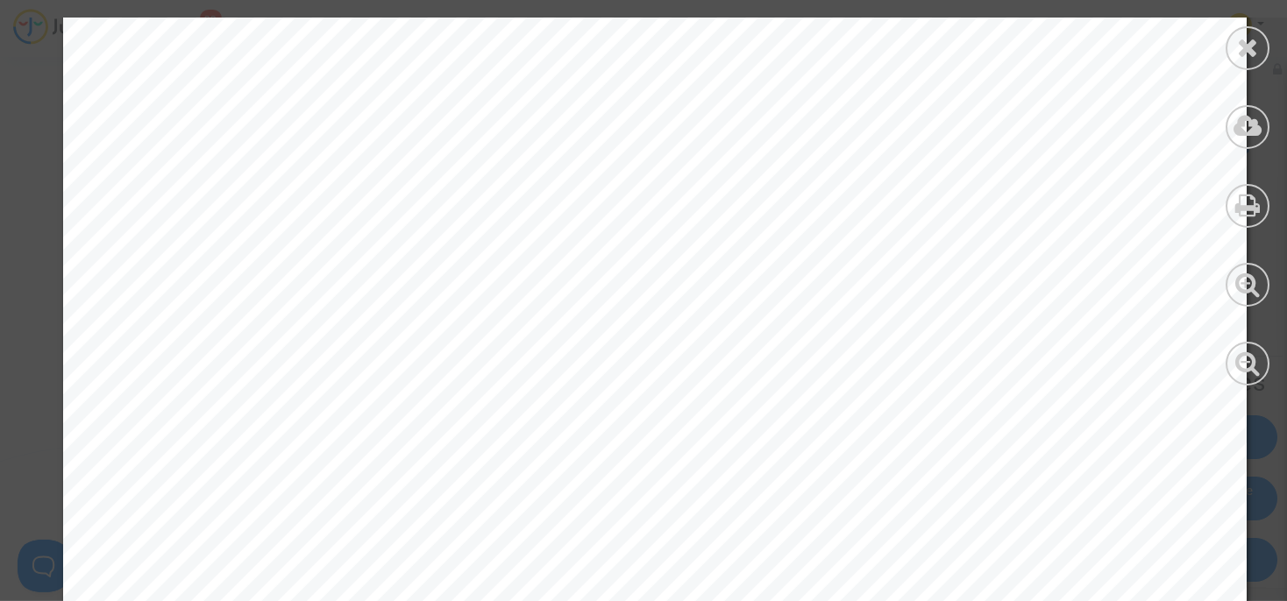
scroll to position [28, 0]
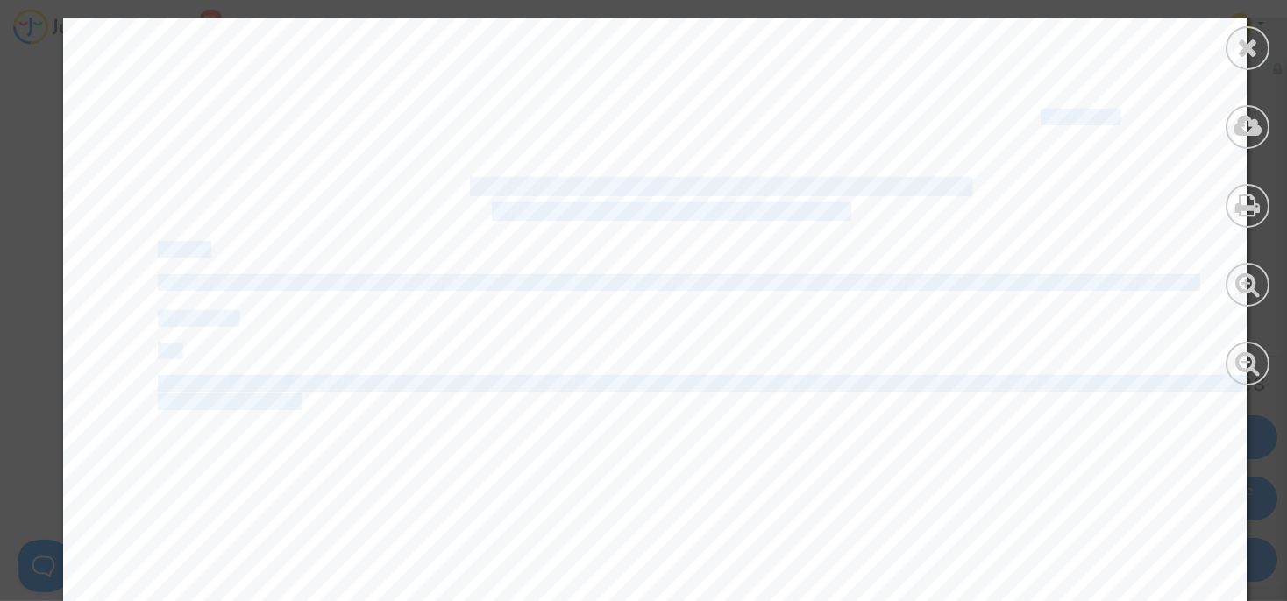
drag, startPoint x: 141, startPoint y: 315, endPoint x: 294, endPoint y: 413, distance: 181.4
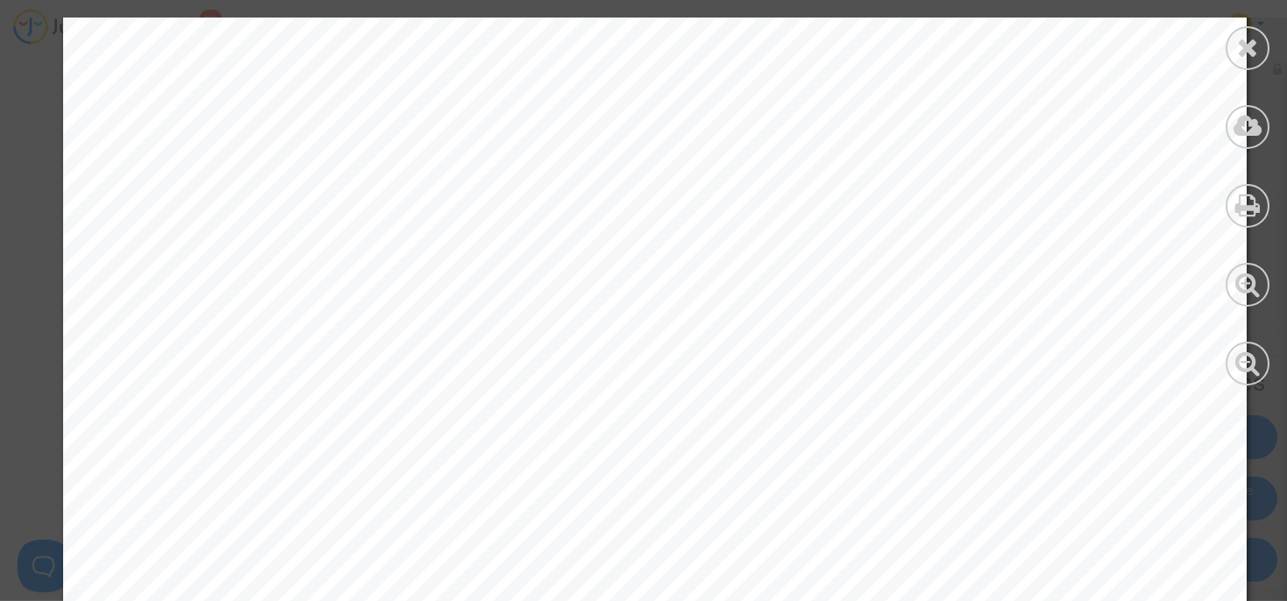
click at [158, 318] on span "Requérant" at bounding box center [196, 318] width 77 height 15
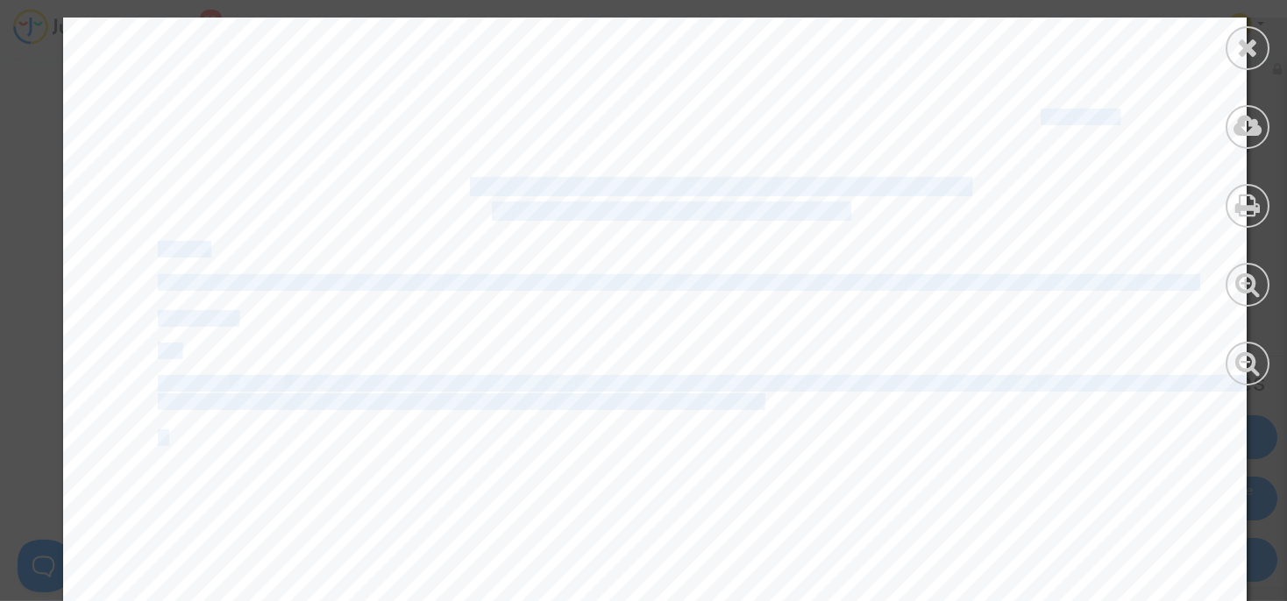
drag, startPoint x: 142, startPoint y: 443, endPoint x: 202, endPoint y: 462, distance: 62.6
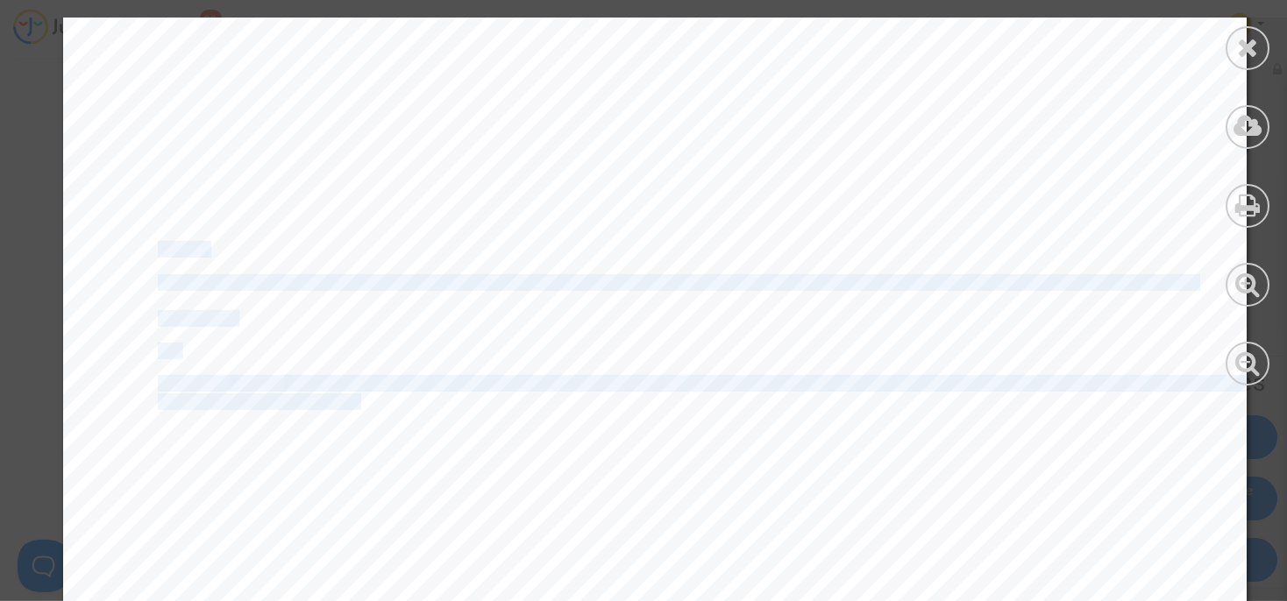
drag, startPoint x: 144, startPoint y: 248, endPoint x: 358, endPoint y: 433, distance: 282.8
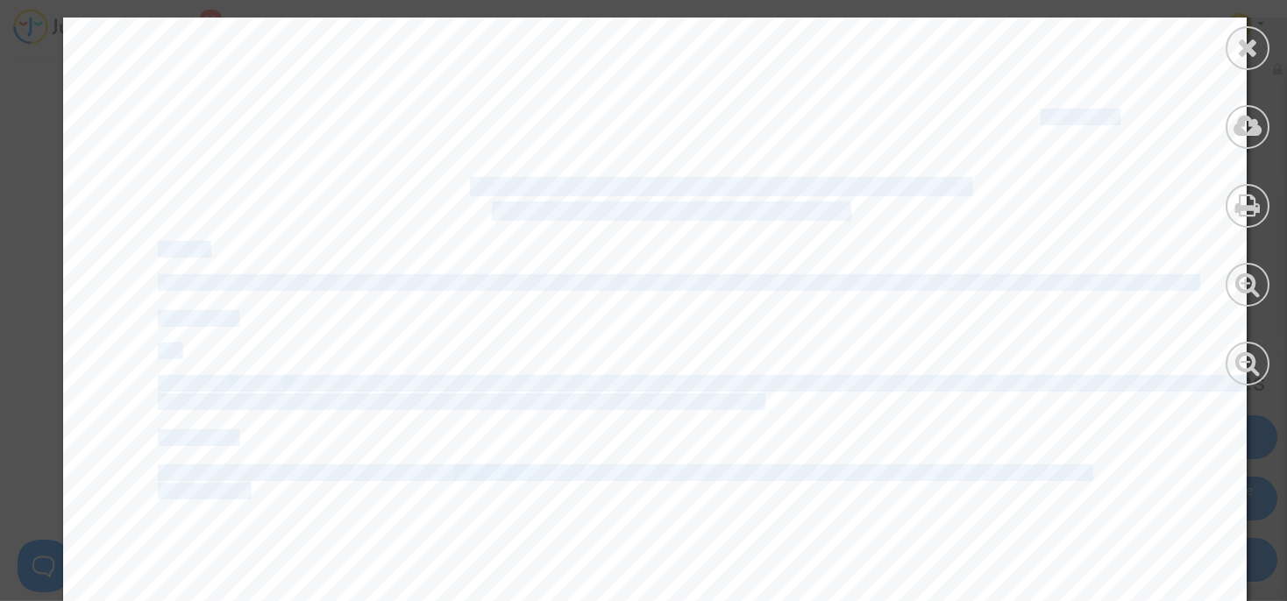
drag, startPoint x: 553, startPoint y: 495, endPoint x: 232, endPoint y: 494, distance: 320.8
click at [232, 494] on span "49 09 34, adresse mail" at bounding box center [242, 491] width 169 height 15
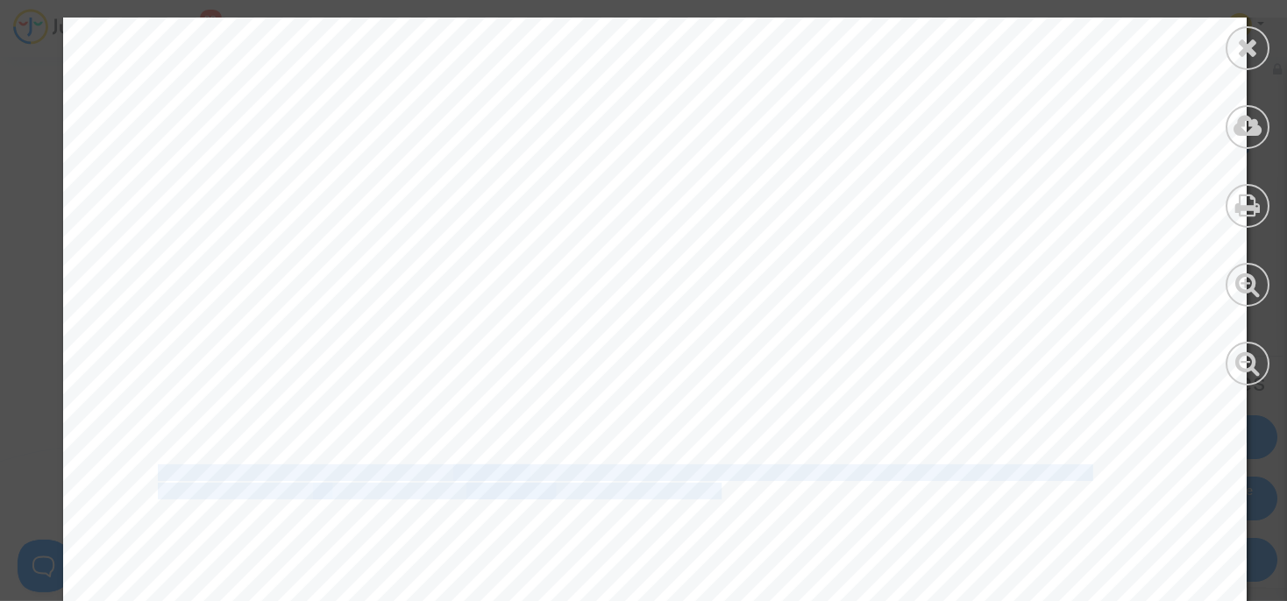
drag, startPoint x: 146, startPoint y: 475, endPoint x: 542, endPoint y: 495, distance: 395.8
copy div "Ayants pour Avocat, Maître [PERSON_NAME], Avocate au [GEOGRAPHIC_DATA], domicil…"
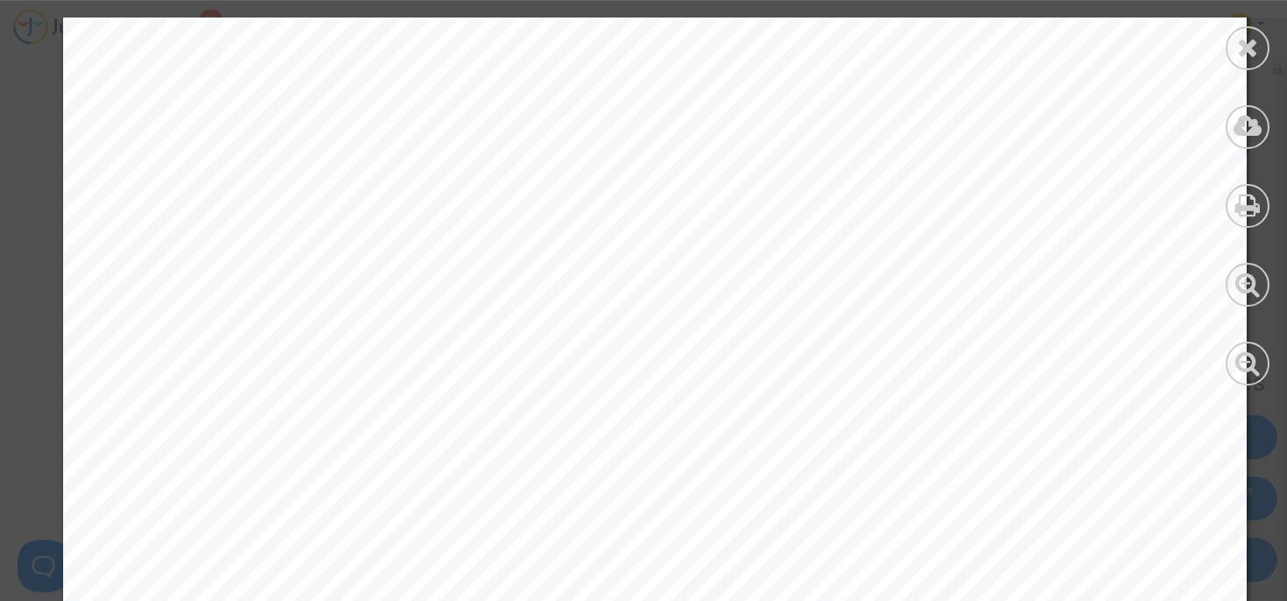
scroll to position [17938, 0]
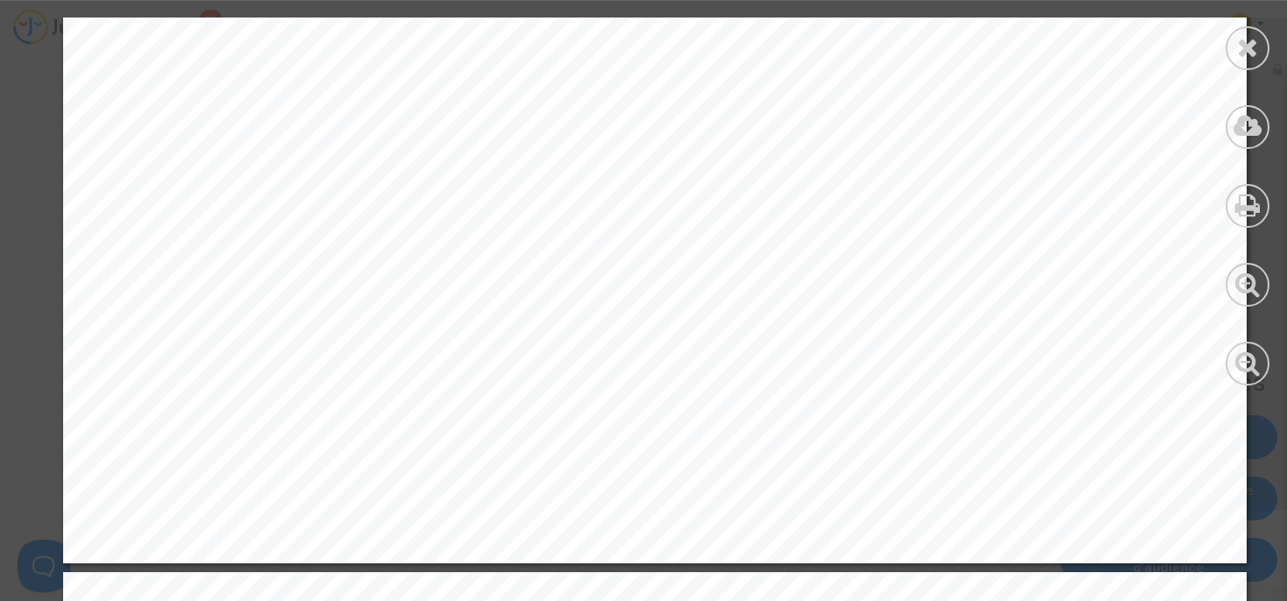
drag, startPoint x: 1281, startPoint y: 219, endPoint x: 1277, endPoint y: 359, distance: 139.4
click at [1277, 359] on div at bounding box center [1247, 201] width 79 height 403
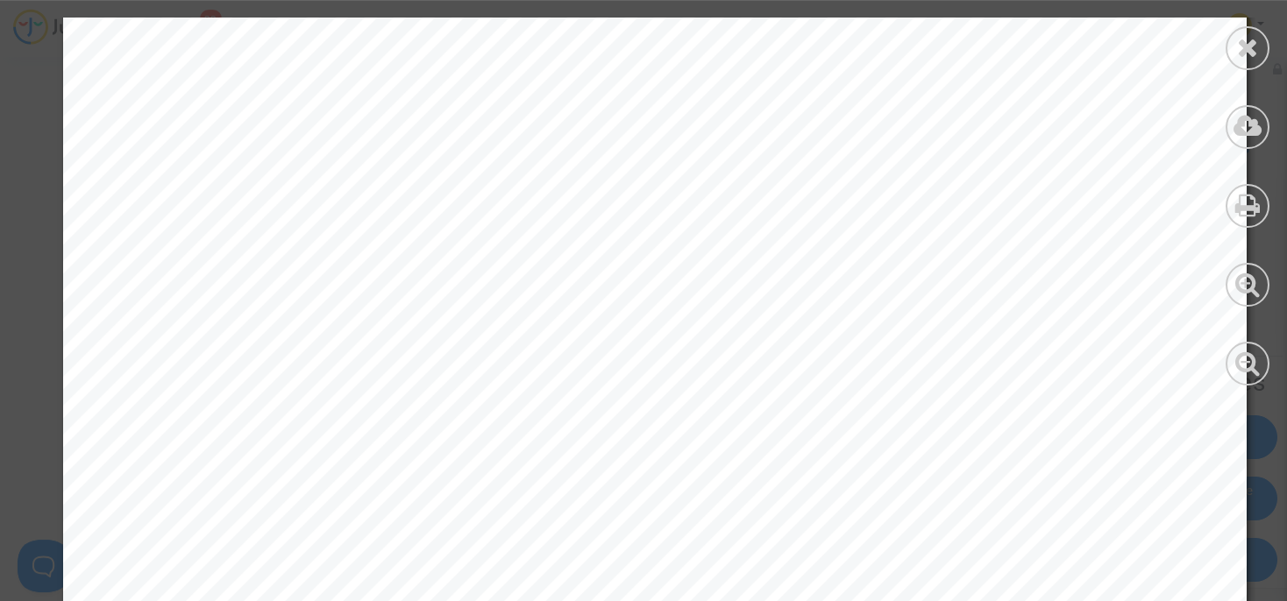
scroll to position [20641, 0]
click at [1241, 45] on icon at bounding box center [1248, 47] width 22 height 26
